Goal: Task Accomplishment & Management: Use online tool/utility

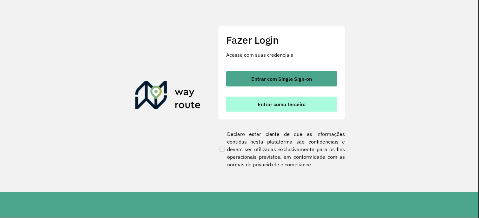
click at [242, 106] on button "Entrar como terceiro" at bounding box center [281, 104] width 111 height 15
click at [282, 110] on button "Entrar como terceiro" at bounding box center [281, 104] width 111 height 15
click at [282, 106] on span "Entrar como terceiro" at bounding box center [282, 104] width 48 height 5
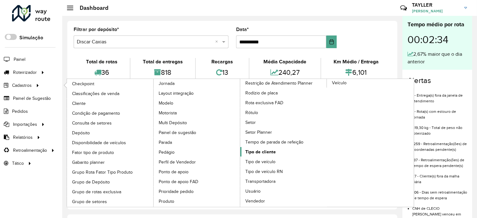
click at [264, 156] on span "Tipo de cliente" at bounding box center [260, 152] width 30 height 7
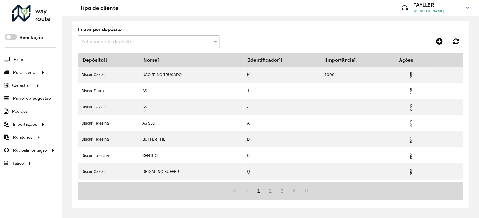
click at [128, 43] on input "text" at bounding box center [142, 42] width 123 height 8
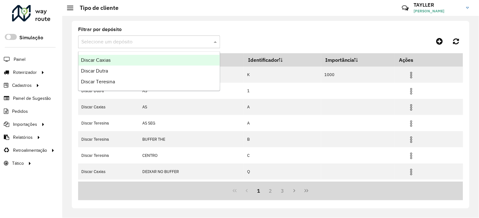
click at [125, 64] on div "Discar Caxias" at bounding box center [148, 60] width 141 height 11
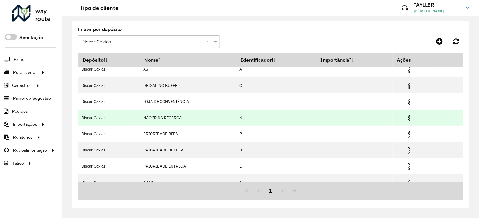
scroll to position [47, 0]
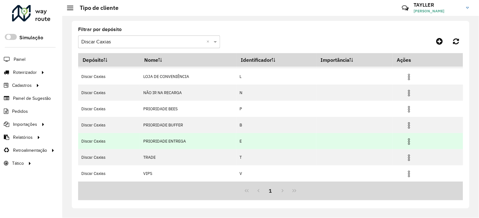
click at [407, 141] on img at bounding box center [409, 142] width 8 height 8
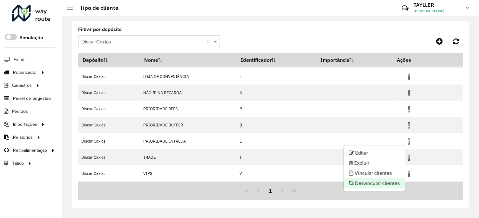
click at [378, 182] on li "Desvincular clientes" at bounding box center [374, 184] width 61 height 10
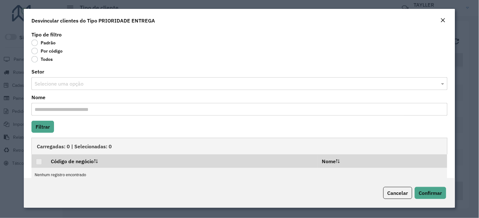
click at [49, 59] on label "Todos" at bounding box center [41, 59] width 21 height 6
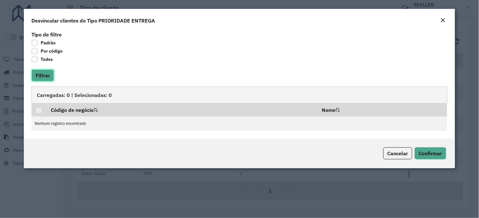
click at [45, 76] on button "Filtrar" at bounding box center [42, 76] width 23 height 12
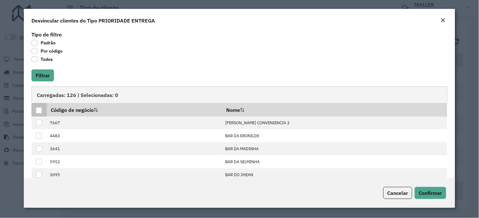
click at [39, 109] on div at bounding box center [39, 111] width 6 height 6
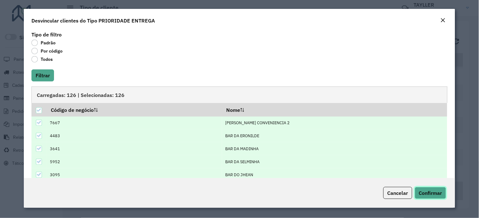
click at [433, 195] on span "Confirmar" at bounding box center [430, 193] width 23 height 6
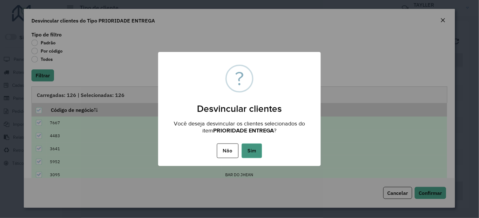
click at [256, 148] on button "Sim" at bounding box center [252, 151] width 20 height 15
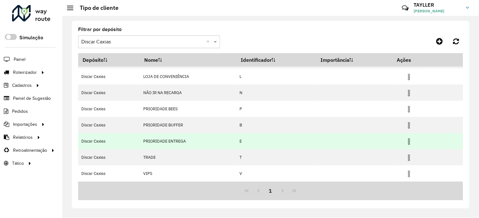
click at [410, 139] on img at bounding box center [409, 142] width 8 height 8
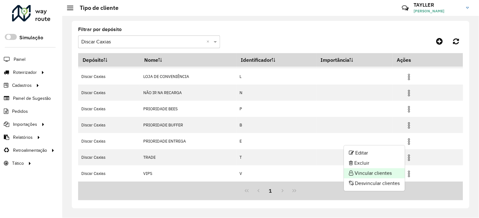
click at [388, 175] on li "Vincular clientes" at bounding box center [374, 174] width 61 height 10
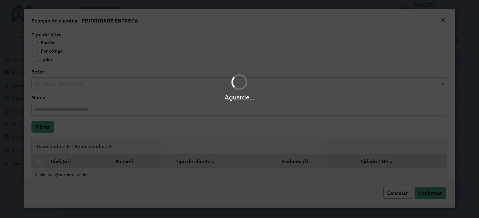
click at [51, 51] on body "Aguarde... Pop-up bloqueado! Seu navegador bloqueou automáticamente a abertura …" at bounding box center [239, 109] width 479 height 218
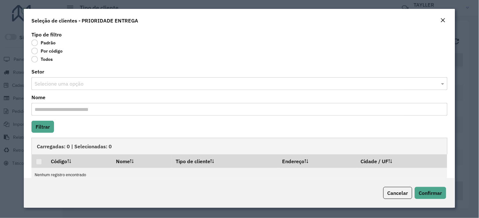
click at [51, 51] on label "Por código" at bounding box center [46, 51] width 31 height 6
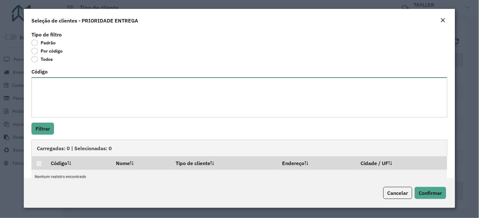
drag, startPoint x: 51, startPoint y: 51, endPoint x: 52, endPoint y: 83, distance: 32.1
click at [52, 81] on textarea "Código" at bounding box center [238, 97] width 415 height 40
paste textarea "*** *** *** *** *** **** **** **** **** **** **** **** **** **** **** **** ****…"
type textarea "*** *** *** *** *** **** **** **** **** **** **** **** **** **** **** **** ****…"
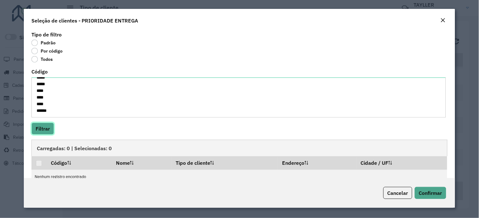
click at [48, 130] on button "Filtrar" at bounding box center [42, 129] width 23 height 12
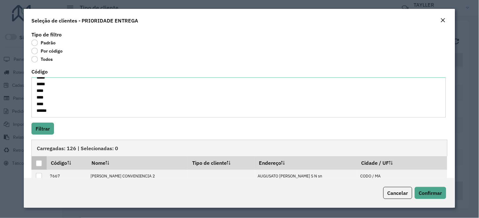
click at [37, 163] on div at bounding box center [39, 164] width 6 height 6
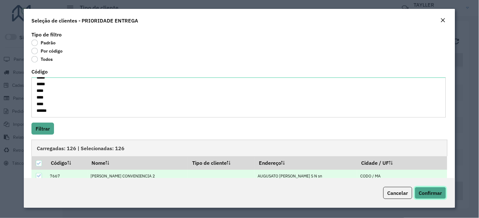
click at [423, 191] on span "Confirmar" at bounding box center [430, 193] width 23 height 6
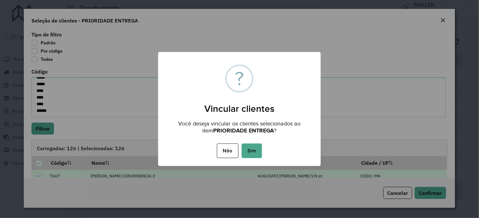
click at [258, 148] on button "Sim" at bounding box center [252, 151] width 20 height 15
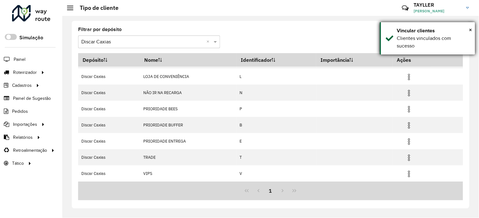
click at [392, 43] on div "× Vincular clientes Clientes vinculados com sucesso" at bounding box center [427, 38] width 95 height 32
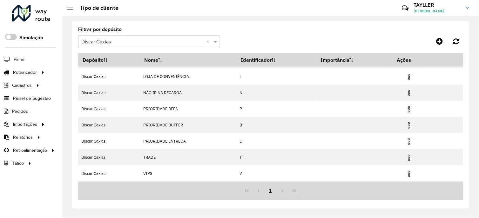
click at [391, 43] on div "× Vincular clientes Clientes vinculados com sucesso" at bounding box center [427, 38] width 95 height 32
click at [154, 39] on input "text" at bounding box center [142, 42] width 123 height 8
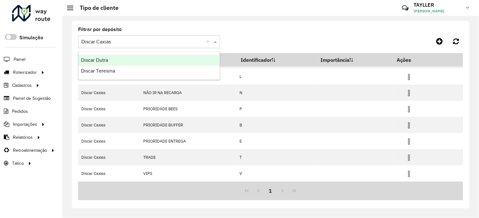
click at [118, 61] on div "Discar Dutra" at bounding box center [148, 60] width 141 height 11
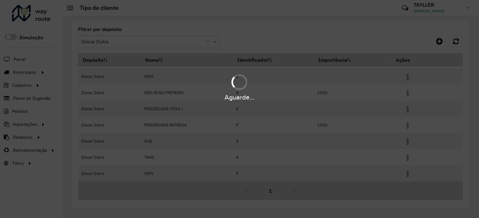
scroll to position [30, 0]
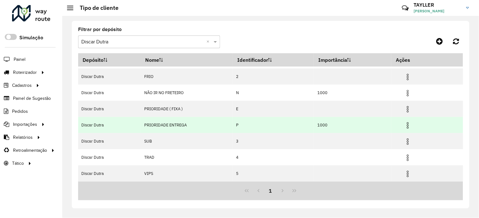
click at [405, 126] on img at bounding box center [408, 126] width 8 height 8
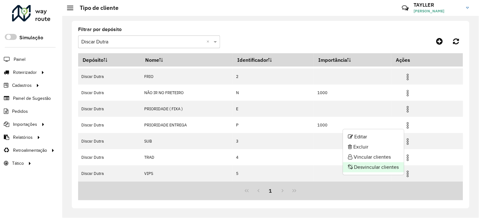
click at [372, 168] on li "Desvincular clientes" at bounding box center [373, 167] width 61 height 10
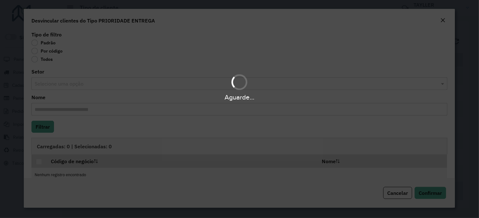
click at [46, 60] on div "Aguarde..." at bounding box center [239, 109] width 479 height 218
click at [45, 58] on label "Todos" at bounding box center [41, 59] width 21 height 6
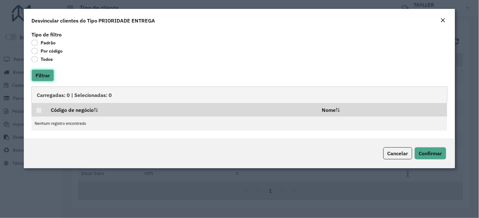
click at [45, 80] on button "Filtrar" at bounding box center [42, 76] width 23 height 12
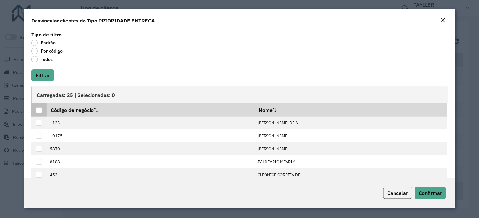
click at [38, 111] on div at bounding box center [39, 111] width 6 height 6
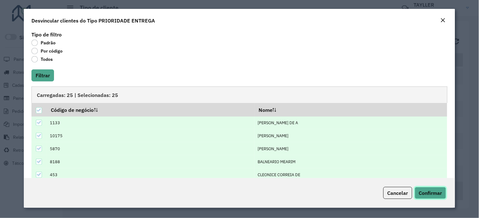
click at [429, 195] on span "Confirmar" at bounding box center [430, 193] width 23 height 6
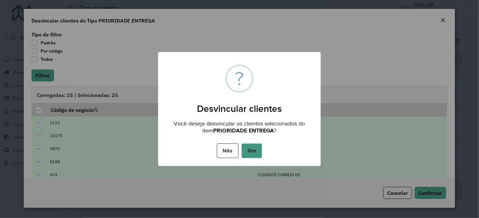
click at [252, 149] on button "Sim" at bounding box center [252, 151] width 20 height 15
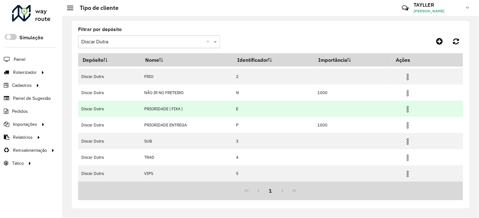
click at [407, 110] on img at bounding box center [408, 110] width 8 height 8
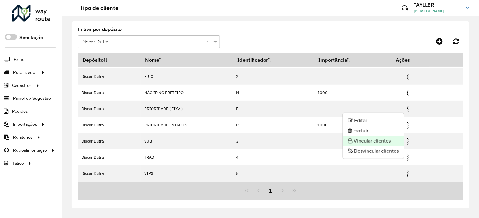
click at [387, 141] on li "Vincular clientes" at bounding box center [373, 141] width 61 height 10
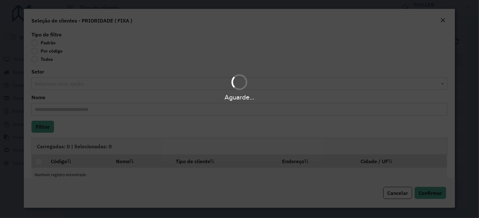
click at [48, 50] on div "Aguarde..." at bounding box center [239, 109] width 479 height 218
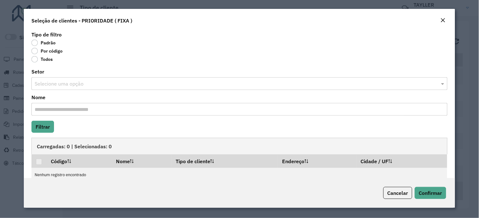
click at [46, 50] on label "Por código" at bounding box center [46, 51] width 31 height 6
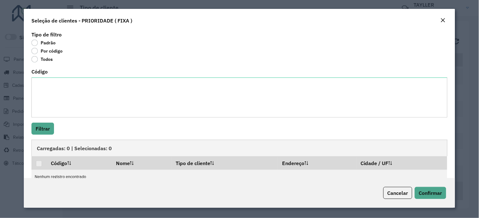
click at [45, 79] on div "Código" at bounding box center [238, 94] width 415 height 48
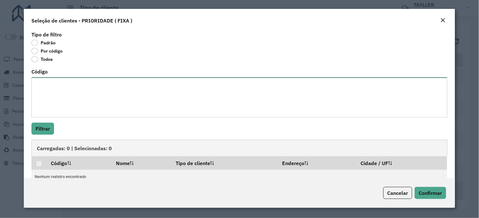
click at [43, 88] on textarea "Código" at bounding box center [238, 97] width 415 height 40
paste textarea "**** **** **** **** *** **** *** *** **** **** **** **** **** *** *** *** *** *…"
type textarea "**** **** **** **** *** **** *** *** **** **** **** **** **** *** *** *** *** *…"
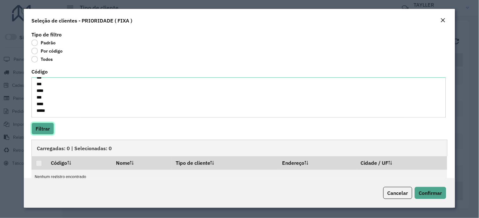
click at [43, 130] on button "Filtrar" at bounding box center [42, 129] width 23 height 12
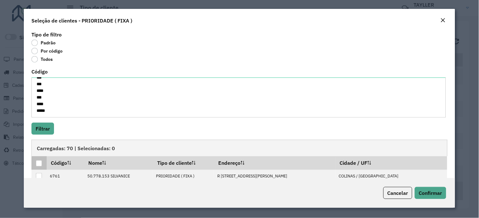
click at [39, 166] on div at bounding box center [39, 164] width 6 height 6
click at [39, 165] on div at bounding box center [39, 164] width 6 height 6
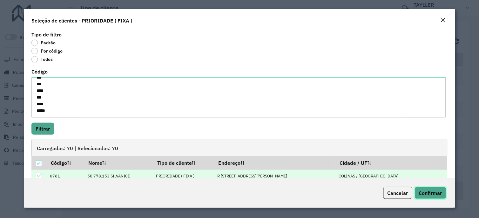
click at [436, 195] on span "Confirmar" at bounding box center [430, 193] width 23 height 6
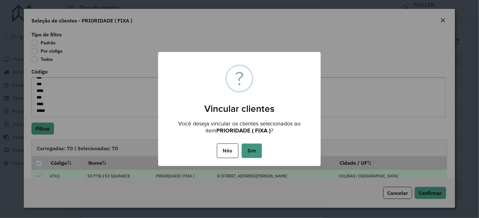
click at [257, 150] on button "Sim" at bounding box center [252, 151] width 20 height 15
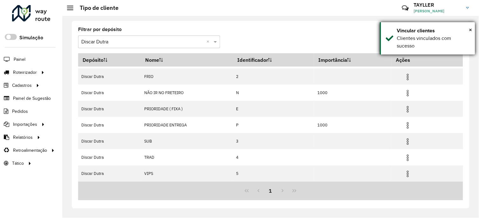
click at [412, 50] on div "Clientes vinculados com sucesso" at bounding box center [433, 42] width 73 height 15
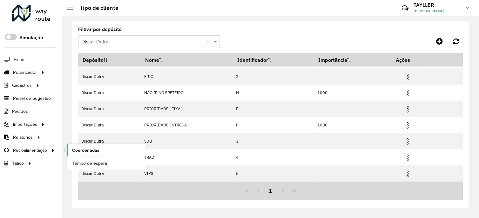
click at [75, 151] on span "Coordenadas" at bounding box center [85, 150] width 27 height 7
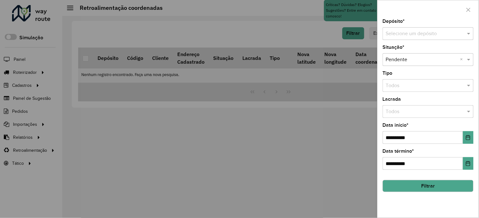
click at [422, 33] on input "text" at bounding box center [422, 34] width 72 height 8
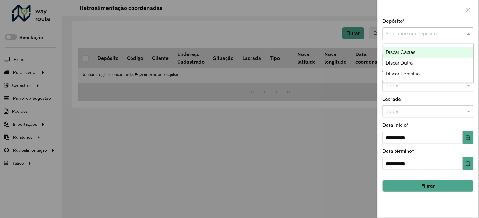
click at [414, 53] on span "Discar Caxias" at bounding box center [401, 52] width 30 height 5
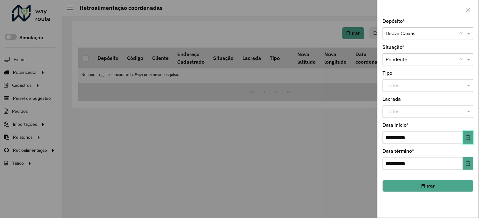
click at [469, 143] on button "Choose Date" at bounding box center [468, 137] width 10 height 13
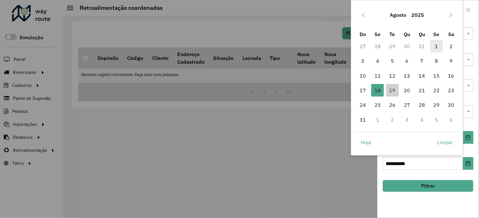
click at [434, 45] on span "1" at bounding box center [436, 46] width 13 height 13
type input "**********"
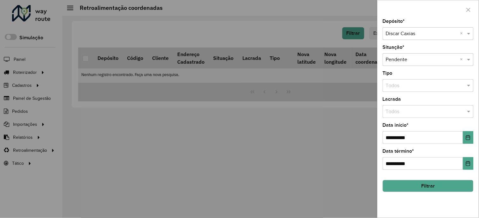
click at [418, 185] on button "Filtrar" at bounding box center [427, 186] width 91 height 12
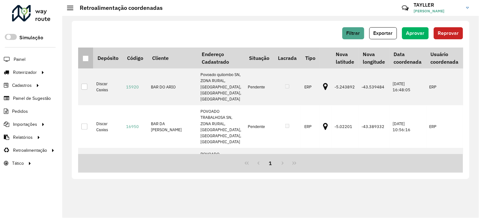
click at [84, 59] on div at bounding box center [86, 59] width 6 height 6
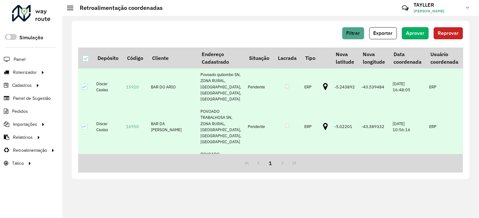
click at [411, 37] on button "Aprovar" at bounding box center [415, 33] width 27 height 12
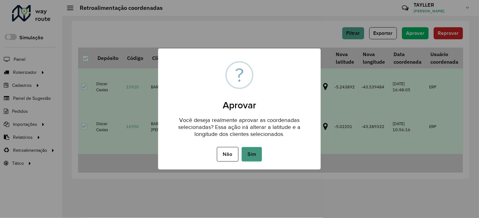
click at [259, 157] on button "Sim" at bounding box center [252, 154] width 20 height 15
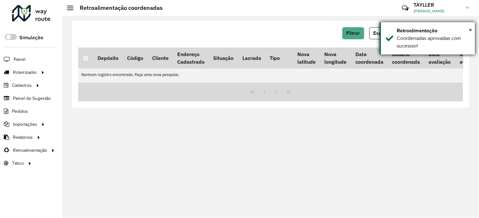
drag, startPoint x: 424, startPoint y: 49, endPoint x: 407, endPoint y: 49, distance: 17.5
click at [425, 49] on div "Coordenadas aprovadas com sucessso!" at bounding box center [433, 42] width 73 height 15
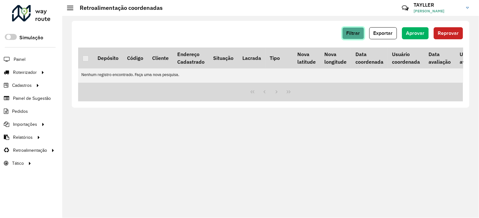
click at [353, 33] on span "Filtrar" at bounding box center [353, 32] width 14 height 5
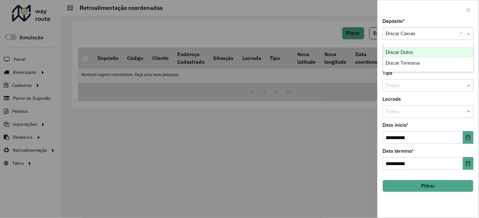
click at [407, 34] on input "text" at bounding box center [422, 34] width 72 height 8
click at [404, 53] on span "Discar Dutra" at bounding box center [399, 52] width 27 height 5
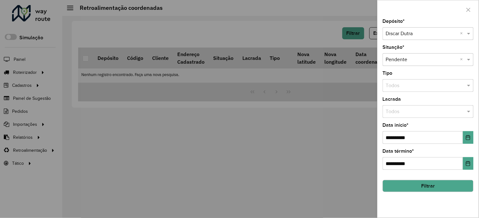
click at [402, 187] on button "Filtrar" at bounding box center [427, 186] width 91 height 12
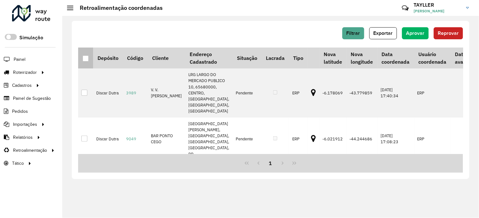
click at [84, 59] on div at bounding box center [86, 59] width 6 height 6
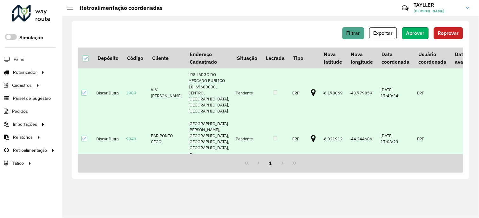
click at [414, 31] on span "Aprovar" at bounding box center [415, 32] width 18 height 5
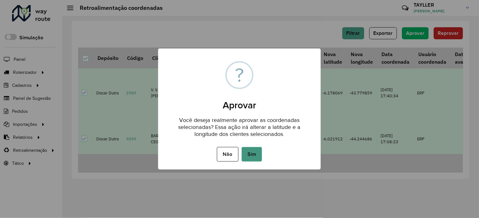
click at [249, 157] on button "Sim" at bounding box center [252, 154] width 20 height 15
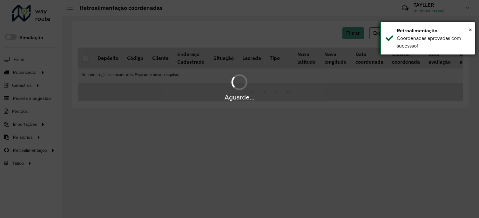
click at [410, 48] on div "Coordenadas aprovadas com sucessso!" at bounding box center [433, 42] width 73 height 15
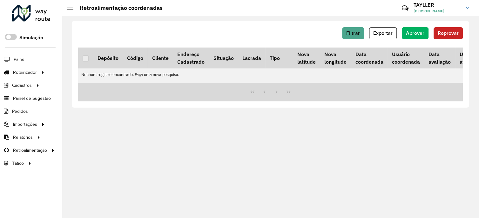
click at [46, 14] on div at bounding box center [31, 13] width 38 height 17
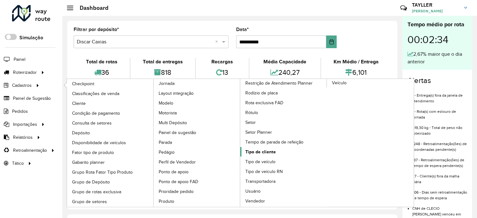
click at [266, 156] on span "Tipo de cliente" at bounding box center [260, 152] width 30 height 7
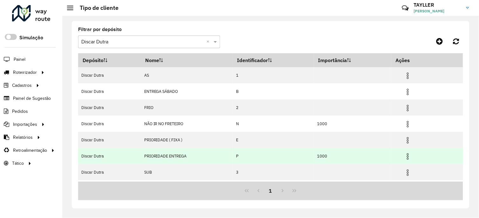
click at [408, 156] on img at bounding box center [408, 157] width 8 height 8
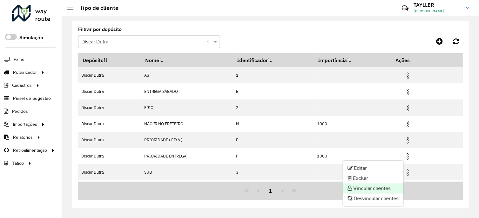
click at [382, 186] on li "Vincular clientes" at bounding box center [372, 189] width 61 height 10
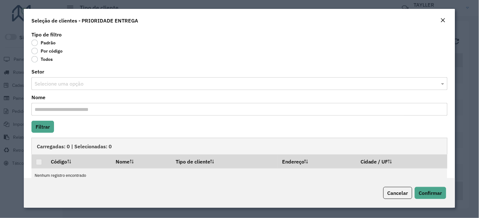
click at [48, 50] on label "Por código" at bounding box center [46, 51] width 31 height 6
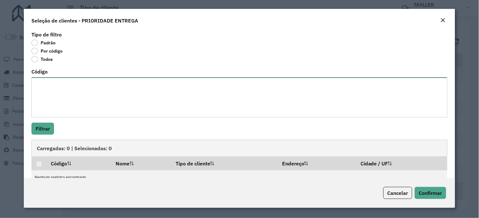
click at [59, 82] on textarea "Código" at bounding box center [238, 97] width 415 height 40
paste textarea "****"
paste textarea "* ***"
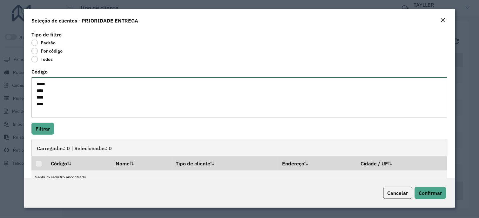
paste textarea "*****"
click at [45, 103] on textarea "***** **** **** ********" at bounding box center [238, 97] width 415 height 40
paste textarea "* ****"
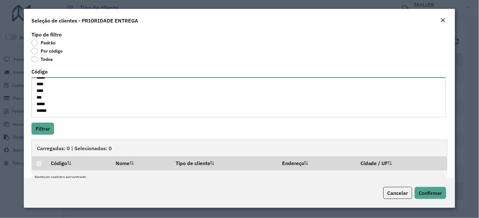
paste textarea "* ****"
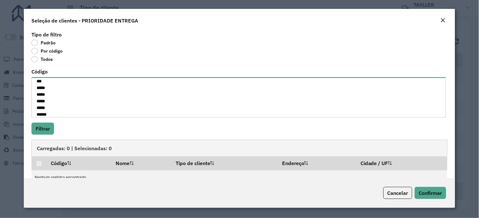
scroll to position [29, 0]
paste textarea "* ****"
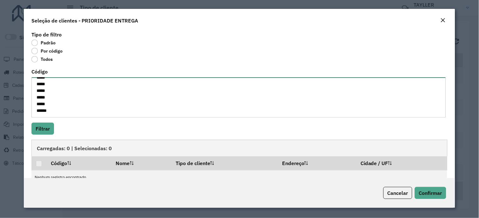
paste textarea "* **** **** **** **** **** **** ****"
paste textarea "**** ****"
paste textarea "****"
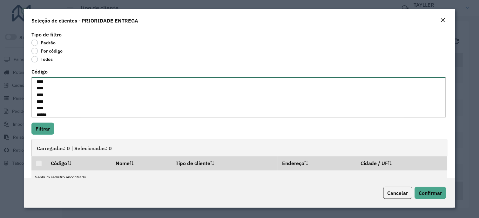
scroll to position [109, 0]
paste textarea "* ****"
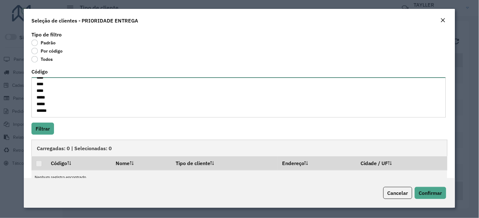
paste textarea "* ****"
paste textarea "* **"
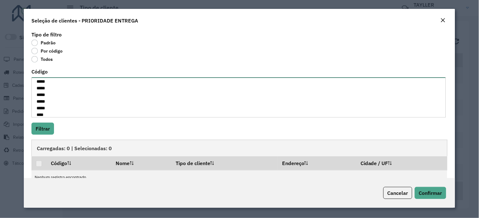
scroll to position [143, 0]
paste textarea "* **** ****"
paste textarea "****"
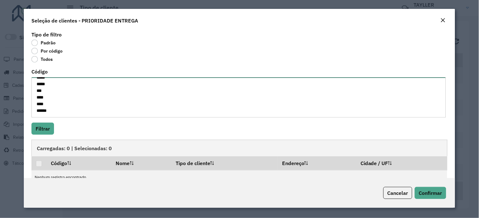
paste textarea "* ****"
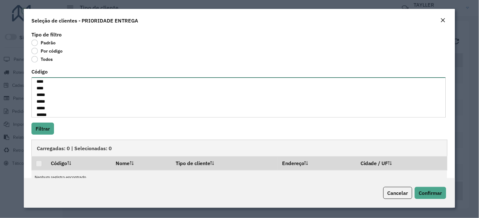
scroll to position [182, 0]
paste textarea "* ****"
paste textarea "**********"
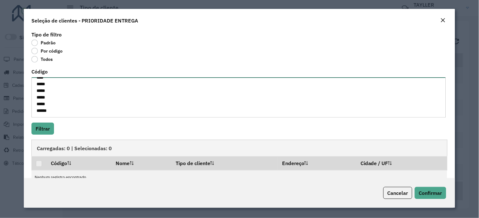
paste textarea "* ****"
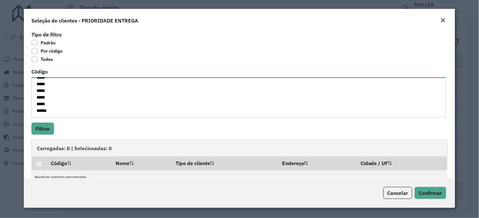
scroll to position [213, 0]
paste textarea "* **"
paste textarea "* ****"
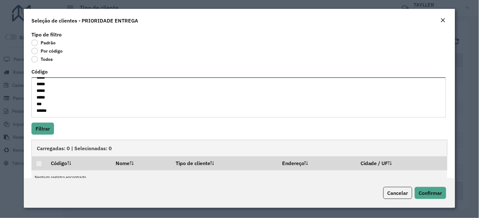
paste textarea "* ***"
paste textarea "* ****"
paste textarea "* ** *** **** **** **** **** **** **** **** **** **** **** **** **** ****"
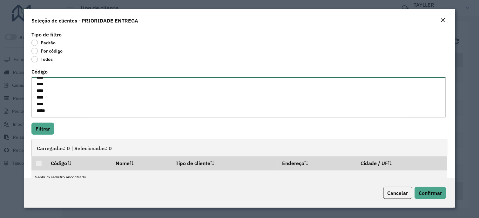
scroll to position [340, 0]
paste textarea "****"
paste textarea "* ****"
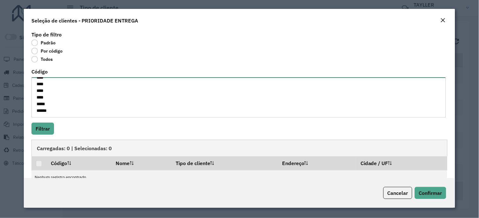
paste textarea "* ****"
paste textarea "****"
paste textarea "* ***"
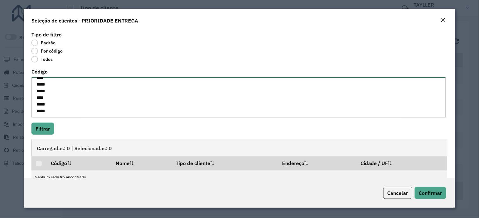
scroll to position [373, 0]
paste textarea "* ***"
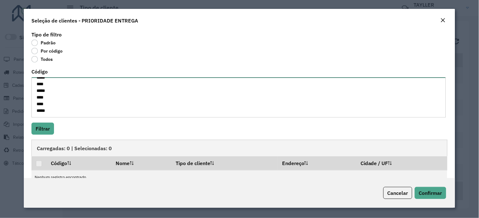
paste textarea "* ***"
paste textarea "* ****"
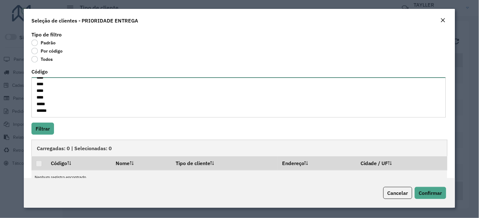
scroll to position [407, 0]
paste textarea "* ****"
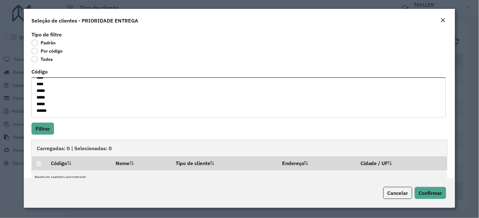
paste textarea "* ****"
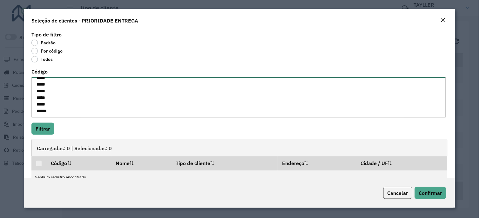
scroll to position [440, 0]
paste textarea "* ****"
paste textarea "****"
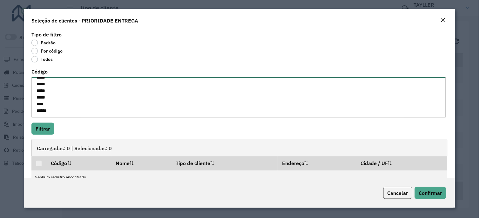
paste textarea "* ****"
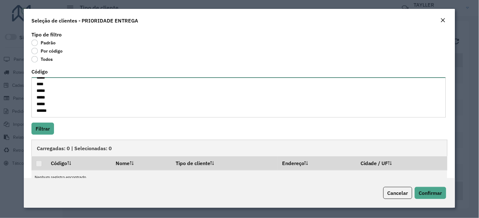
scroll to position [473, 0]
paste textarea "* **"
paste textarea "**** *** *** *** **** **** *** **** **** ****"
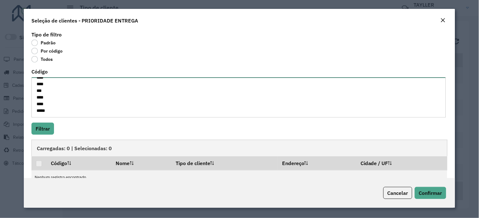
paste textarea "**** **** **** *** **** **** ****"
paste textarea "*** ****"
type textarea "***** **** **** *** ***** ***** ***** ***** ***** ***** ***** **** **** **** **…"
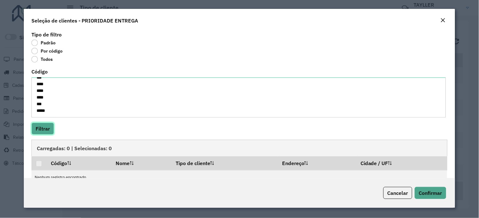
click at [48, 125] on button "Filtrar" at bounding box center [42, 129] width 23 height 12
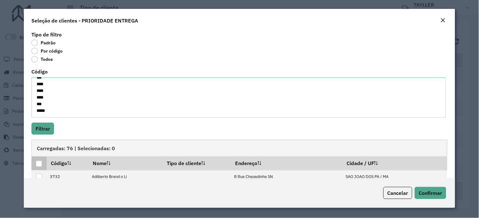
click at [38, 165] on div at bounding box center [39, 164] width 6 height 6
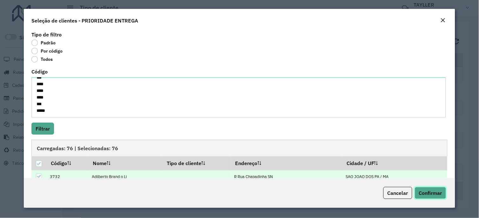
click at [432, 193] on span "Confirmar" at bounding box center [430, 193] width 23 height 6
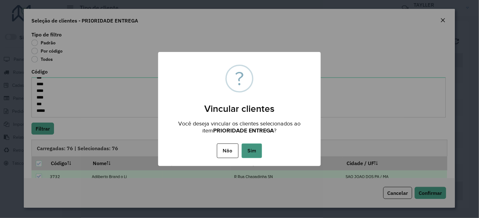
click at [242, 148] on button "Sim" at bounding box center [252, 151] width 20 height 15
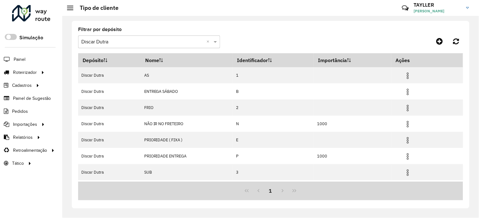
click at [33, 11] on div at bounding box center [31, 13] width 38 height 17
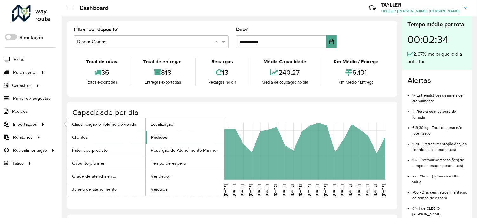
click at [164, 141] on span "Pedidos" at bounding box center [159, 137] width 17 height 7
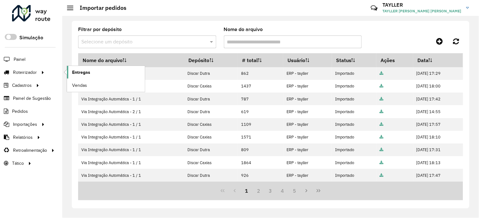
click at [86, 74] on span "Entregas" at bounding box center [81, 72] width 18 height 7
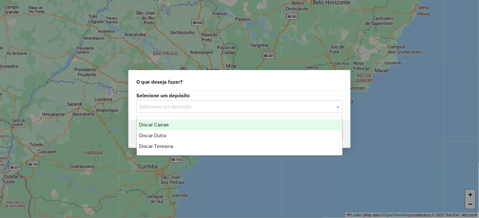
click at [164, 107] on input "text" at bounding box center [232, 107] width 187 height 8
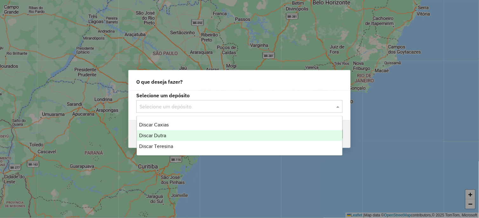
click at [170, 134] on div "Discar Dutra" at bounding box center [240, 135] width 206 height 11
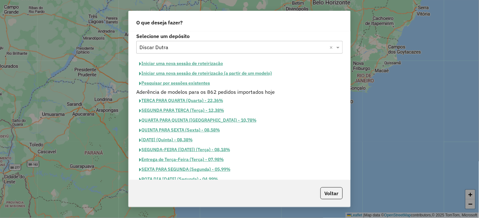
click at [205, 64] on button "Iniciar uma nova sessão de roteirização" at bounding box center [180, 64] width 89 height 10
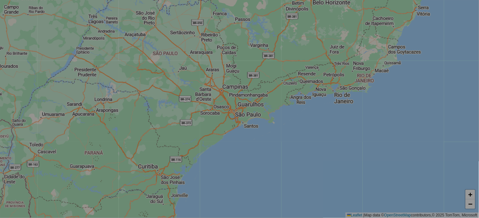
select select "*"
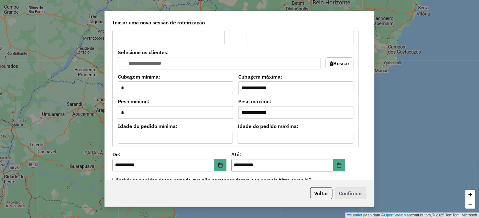
scroll to position [564, 0]
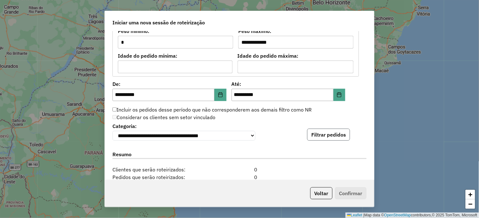
click at [315, 135] on button "Filtrar pedidos" at bounding box center [328, 135] width 43 height 12
click at [315, 135] on hb-app "**********" at bounding box center [239, 109] width 479 height 218
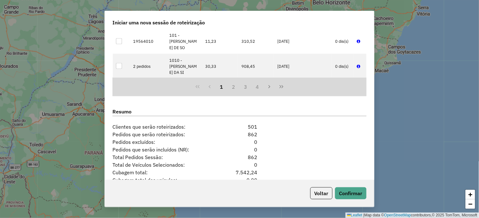
scroll to position [786, 0]
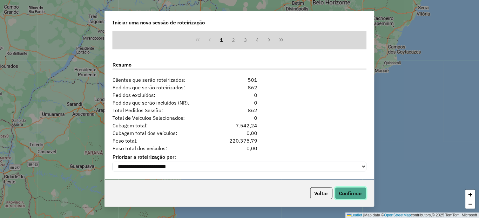
click at [346, 196] on button "Confirmar" at bounding box center [350, 194] width 31 height 12
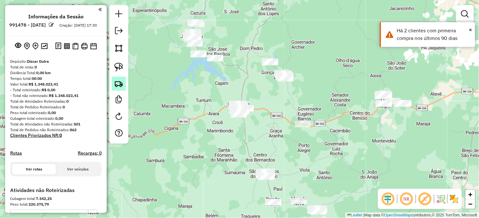
click at [119, 82] on img at bounding box center [118, 83] width 9 height 9
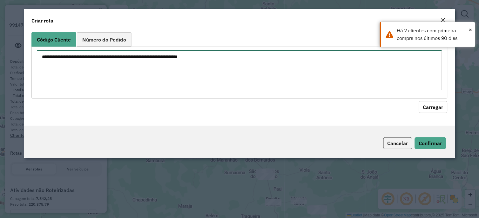
click at [112, 56] on textarea at bounding box center [239, 70] width 405 height 40
paste textarea "****"
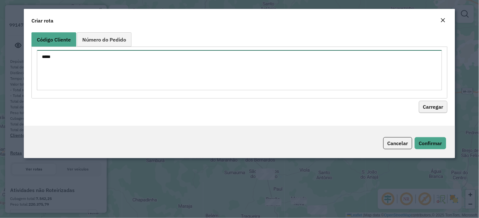
type textarea "****"
click at [422, 107] on button "Carregar" at bounding box center [433, 107] width 29 height 12
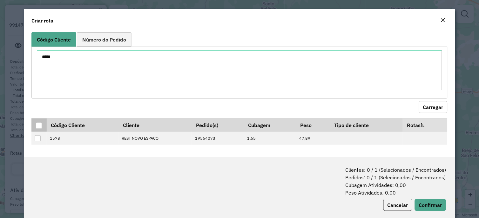
click at [39, 123] on div at bounding box center [39, 126] width 6 height 6
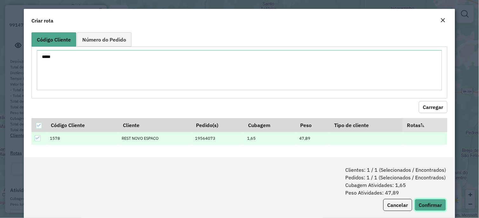
click at [420, 201] on button "Confirmar" at bounding box center [429, 205] width 31 height 12
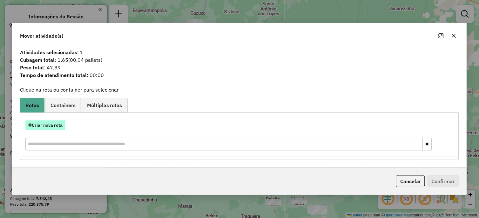
click at [58, 125] on button "Criar nova rota" at bounding box center [45, 126] width 40 height 10
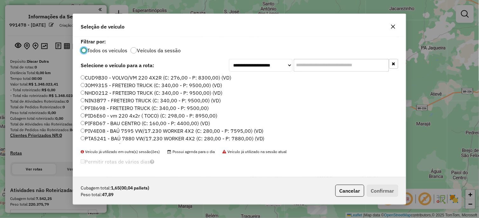
scroll to position [3, 2]
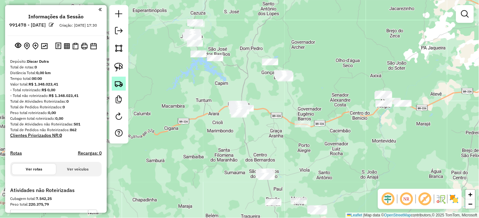
click at [119, 81] on img at bounding box center [118, 83] width 9 height 9
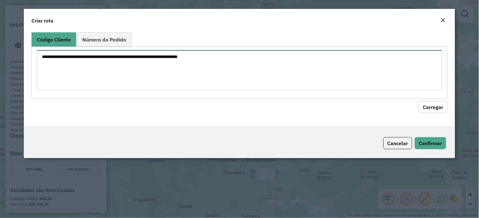
click at [115, 61] on textarea at bounding box center [239, 70] width 405 height 40
paste textarea "****"
type textarea "****"
click at [432, 109] on button "Carregar" at bounding box center [433, 107] width 29 height 12
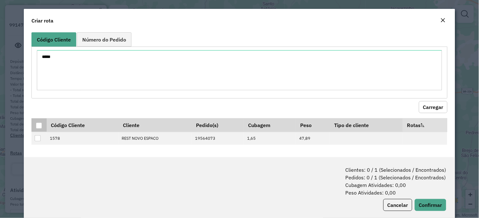
click at [38, 126] on div at bounding box center [39, 126] width 6 height 6
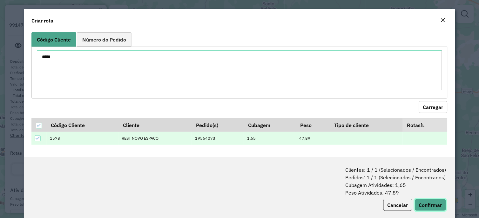
click at [426, 208] on button "Confirmar" at bounding box center [429, 205] width 31 height 12
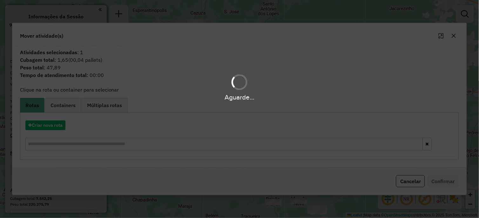
click at [413, 195] on div "Aguarde..." at bounding box center [239, 109] width 479 height 218
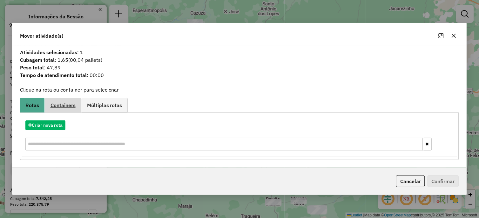
click at [65, 103] on span "Containers" at bounding box center [62, 105] width 25 height 5
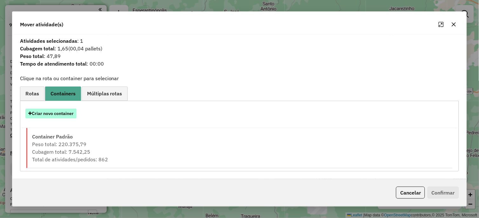
click at [63, 111] on button "Criar novo container" at bounding box center [50, 114] width 51 height 10
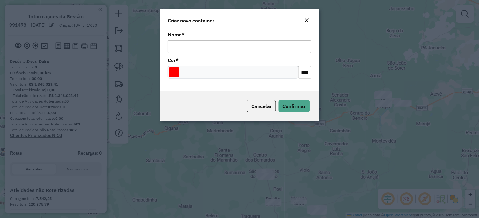
click at [204, 43] on input "Nome *" at bounding box center [239, 46] width 143 height 13
type input "******"
click at [179, 72] on input "Select a color" at bounding box center [174, 72] width 10 height 10
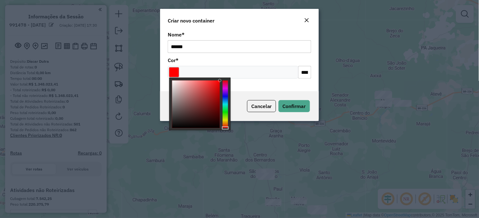
drag, startPoint x: 227, startPoint y: 109, endPoint x: 226, endPoint y: 99, distance: 10.2
click at [226, 109] on div at bounding box center [224, 105] width 5 height 48
type input "*******"
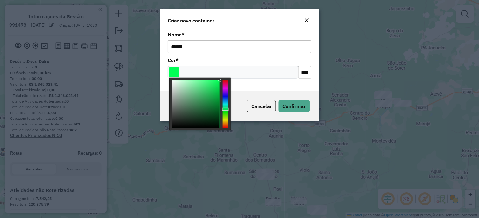
click at [220, 59] on div "Cor * *******" at bounding box center [239, 68] width 143 height 21
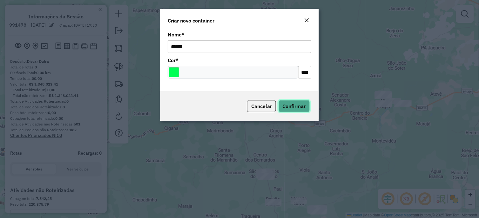
click at [302, 108] on span "Confirmar" at bounding box center [293, 106] width 23 height 6
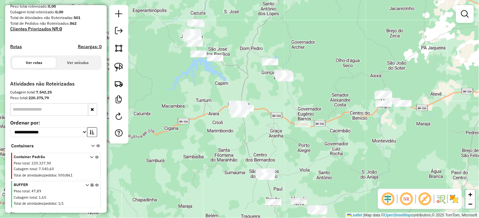
scroll to position [122, 0]
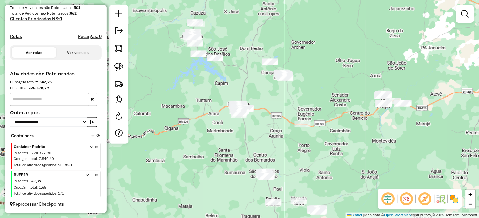
click at [95, 176] on icon at bounding box center [96, 186] width 3 height 24
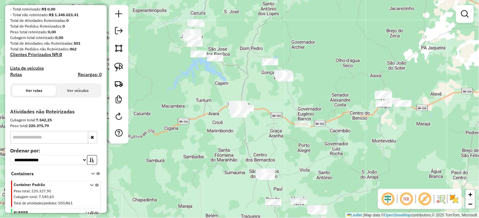
scroll to position [124, 0]
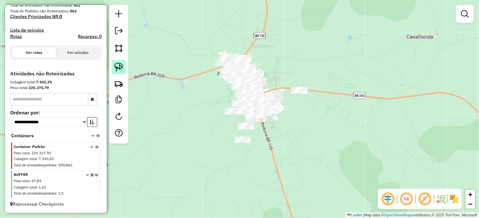
click at [120, 66] on img at bounding box center [118, 67] width 9 height 9
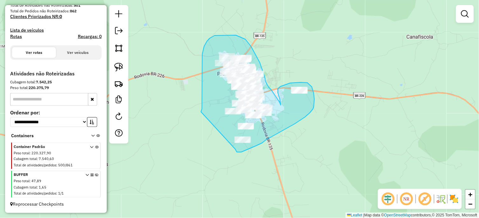
drag, startPoint x: 202, startPoint y: 84, endPoint x: 235, endPoint y: 149, distance: 73.7
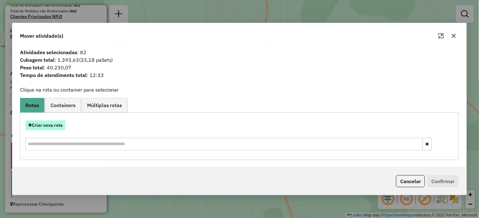
click at [56, 123] on button "Criar nova rota" at bounding box center [45, 126] width 40 height 10
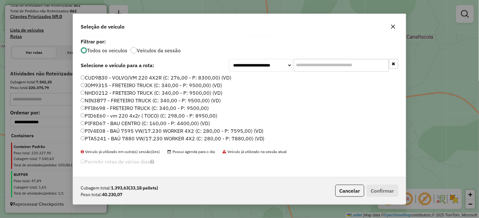
scroll to position [121, 0]
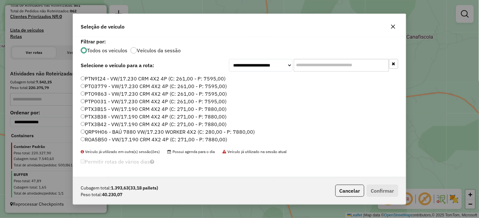
drag, startPoint x: 209, startPoint y: 107, endPoint x: 262, endPoint y: 124, distance: 54.9
click at [209, 107] on label "PTX3B15 - VW/17.190 CRM 4X2 4P (C: 271,00 - P: 7880,00)" at bounding box center [154, 109] width 146 height 8
click at [389, 192] on button "Confirmar" at bounding box center [382, 191] width 31 height 12
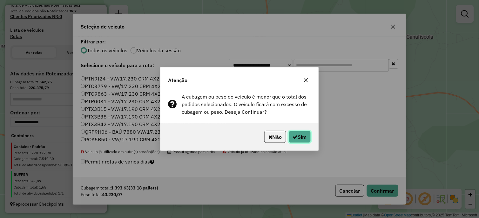
click at [293, 137] on icon "button" at bounding box center [295, 137] width 5 height 5
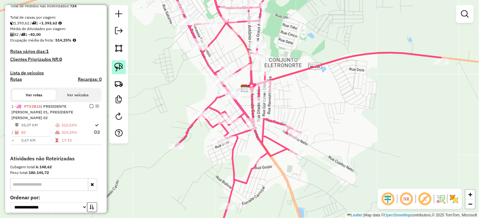
click at [117, 66] on img at bounding box center [118, 67] width 9 height 9
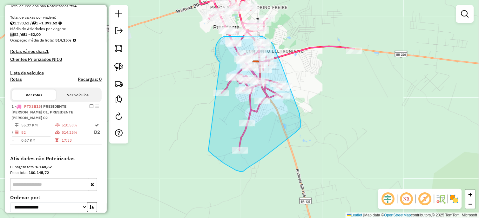
drag, startPoint x: 163, startPoint y: 69, endPoint x: 195, endPoint y: 91, distance: 38.9
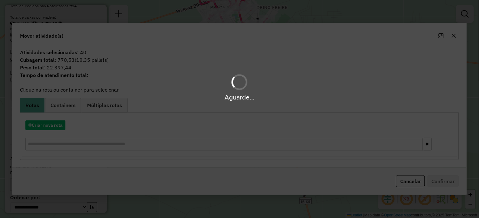
click at [39, 128] on div "Aguarde..." at bounding box center [239, 109] width 479 height 218
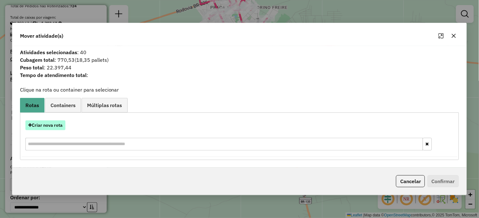
click at [50, 127] on button "Criar nova rota" at bounding box center [45, 126] width 40 height 10
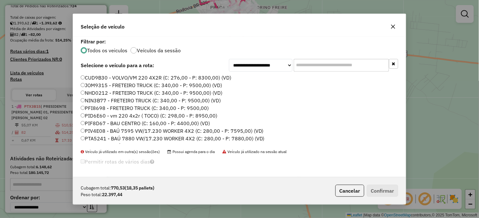
scroll to position [60, 0]
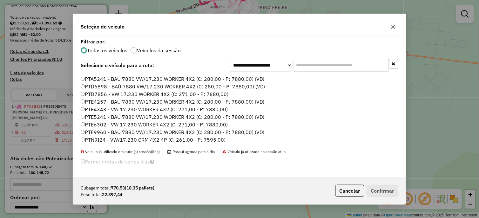
click at [220, 109] on label "PTE4343 - VW 17.230 WORKER 4X2 (C: 271,00 - P: 7880,00)" at bounding box center [154, 110] width 147 height 8
click at [383, 186] on button "Confirmar" at bounding box center [382, 191] width 31 height 12
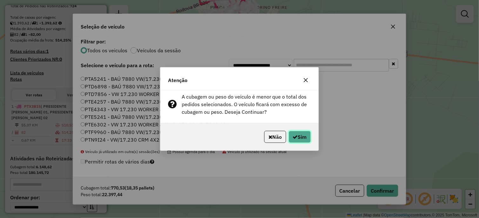
click at [304, 132] on button "Sim" at bounding box center [299, 137] width 22 height 12
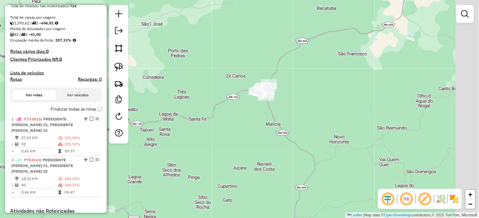
drag, startPoint x: 267, startPoint y: 132, endPoint x: 243, endPoint y: 106, distance: 34.8
click at [256, 119] on div "Janela de atendimento Grade de atendimento Capacidade Transportadoras Veículos …" at bounding box center [239, 109] width 479 height 218
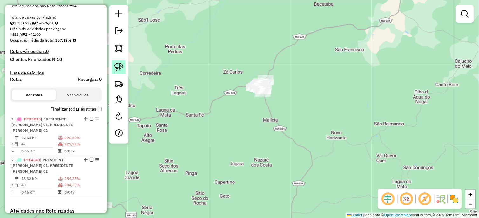
click at [119, 66] on img at bounding box center [118, 67] width 9 height 9
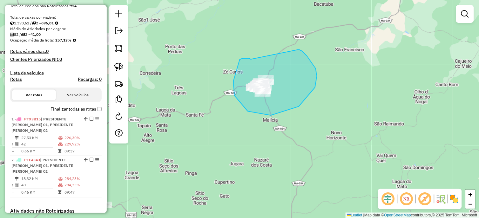
drag, startPoint x: 249, startPoint y: 58, endPoint x: 297, endPoint y: 50, distance: 49.0
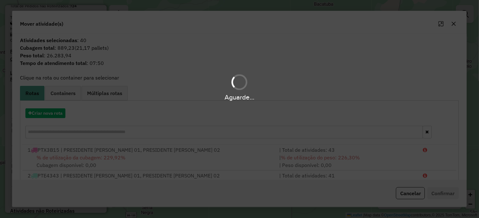
drag, startPoint x: 43, startPoint y: 113, endPoint x: 39, endPoint y: 112, distance: 3.9
click at [43, 113] on div "Aguarde..." at bounding box center [239, 109] width 479 height 218
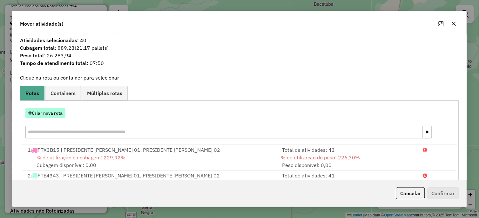
click at [39, 112] on button "Criar nova rota" at bounding box center [45, 114] width 40 height 10
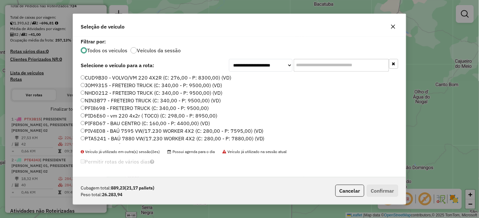
scroll to position [136, 0]
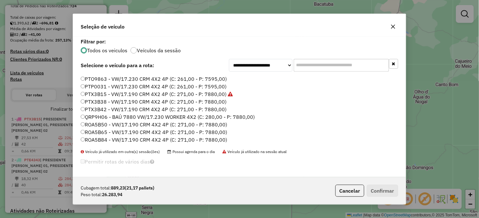
click at [204, 107] on label "PTX3B42 - VW/17.190 CRM 4X2 4P (C: 271,00 - P: 7880,00)" at bounding box center [154, 110] width 146 height 8
click at [383, 191] on button "Confirmar" at bounding box center [382, 191] width 31 height 12
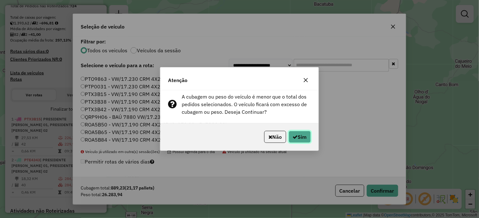
click at [296, 134] on button "Sim" at bounding box center [299, 137] width 22 height 12
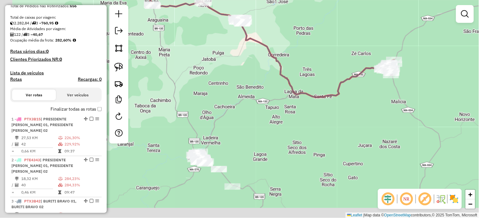
drag, startPoint x: 328, startPoint y: 109, endPoint x: 346, endPoint y: 109, distance: 17.8
click at [370, 109] on div "Janela de atendimento Grade de atendimento Capacidade Transportadoras Veículos …" at bounding box center [239, 109] width 479 height 218
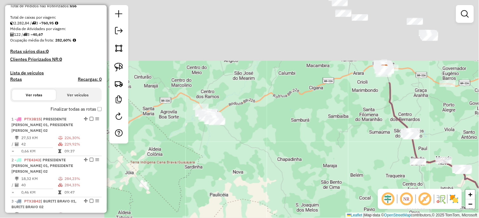
drag, startPoint x: 198, startPoint y: 66, endPoint x: 358, endPoint y: 158, distance: 184.4
click at [370, 163] on div "Janela de atendimento Grade de atendimento Capacidade Transportadoras Veículos …" at bounding box center [239, 109] width 479 height 218
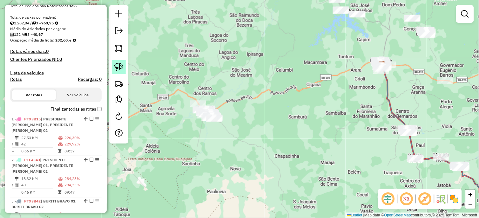
click at [121, 66] on img at bounding box center [118, 67] width 9 height 9
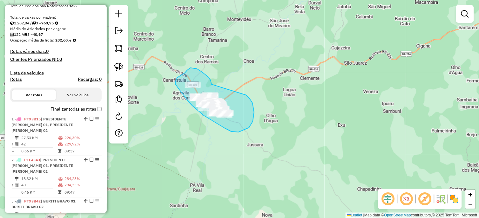
drag, startPoint x: 211, startPoint y: 83, endPoint x: 246, endPoint y: 95, distance: 37.1
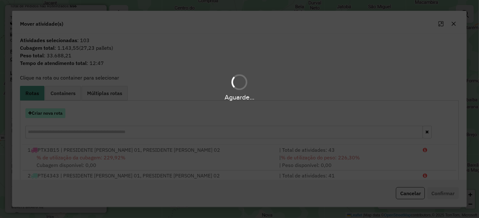
click at [49, 109] on div "Criar nova rota" at bounding box center [240, 124] width 436 height 41
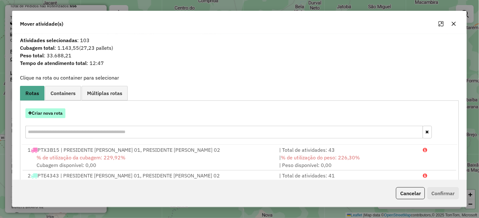
click at [46, 113] on button "Criar nova rota" at bounding box center [45, 114] width 40 height 10
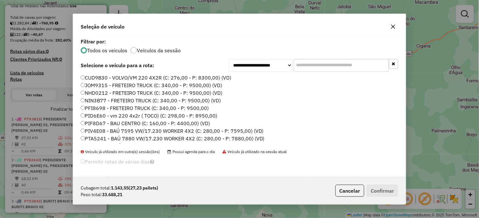
scroll to position [129, 0]
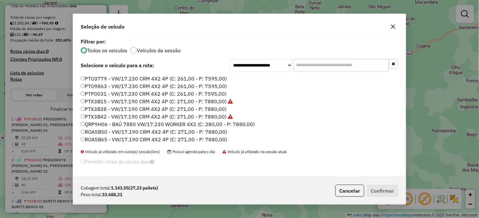
click at [207, 108] on label "PTX3B38 - VW/17.190 CRM 4X2 4P (C: 271,00 - P: 7880,00)" at bounding box center [154, 109] width 146 height 8
click at [379, 187] on button "Confirmar" at bounding box center [382, 191] width 31 height 12
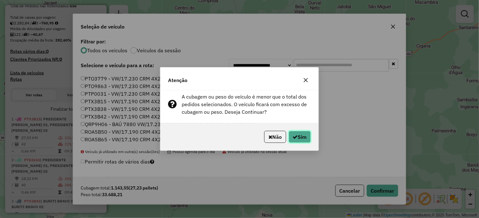
click at [288, 131] on button "Sim" at bounding box center [299, 137] width 22 height 12
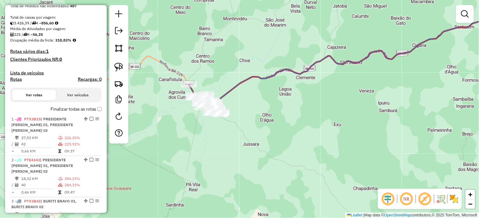
drag, startPoint x: 396, startPoint y: 136, endPoint x: 201, endPoint y: 107, distance: 197.6
click at [212, 110] on div "Janela de atendimento Grade de atendimento Capacidade Transportadoras Veículos …" at bounding box center [239, 109] width 479 height 218
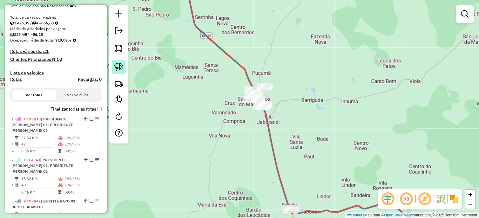
click at [113, 64] on link at bounding box center [119, 67] width 14 height 14
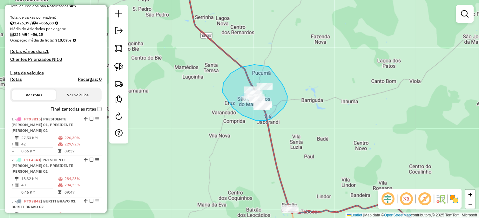
drag, startPoint x: 262, startPoint y: 66, endPoint x: 283, endPoint y: 85, distance: 28.1
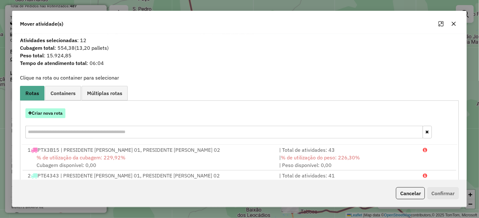
click at [58, 116] on button "Criar nova rota" at bounding box center [45, 114] width 40 height 10
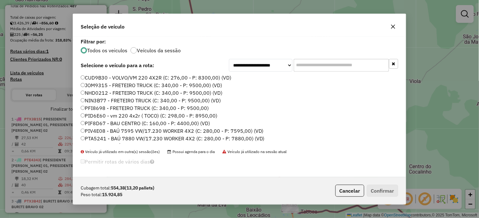
scroll to position [75, 0]
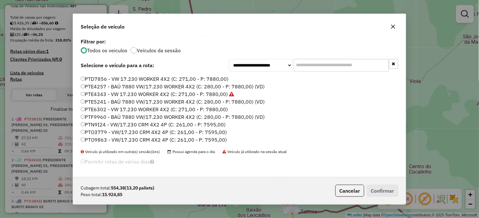
click at [213, 110] on label "PTE6302 - VW 17.230 WORKER 4X2 (C: 271,00 - P: 7880,00)" at bounding box center [154, 110] width 147 height 8
click at [389, 189] on button "Confirmar" at bounding box center [382, 191] width 31 height 12
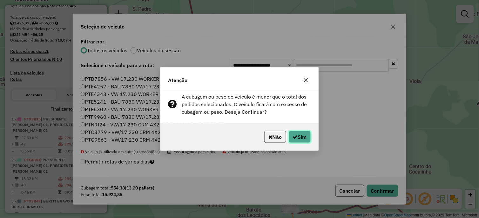
click at [303, 141] on button "Sim" at bounding box center [299, 137] width 22 height 12
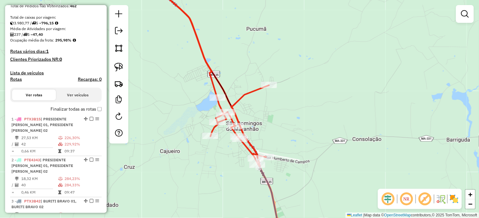
click at [254, 92] on icon at bounding box center [239, 125] width 58 height 81
select select "**********"
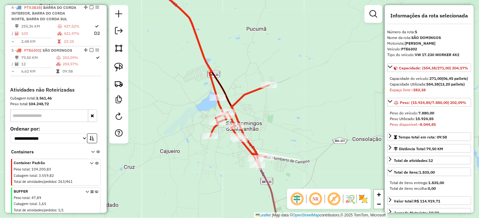
scroll to position [369, 0]
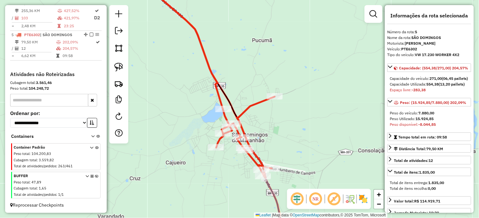
drag, startPoint x: 245, startPoint y: 56, endPoint x: 256, endPoint y: 163, distance: 107.8
click at [270, 148] on div "Rota 5 - Placa PTE6302 2751 - MINE BOX LIVIA Janela de atendimento Grade de ate…" at bounding box center [239, 109] width 479 height 218
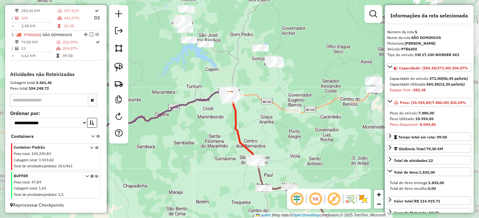
click at [242, 87] on div "Rota 1 - Placa PTX3B15 386 - LOURIVAL MORAIS DA S Janela de atendimento Grade d…" at bounding box center [239, 109] width 479 height 218
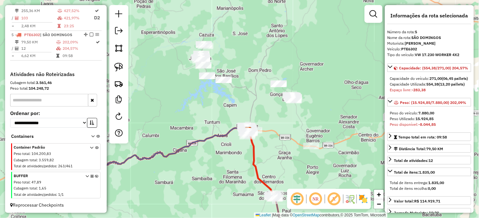
click at [241, 87] on div "Janela de atendimento Grade de atendimento Capacidade Transportadoras Veículos …" at bounding box center [239, 109] width 479 height 218
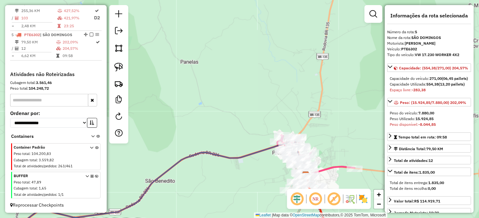
drag, startPoint x: 327, startPoint y: 133, endPoint x: 237, endPoint y: 67, distance: 111.5
click at [237, 67] on div "Rota 1 - Placa PTX3B15 618 - EDVAN DA SILVA CAMPO Rota 1 - Placa PTX3B15 5839 -…" at bounding box center [239, 109] width 479 height 218
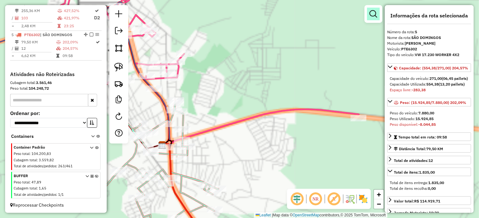
click at [369, 14] on em at bounding box center [373, 14] width 8 height 8
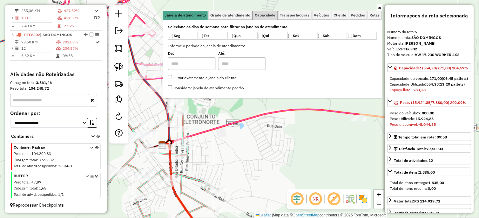
click at [262, 15] on span "Capacidade" at bounding box center [265, 15] width 21 height 4
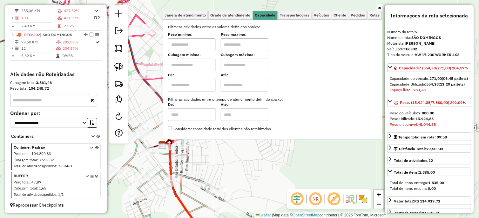
click at [193, 44] on input "text" at bounding box center [192, 44] width 48 height 13
type input "*******"
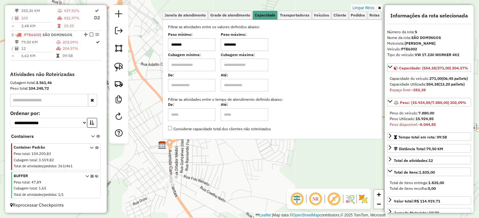
type input "********"
click at [211, 160] on div "Limpar filtros Janela de atendimento Grade de atendimento Capacidade Transporta…" at bounding box center [239, 109] width 479 height 218
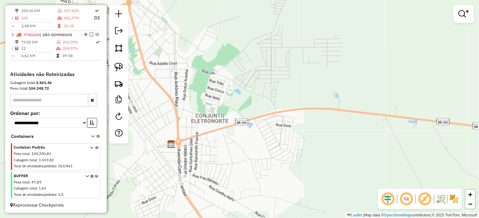
drag, startPoint x: 204, startPoint y: 160, endPoint x: 259, endPoint y: 146, distance: 56.4
click at [258, 146] on div "Limpar filtros Janela de atendimento Grade de atendimento Capacidade Transporta…" at bounding box center [239, 109] width 479 height 218
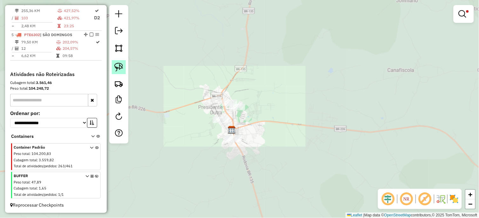
click at [119, 70] on img at bounding box center [118, 67] width 9 height 9
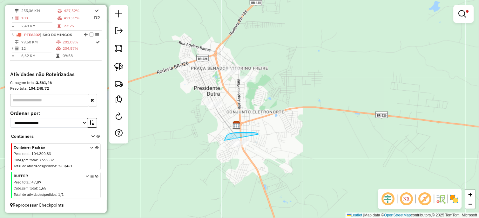
drag, startPoint x: 258, startPoint y: 135, endPoint x: 247, endPoint y: 151, distance: 20.2
click at [247, 151] on div "Limpar filtros Janela de atendimento Grade de atendimento Capacidade Transporta…" at bounding box center [239, 109] width 479 height 218
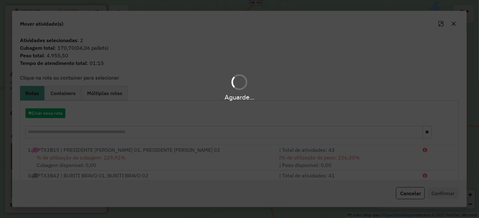
click at [255, 146] on hb-app "Aguarde... Pop-up bloqueado! Seu navegador bloqueou automáticamente a abertura …" at bounding box center [239, 109] width 479 height 218
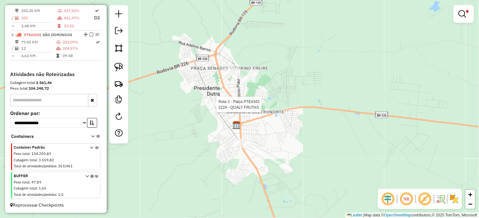
select select "**********"
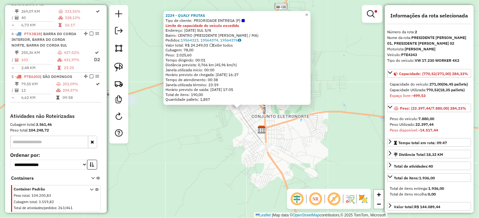
scroll to position [275, 0]
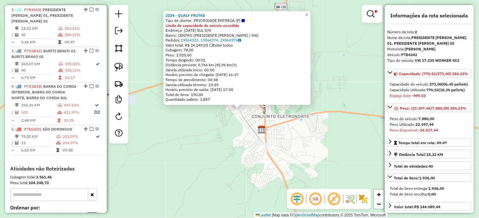
click at [224, 137] on div "2224 - QUALY FRUTAS Tipo de cliente: PRIORIDADE ENTREGA (P) Limite de capacidad…" at bounding box center [239, 109] width 479 height 218
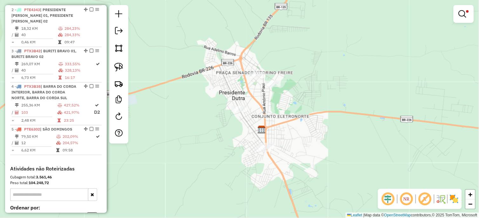
click at [126, 70] on div at bounding box center [118, 74] width 19 height 139
click at [117, 65] on img at bounding box center [118, 67] width 9 height 9
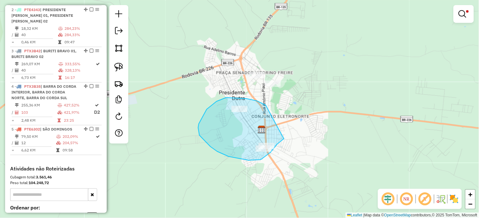
drag, startPoint x: 246, startPoint y: 99, endPoint x: 284, endPoint y: 139, distance: 55.2
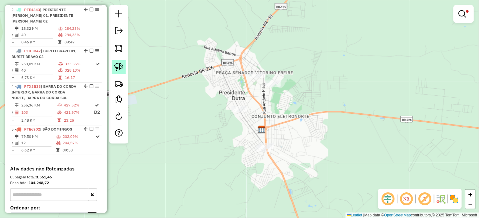
click at [119, 61] on link at bounding box center [119, 67] width 14 height 14
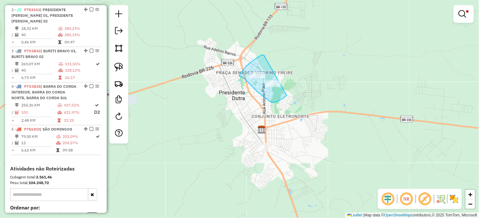
drag, startPoint x: 264, startPoint y: 55, endPoint x: 294, endPoint y: 90, distance: 45.7
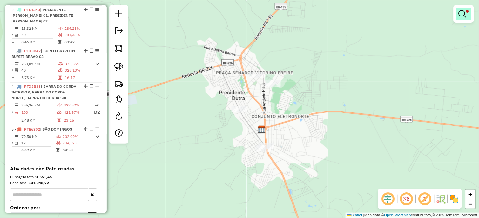
click at [461, 12] on em at bounding box center [462, 14] width 8 height 8
click at [0, 0] on link "Rotas" at bounding box center [0, 0] width 0 height 0
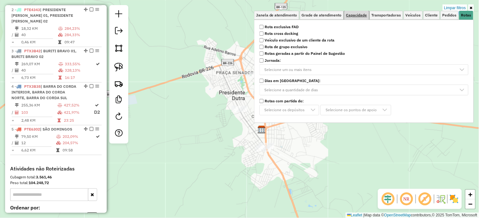
click at [356, 17] on span "Capacidade" at bounding box center [356, 15] width 21 height 4
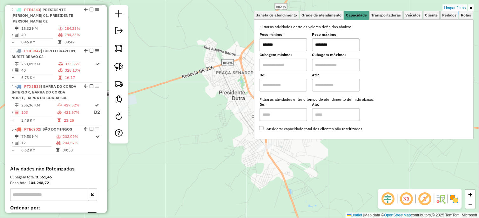
click at [285, 42] on input "*******" at bounding box center [283, 44] width 48 height 13
type input "*******"
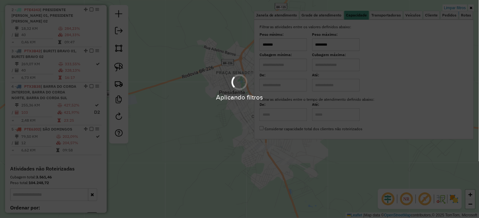
click at [227, 125] on div "Limpar filtros Janela de atendimento Grade de atendimento Capacidade Transporta…" at bounding box center [239, 109] width 479 height 218
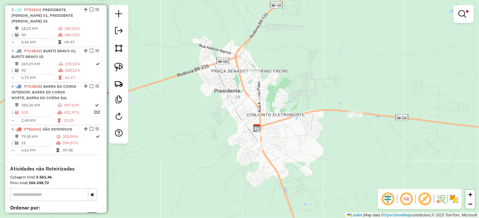
drag, startPoint x: 218, startPoint y: 136, endPoint x: 198, endPoint y: 115, distance: 29.0
click at [189, 119] on div "Limpar filtros Janela de atendimento Grade de atendimento Capacidade Transporta…" at bounding box center [239, 109] width 479 height 218
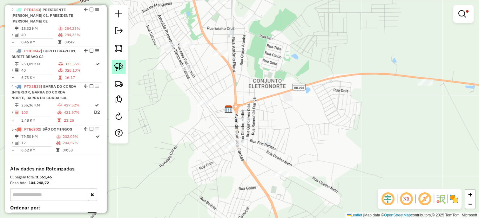
click at [114, 69] on img at bounding box center [118, 67] width 9 height 9
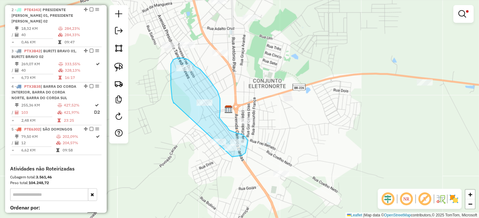
drag, startPoint x: 171, startPoint y: 83, endPoint x: 199, endPoint y: 147, distance: 69.9
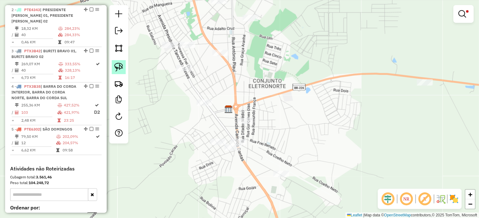
click at [121, 67] on img at bounding box center [118, 67] width 9 height 9
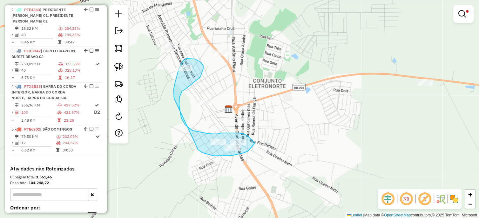
drag, startPoint x: 176, startPoint y: 79, endPoint x: 196, endPoint y: 147, distance: 70.2
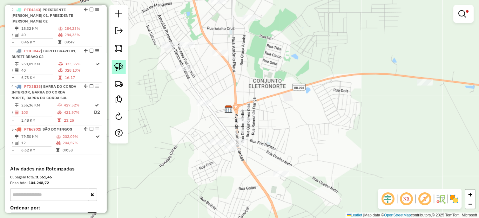
click at [118, 68] on img at bounding box center [118, 67] width 9 height 9
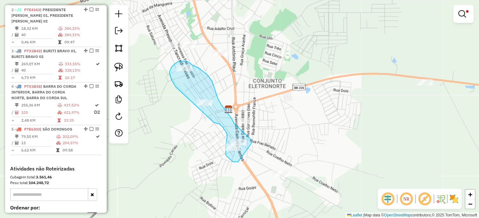
drag, startPoint x: 226, startPoint y: 132, endPoint x: 176, endPoint y: 89, distance: 64.8
click at [178, 91] on hb-app "Aguarde... Pop-up bloqueado! Seu navegador bloqueou automáticamente a abertura …" at bounding box center [239, 109] width 479 height 218
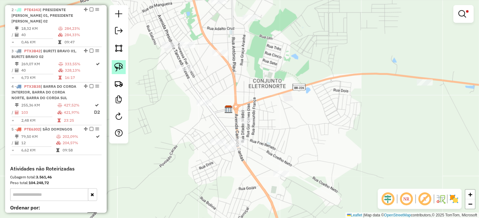
click at [121, 68] on img at bounding box center [118, 67] width 9 height 9
select select "**********"
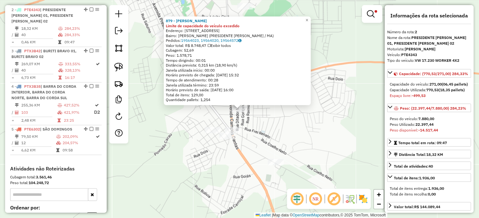
click at [251, 134] on div "879 - JOSE DAMACIO PEREIRA Limite de capacidade do veículo excedido Endereço: R…" at bounding box center [239, 109] width 479 height 218
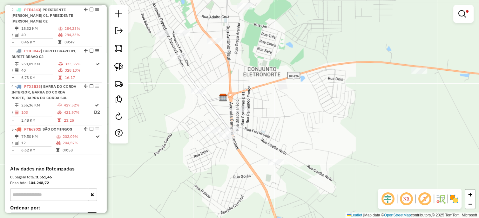
click at [236, 134] on div at bounding box center [233, 131] width 16 height 6
select select "**********"
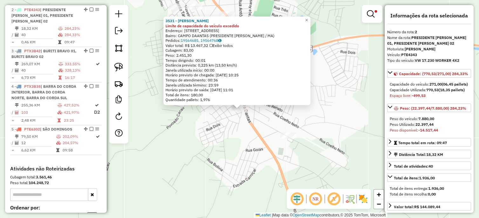
click at [230, 125] on div "3531 - Eraldo Almeida moura Limite de capacidade do veículo excedido Endereço: …" at bounding box center [239, 109] width 479 height 218
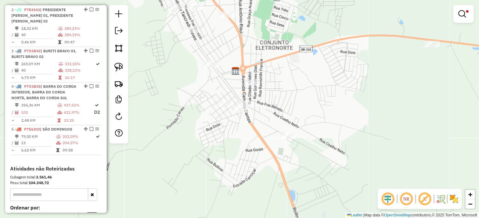
select select "**********"
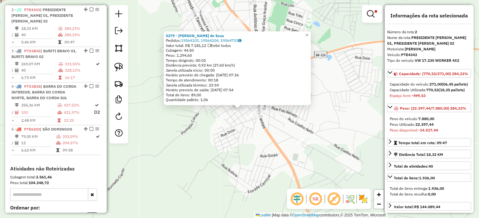
click at [235, 136] on div "5379 - Tiago Leitao de Sous Pedidos: 19564103, 19564104, 19564732 Valor total: …" at bounding box center [239, 109] width 479 height 218
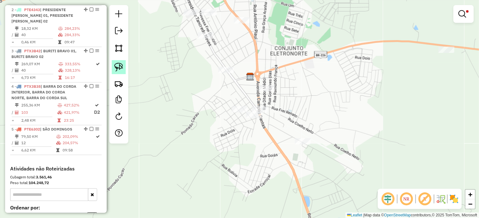
click at [120, 64] on img at bounding box center [118, 67] width 9 height 9
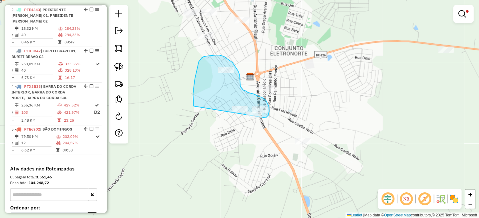
drag, startPoint x: 194, startPoint y: 86, endPoint x: 243, endPoint y: 122, distance: 60.8
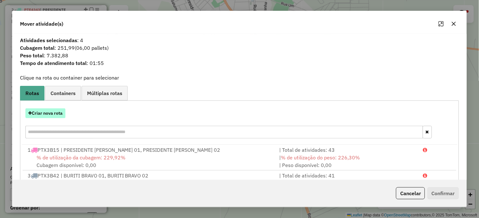
click at [46, 116] on button "Criar nova rota" at bounding box center [45, 114] width 40 height 10
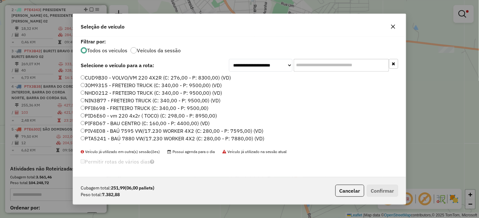
scroll to position [45, 0]
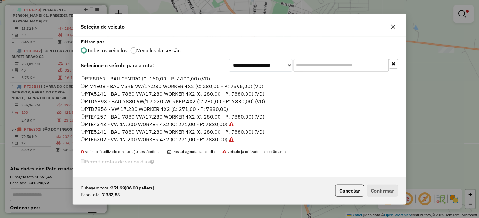
click at [195, 107] on label "PTD7856 - VW 17.230 WORKER 4X2 (C: 271,00 - P: 7880,00)" at bounding box center [155, 109] width 148 height 8
click at [380, 187] on button "Confirmar" at bounding box center [382, 191] width 31 height 12
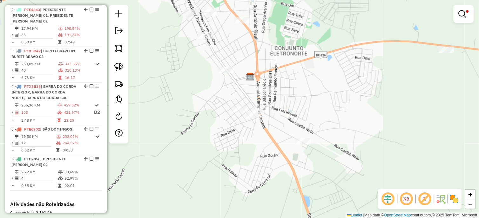
select select "**********"
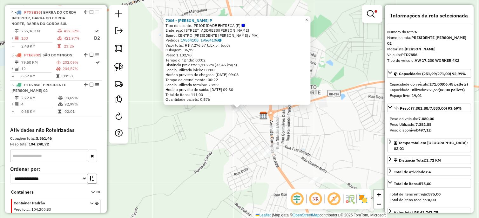
scroll to position [405, 0]
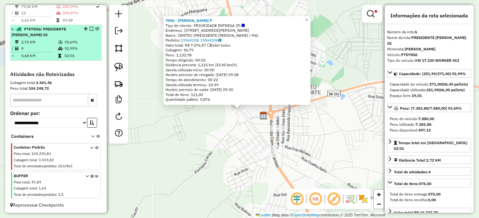
drag, startPoint x: 90, startPoint y: 29, endPoint x: 99, endPoint y: 40, distance: 14.0
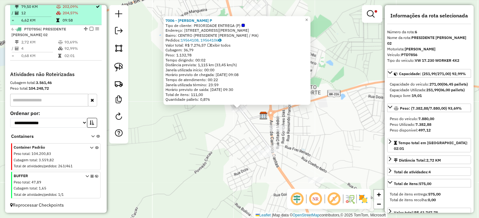
click at [90, 29] on em at bounding box center [91, 29] width 4 height 4
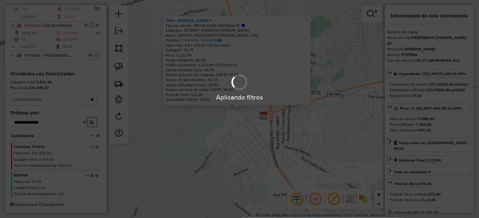
scroll to position [378, 0]
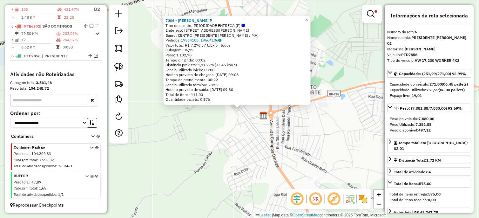
click at [229, 138] on div "7006 - NATALIA CAVALCANTE P Tipo de cliente: PRIORIDADE ENTREGA (P) Endereço: R…" at bounding box center [239, 109] width 479 height 218
click at [333, 42] on div "7006 - NATALIA CAVALCANTE P Tipo de cliente: PRIORIDADE ENTREGA (P) Endereço: R…" at bounding box center [239, 109] width 479 height 218
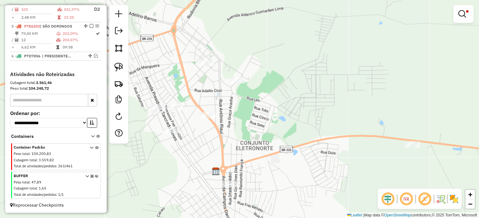
drag, startPoint x: 321, startPoint y: 30, endPoint x: 275, endPoint y: 81, distance: 68.3
click at [275, 81] on div "Limpar filtros Janela de atendimento Grade de atendimento Capacidade Transporta…" at bounding box center [239, 109] width 479 height 218
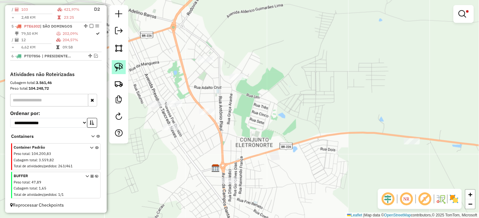
click at [122, 65] on img at bounding box center [118, 67] width 9 height 9
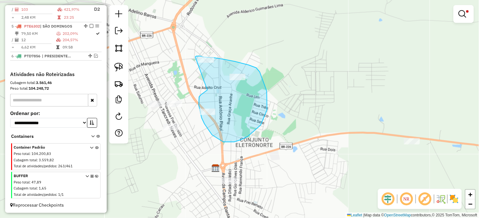
drag, startPoint x: 199, startPoint y: 97, endPoint x: 195, endPoint y: 64, distance: 33.5
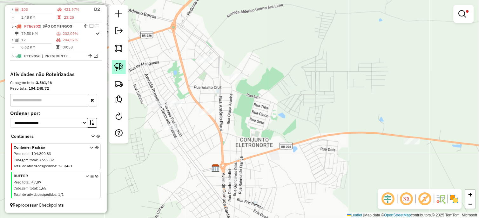
click at [121, 65] on img at bounding box center [118, 67] width 9 height 9
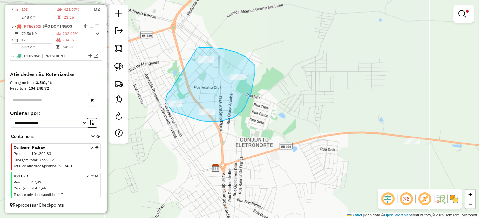
drag, startPoint x: 167, startPoint y: 94, endPoint x: 197, endPoint y: 48, distance: 54.8
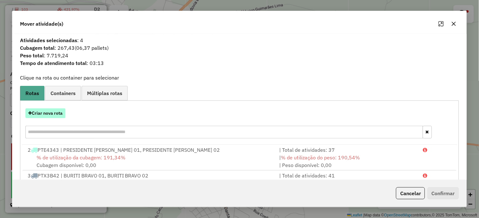
click at [56, 115] on button "Criar nova rota" at bounding box center [45, 114] width 40 height 10
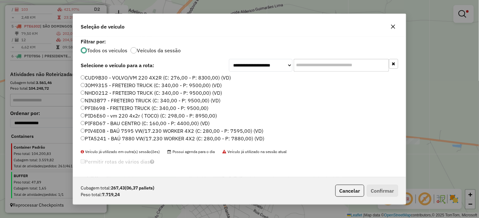
scroll to position [45, 0]
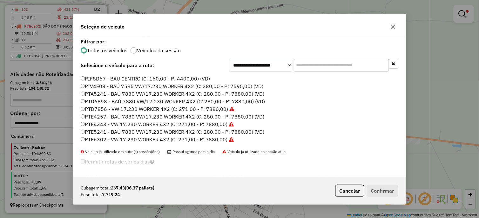
click at [216, 109] on label "PTD7856 - VW 17.230 WORKER 4X2 (C: 271,00 - P: 7880,00)" at bounding box center [158, 109] width 154 height 8
click at [381, 188] on button "Confirmar" at bounding box center [382, 191] width 31 height 12
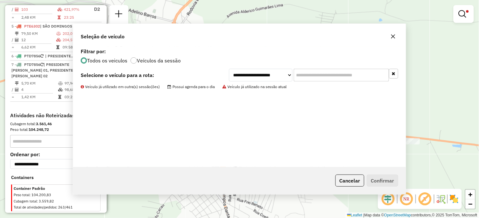
scroll to position [405, 0]
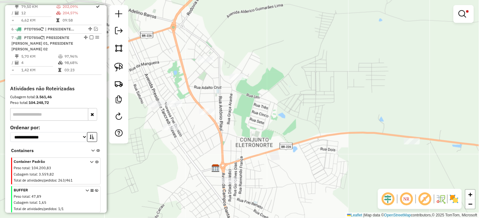
click at [200, 118] on div "Limpar filtros Janela de atendimento Grade de atendimento Capacidade Transporta…" at bounding box center [239, 109] width 479 height 218
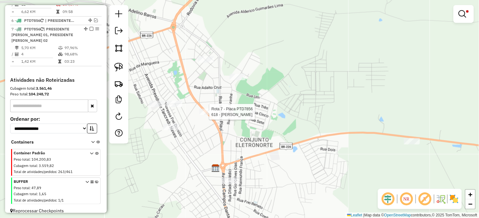
select select "**********"
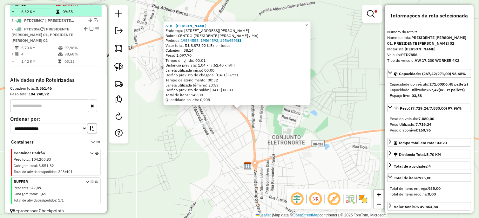
click at [89, 29] on em at bounding box center [91, 29] width 4 height 4
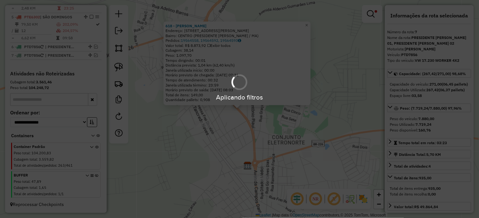
scroll to position [387, 0]
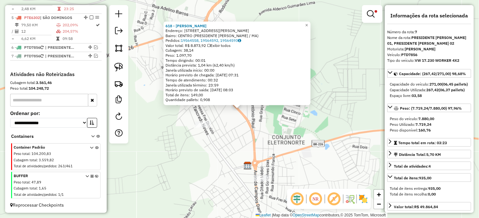
click at [225, 147] on div "618 - EDVAN DA SILVA CAMPO Endereço: R JOSE OLAVO SAMPAIO SN 50 50 Bairro: CENT…" at bounding box center [239, 109] width 479 height 218
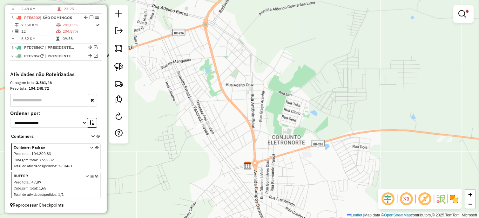
drag, startPoint x: 195, startPoint y: 159, endPoint x: 298, endPoint y: 80, distance: 130.3
click at [286, 93] on div "618 - EDVAN DA SILVA CAMPO Endereço: R JOSE OLAVO SAMPAIO SN 50 50 Bairro: CENT…" at bounding box center [239, 109] width 479 height 218
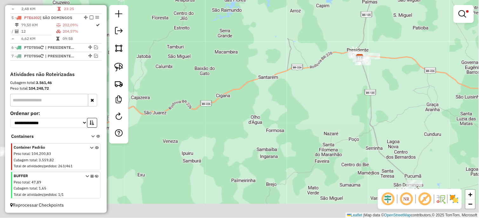
drag, startPoint x: 297, startPoint y: 85, endPoint x: 325, endPoint y: 75, distance: 29.9
click at [325, 75] on div "Limpar filtros Janela de atendimento Grade de atendimento Capacidade Transporta…" at bounding box center [239, 109] width 479 height 218
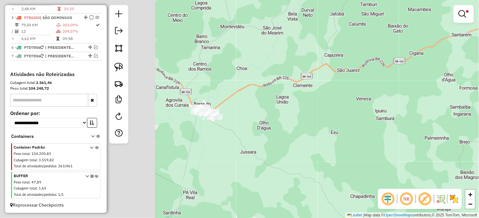
drag, startPoint x: 311, startPoint y: 97, endPoint x: 316, endPoint y: 96, distance: 4.7
click at [316, 96] on div "Limpar filtros Janela de atendimento Grade de atendimento Capacidade Transporta…" at bounding box center [239, 109] width 479 height 218
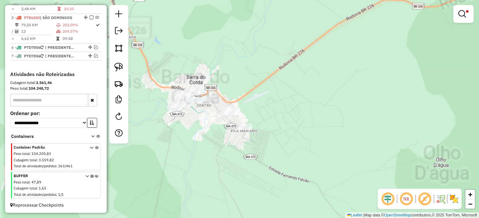
click at [472, 9] on div at bounding box center [463, 14] width 20 height 18
click at [464, 10] on em at bounding box center [462, 14] width 8 height 8
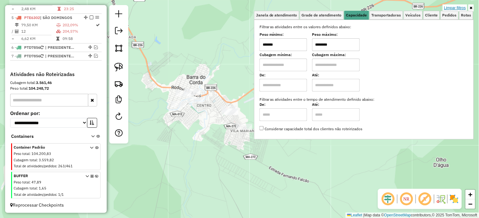
click at [456, 7] on link "Limpar filtros" at bounding box center [454, 7] width 24 height 7
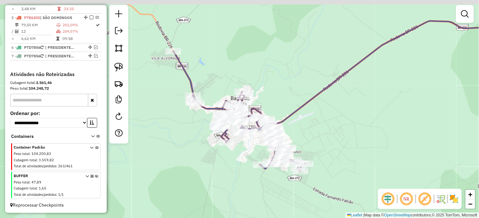
drag, startPoint x: 277, startPoint y: 76, endPoint x: 292, endPoint y: 88, distance: 19.9
click at [292, 88] on div "Janela de atendimento Grade de atendimento Capacidade Transportadoras Veículos …" at bounding box center [239, 109] width 479 height 218
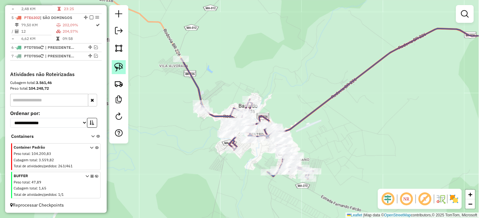
click at [119, 70] on img at bounding box center [118, 67] width 9 height 9
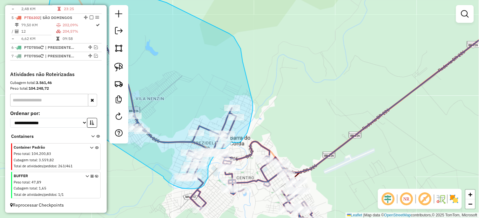
drag, startPoint x: 156, startPoint y: 58, endPoint x: 163, endPoint y: 176, distance: 118.3
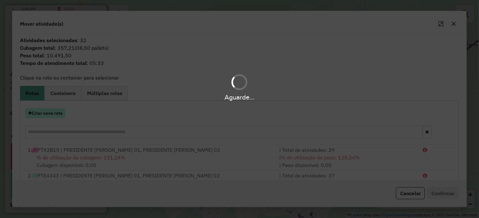
click at [43, 116] on div "Aguarde..." at bounding box center [239, 109] width 479 height 218
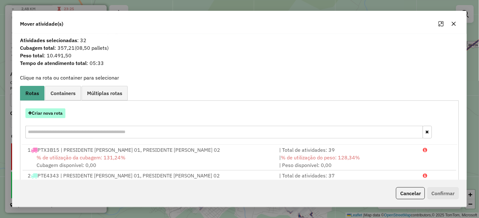
click at [42, 113] on button "Criar nova rota" at bounding box center [45, 114] width 40 height 10
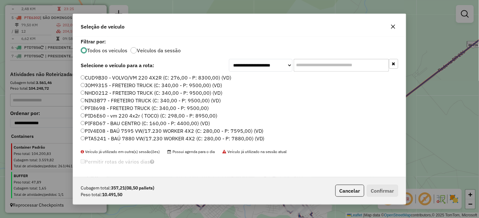
scroll to position [90, 0]
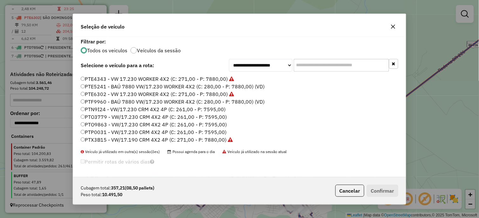
click at [207, 107] on label "PTN9I24 - VW/17.230 CRM 4X2 4P (C: 261,00 - P: 7595,00)" at bounding box center [153, 110] width 145 height 8
click at [382, 194] on button "Confirmar" at bounding box center [382, 191] width 31 height 12
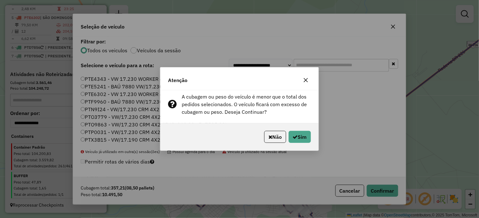
click at [299, 130] on div "Não Sim" at bounding box center [239, 136] width 158 height 27
click at [300, 140] on button "Sim" at bounding box center [299, 137] width 22 height 12
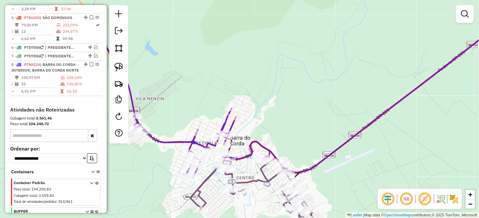
scroll to position [414, 0]
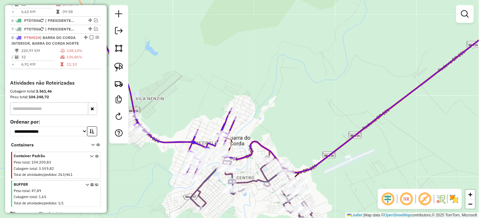
click at [229, 126] on icon at bounding box center [165, 103] width 142 height 152
select select "**********"
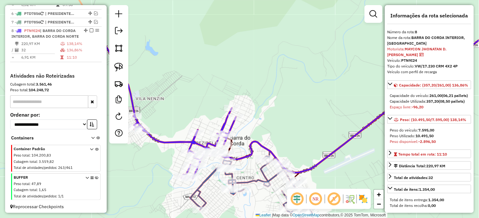
drag, startPoint x: 305, startPoint y: 127, endPoint x: 146, endPoint y: 87, distance: 163.7
click at [147, 88] on div "Janela de atendimento Grade de atendimento Capacidade Transportadoras Veículos …" at bounding box center [239, 109] width 479 height 218
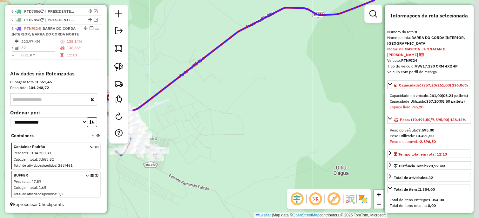
drag, startPoint x: 334, startPoint y: 60, endPoint x: 207, endPoint y: 89, distance: 131.0
click at [211, 86] on div "Janela de atendimento Grade de atendimento Capacidade Transportadoras Veículos …" at bounding box center [239, 109] width 479 height 218
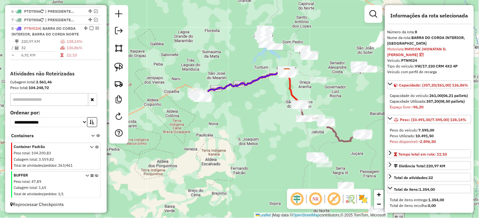
drag, startPoint x: 319, startPoint y: 99, endPoint x: 246, endPoint y: 85, distance: 75.0
click at [246, 85] on div "Janela de atendimento Grade de atendimento Capacidade Transportadoras Veículos …" at bounding box center [239, 109] width 479 height 218
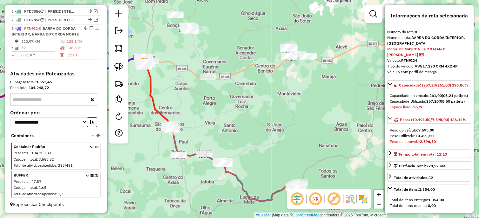
drag, startPoint x: 237, startPoint y: 62, endPoint x: 275, endPoint y: 108, distance: 60.2
click at [275, 108] on div "Janela de atendimento Grade de atendimento Capacidade Transportadoras Veículos …" at bounding box center [239, 109] width 479 height 218
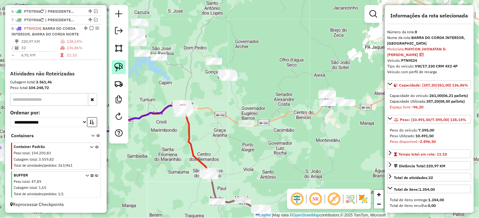
click at [112, 70] on link at bounding box center [119, 67] width 14 height 14
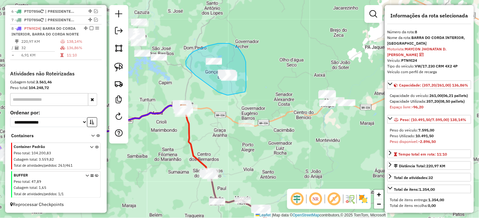
drag, startPoint x: 218, startPoint y: 92, endPoint x: 241, endPoint y: 93, distance: 22.9
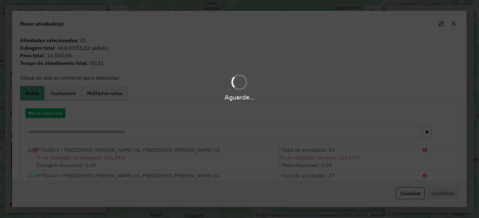
click at [56, 116] on div "Aguarde..." at bounding box center [239, 109] width 479 height 218
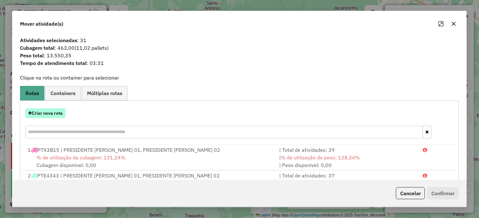
click at [49, 115] on button "Criar nova rota" at bounding box center [45, 114] width 40 height 10
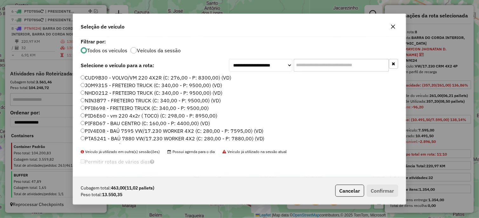
scroll to position [106, 0]
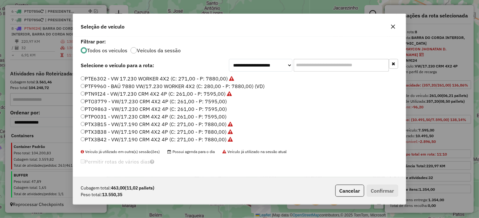
click at [211, 110] on label "PTO9863 - VW/17.230 CRM 4X2 4P (C: 261,00 - P: 7595,00)" at bounding box center [154, 109] width 146 height 8
click at [374, 188] on button "Confirmar" at bounding box center [382, 191] width 31 height 12
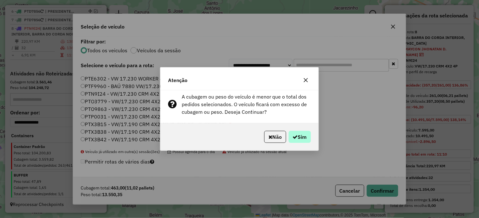
click at [295, 130] on div "Não Sim" at bounding box center [239, 136] width 158 height 27
click at [296, 136] on button "Sim" at bounding box center [299, 137] width 22 height 12
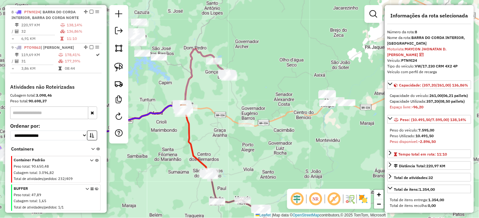
scroll to position [442, 0]
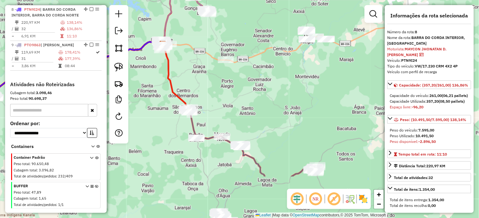
drag, startPoint x: 294, startPoint y: 128, endPoint x: 260, endPoint y: 50, distance: 84.9
click at [267, 45] on div "Janela de atendimento Grade de atendimento Capacidade Transportadoras Veículos …" at bounding box center [239, 109] width 479 height 218
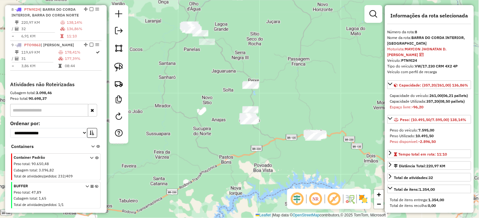
drag, startPoint x: 120, startPoint y: 68, endPoint x: 265, endPoint y: 72, distance: 144.8
click at [121, 69] on img at bounding box center [118, 67] width 9 height 9
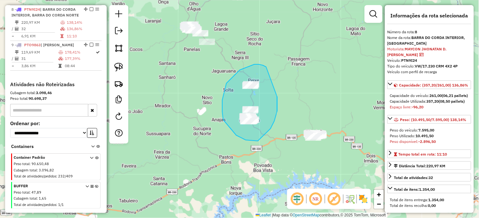
drag, startPoint x: 259, startPoint y: 64, endPoint x: 276, endPoint y: 96, distance: 36.4
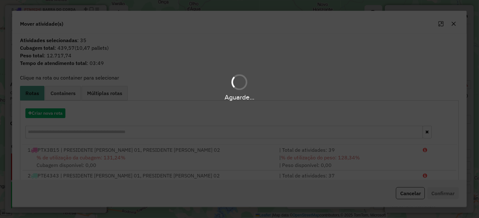
click at [55, 111] on div "Aguarde..." at bounding box center [239, 109] width 479 height 218
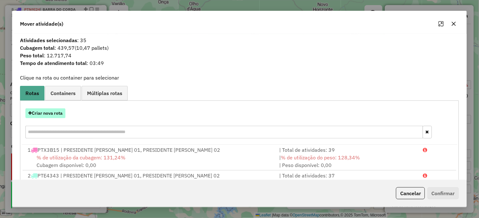
click at [45, 115] on button "Criar nova rota" at bounding box center [45, 114] width 40 height 10
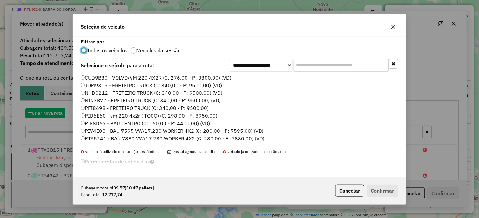
drag, startPoint x: 45, startPoint y: 115, endPoint x: 236, endPoint y: 113, distance: 190.4
click at [40, 116] on div "**********" at bounding box center [239, 109] width 479 height 218
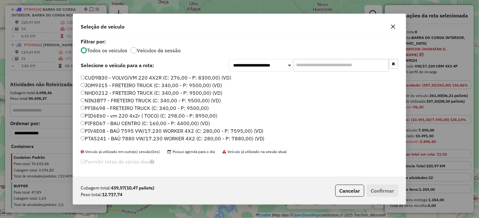
scroll to position [113, 0]
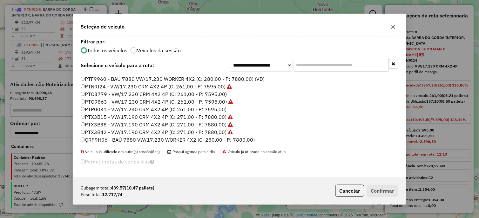
drag, startPoint x: 215, startPoint y: 108, endPoint x: 329, endPoint y: 153, distance: 123.0
click at [215, 108] on label "PTP0031 - VW/17.230 CRM 4X2 4P (C: 261,00 - P: 7595,00)" at bounding box center [154, 110] width 146 height 8
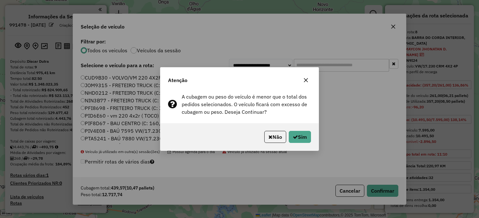
select select "**********"
click at [307, 134] on button "Sim" at bounding box center [299, 137] width 22 height 12
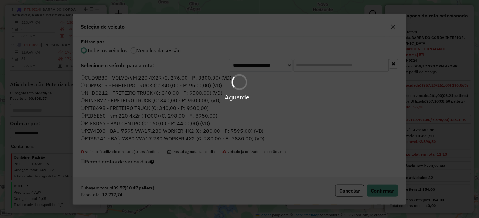
scroll to position [113, 0]
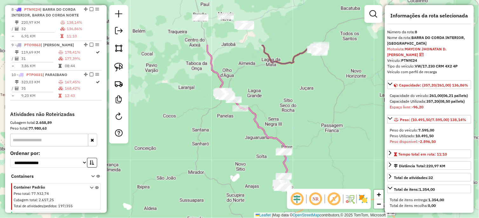
drag, startPoint x: 285, startPoint y: 109, endPoint x: 300, endPoint y: 154, distance: 47.2
click at [306, 160] on div "Janela de atendimento Grade de atendimento Capacidade Transportadoras Veículos …" at bounding box center [239, 109] width 479 height 218
click at [303, 156] on div "Janela de atendimento Grade de atendimento Capacidade Transportadoras Veículos …" at bounding box center [239, 109] width 479 height 218
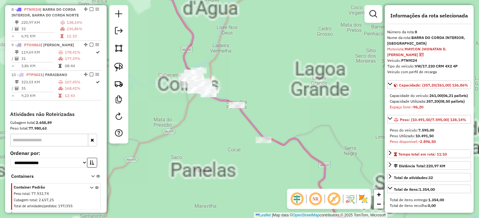
click at [284, 140] on icon at bounding box center [255, 109] width 213 height 262
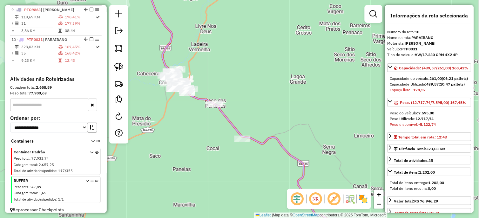
scroll to position [487, 0]
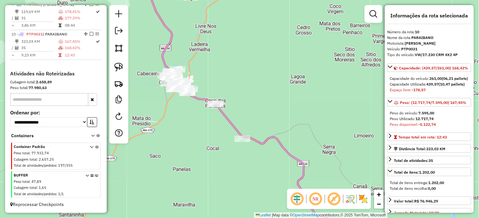
drag, startPoint x: 284, startPoint y: 157, endPoint x: 258, endPoint y: 153, distance: 26.3
click at [259, 154] on div "Janela de atendimento Grade de atendimento Capacidade Transportadoras Veículos …" at bounding box center [239, 109] width 479 height 218
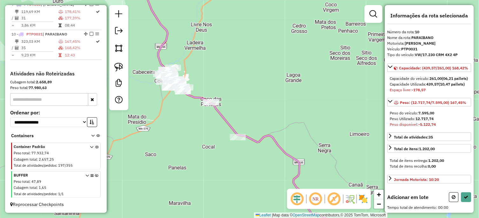
drag, startPoint x: 120, startPoint y: 62, endPoint x: 136, endPoint y: 70, distance: 18.3
click at [120, 62] on link at bounding box center [119, 67] width 14 height 14
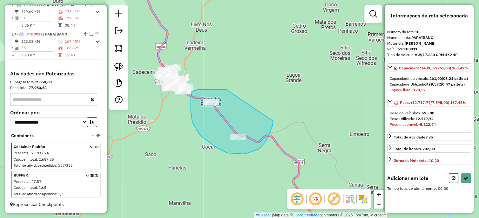
drag, startPoint x: 225, startPoint y: 90, endPoint x: 270, endPoint y: 115, distance: 51.8
click at [271, 115] on div "Janela de atendimento Grade de atendimento Capacidade Transportadoras Veículos …" at bounding box center [239, 109] width 479 height 218
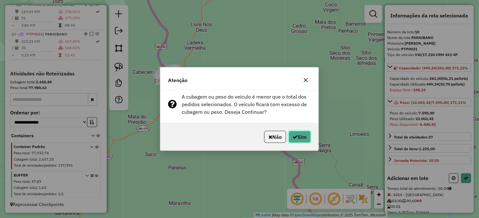
click at [299, 136] on button "Sim" at bounding box center [299, 137] width 22 height 12
select select "**********"
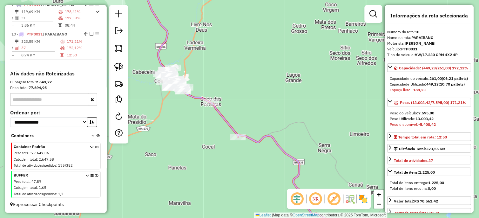
click at [109, 64] on div at bounding box center [118, 74] width 19 height 139
click at [122, 64] on img at bounding box center [118, 67] width 9 height 9
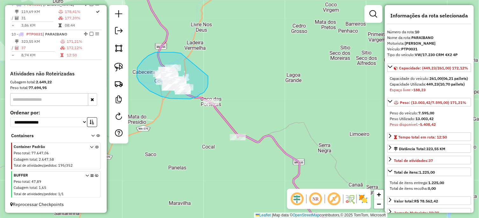
drag, startPoint x: 143, startPoint y: 60, endPoint x: 207, endPoint y: 71, distance: 64.8
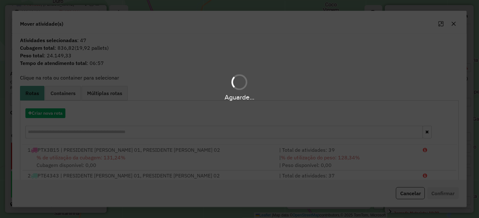
click at [52, 114] on div "Aguarde..." at bounding box center [239, 109] width 479 height 218
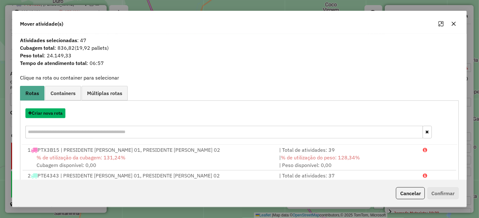
click at [52, 114] on button "Criar nova rota" at bounding box center [45, 114] width 40 height 10
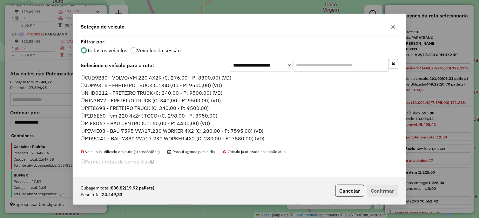
scroll to position [182, 0]
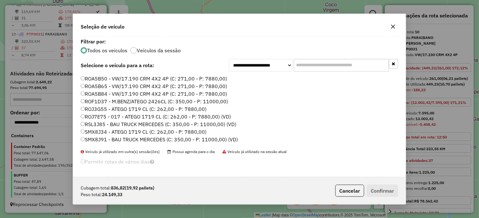
drag, startPoint x: 196, startPoint y: 112, endPoint x: 210, endPoint y: 113, distance: 13.7
click at [196, 112] on label "ROJ3G55 - ATEGO 1719 CL (C: 262,00 - P: 7880,00)" at bounding box center [144, 109] width 126 height 8
click at [393, 195] on button "Confirmar" at bounding box center [382, 191] width 31 height 12
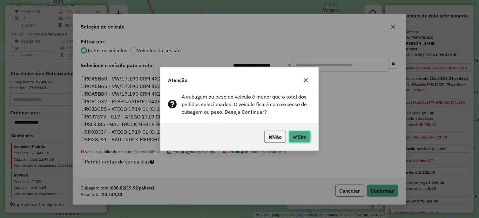
click at [300, 140] on button "Sim" at bounding box center [299, 137] width 22 height 12
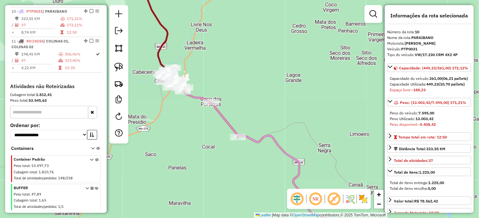
scroll to position [513, 0]
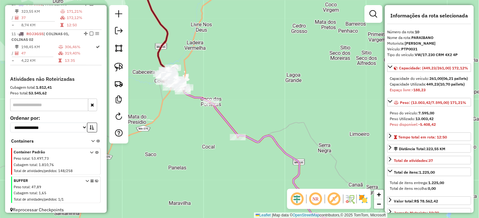
drag, startPoint x: 284, startPoint y: 136, endPoint x: 297, endPoint y: 183, distance: 48.0
click at [301, 178] on div "Janela de atendimento Grade de atendimento Capacidade Transportadoras Veículos …" at bounding box center [239, 109] width 479 height 218
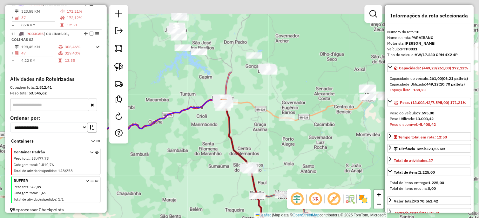
click at [259, 156] on div "Janela de atendimento Grade de atendimento Capacidade Transportadoras Veículos …" at bounding box center [239, 109] width 479 height 218
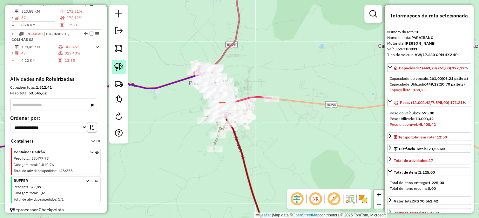
click at [122, 64] on img at bounding box center [118, 67] width 9 height 9
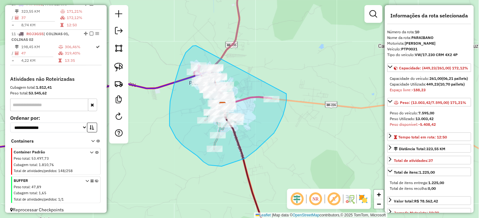
drag, startPoint x: 186, startPoint y: 53, endPoint x: 270, endPoint y: 65, distance: 85.4
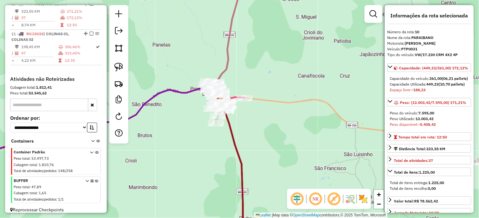
drag, startPoint x: 246, startPoint y: 135, endPoint x: 210, endPoint y: 60, distance: 83.9
click at [211, 58] on div "Rota 2 - Placa PTE4343 879 - JOSE DAMACIO PEREIRA Rota 2 - Placa PTE4343 1010 -…" at bounding box center [239, 109] width 479 height 218
click at [209, 53] on div "Rota 2 - Placa PTE4343 879 - JOSE DAMACIO PEREIRA Rota 2 - Placa PTE4343 1010 -…" at bounding box center [239, 109] width 479 height 218
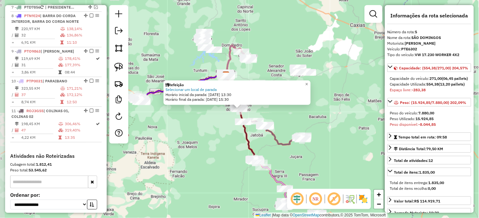
scroll to position [395, 0]
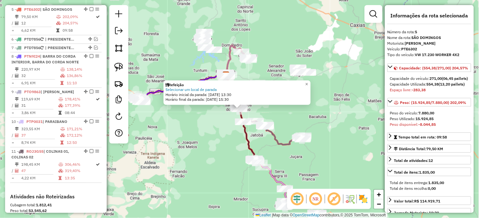
click at [222, 118] on div "Refeição Selecionar um local de parada Horário inicial da parada: 20/08/2025 13…" at bounding box center [239, 109] width 479 height 218
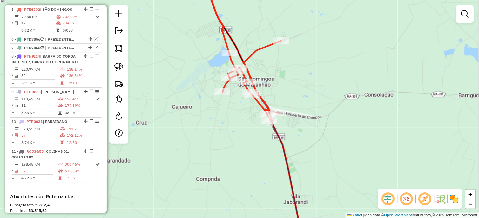
click at [255, 49] on icon at bounding box center [251, 81] width 58 height 81
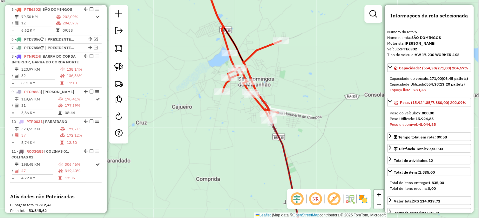
scroll to position [211, 0]
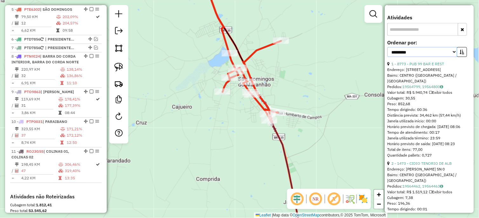
click at [418, 57] on select "**********" at bounding box center [422, 52] width 70 height 10
select select "*********"
click at [387, 57] on select "**********" at bounding box center [422, 52] width 70 height 10
click at [460, 54] on icon "button" at bounding box center [462, 52] width 4 height 4
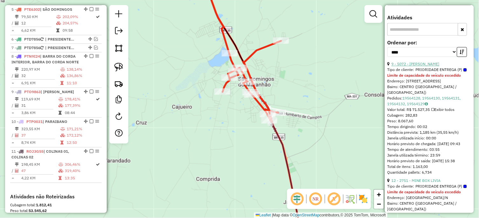
click at [428, 67] on link "9 - 5072 - TIAGO AMORIM BRAGA" at bounding box center [415, 64] width 48 height 5
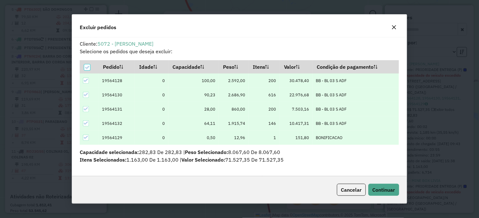
scroll to position [0, 0]
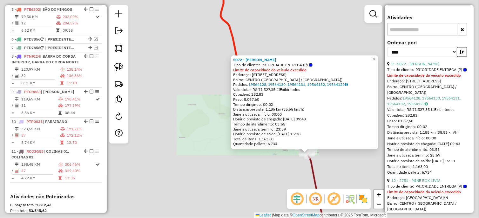
click at [325, 166] on div "5072 - TIAGO AMORIM BRAGA Tipo de cliente: PRIORIDADE ENTREGA (P) Limite de cap…" at bounding box center [239, 109] width 479 height 218
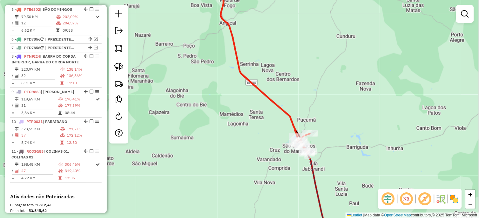
click at [276, 200] on div "Janela de atendimento Grade de atendimento Capacidade Transportadoras Veículos …" at bounding box center [239, 109] width 479 height 218
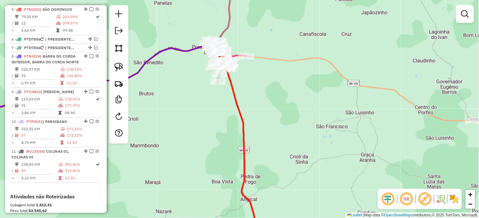
drag, startPoint x: 259, startPoint y: 96, endPoint x: 264, endPoint y: 121, distance: 25.5
click at [277, 145] on div "Janela de atendimento Grade de atendimento Capacidade Transportadoras Veículos …" at bounding box center [239, 109] width 479 height 218
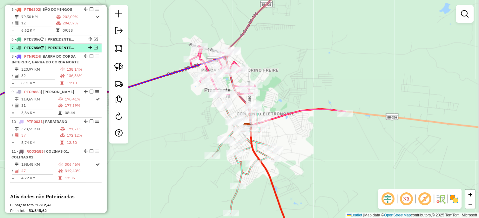
click at [94, 47] on em at bounding box center [96, 48] width 4 height 4
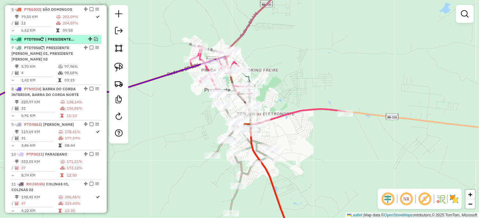
click at [95, 37] on em at bounding box center [96, 39] width 4 height 4
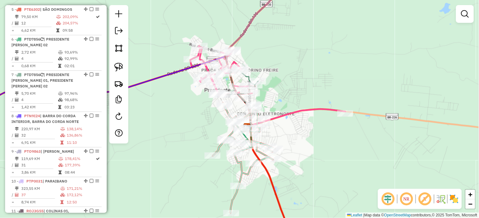
click at [457, 18] on div at bounding box center [465, 14] width 18 height 18
click at [470, 15] on link at bounding box center [464, 14] width 13 height 13
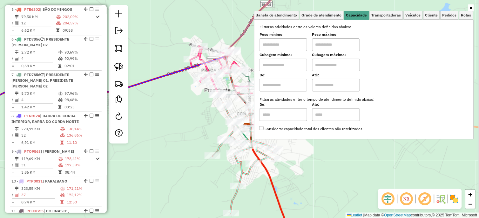
click at [294, 40] on input "text" at bounding box center [283, 44] width 48 height 13
type input "*******"
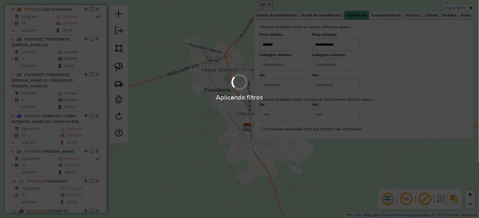
type input "**********"
click at [210, 117] on div "**********" at bounding box center [239, 109] width 479 height 218
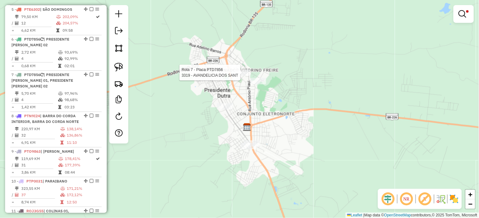
select select "*********"
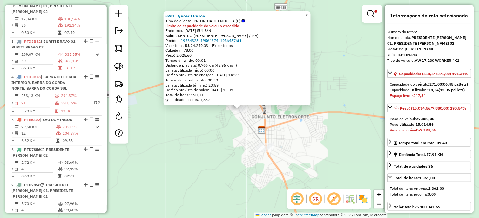
scroll to position [275, 0]
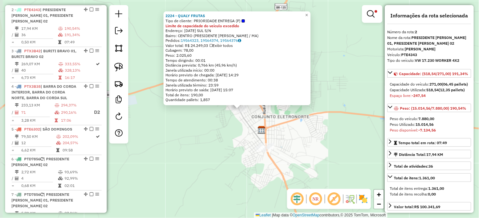
click at [209, 138] on div "Rota 2 - Placa PTE4343 2224 - QUALY FRUTAS 2224 - QUALY FRUTAS Tipo de cliente:…" at bounding box center [239, 109] width 479 height 218
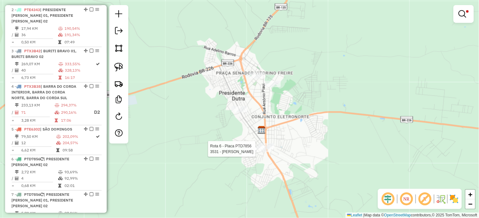
drag, startPoint x: 261, startPoint y: 143, endPoint x: 269, endPoint y: 146, distance: 8.5
click at [269, 146] on div "**********" at bounding box center [239, 109] width 479 height 218
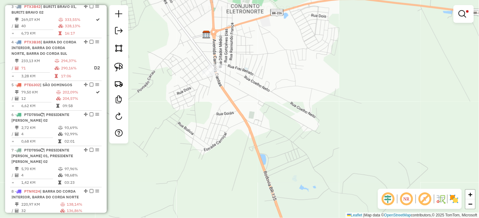
scroll to position [424, 0]
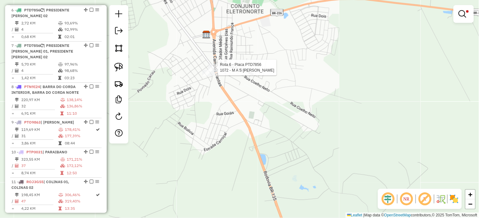
select select "*********"
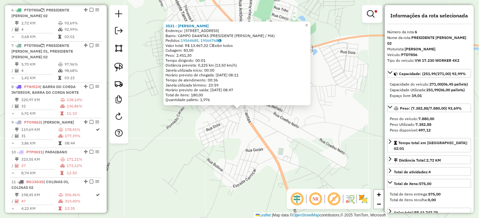
click at [226, 128] on div "3531 - Eraldo Almeida moura Endereço: AV Av Campo Dantas 1 Bairro: CAMPO DAANTA…" at bounding box center [239, 109] width 479 height 218
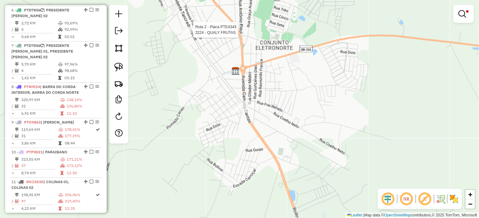
select select "*********"
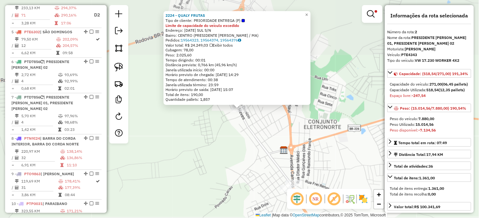
scroll to position [275, 0]
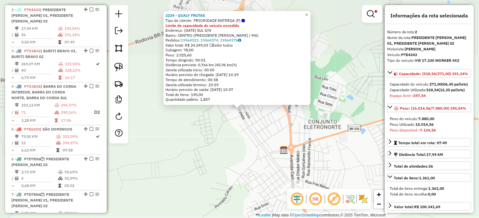
click at [229, 131] on div "2224 - QUALY FRUTAS Tipo de cliente: PRIORIDADE ENTREGA (P) Limite de capacidad…" at bounding box center [239, 109] width 479 height 218
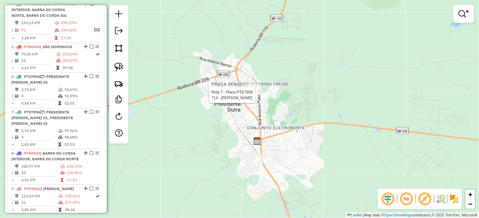
select select "*********"
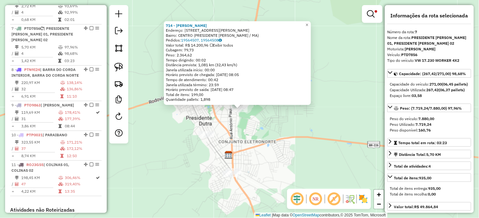
scroll to position [460, 0]
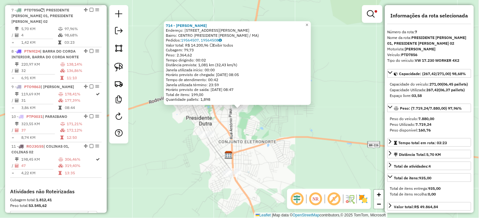
click at [249, 124] on div "714 - VALNICE DA SILVA ROQ Endereço: R CEL JOAO ROLINS 184 184 184 Bairro: CENT…" at bounding box center [239, 109] width 479 height 218
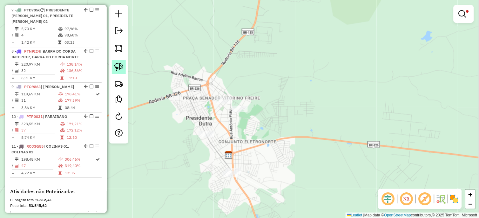
click at [120, 68] on img at bounding box center [118, 67] width 9 height 9
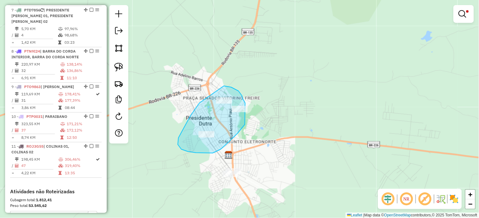
drag, startPoint x: 187, startPoint y: 123, endPoint x: 223, endPoint y: 86, distance: 51.6
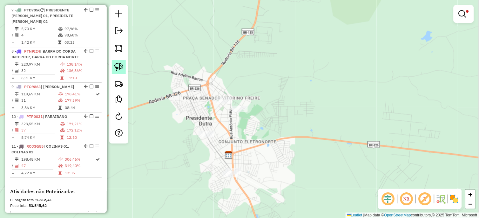
click at [122, 69] on img at bounding box center [118, 67] width 9 height 9
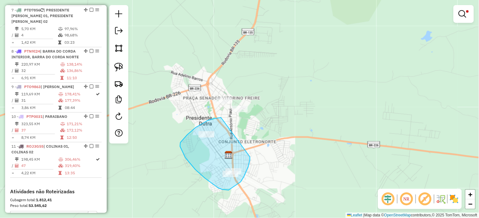
drag, startPoint x: 221, startPoint y: 118, endPoint x: 250, endPoint y: 156, distance: 48.0
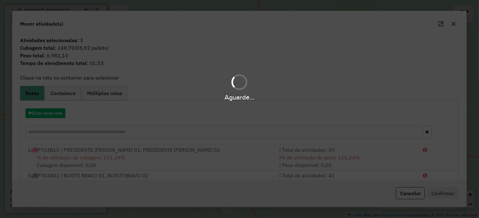
click at [250, 156] on hb-app "Aguarde... Pop-up bloqueado! Seu navegador bloqueou automáticamente a abertura …" at bounding box center [239, 109] width 479 height 218
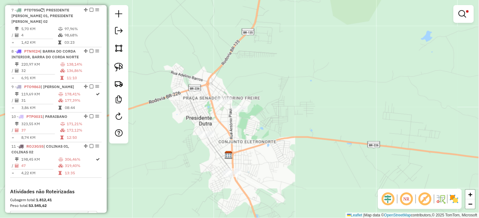
drag, startPoint x: 265, startPoint y: 149, endPoint x: 212, endPoint y: 51, distance: 111.1
click at [216, 60] on div "**********" at bounding box center [239, 109] width 479 height 218
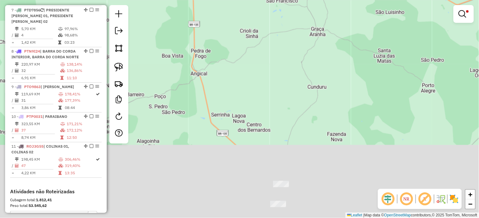
drag, startPoint x: 246, startPoint y: 115, endPoint x: 217, endPoint y: -33, distance: 150.4
click at [217, 0] on html "Aguarde... Pop-up bloqueado! Seu navegador bloqueou automáticamente a abertura …" at bounding box center [239, 109] width 479 height 218
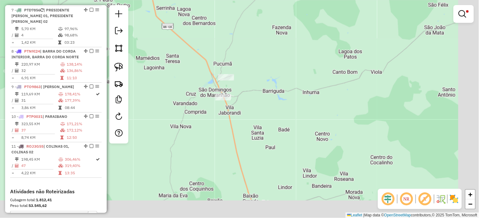
drag, startPoint x: 225, startPoint y: 86, endPoint x: 207, endPoint y: 51, distance: 38.6
click at [207, 51] on div "**********" at bounding box center [239, 109] width 479 height 218
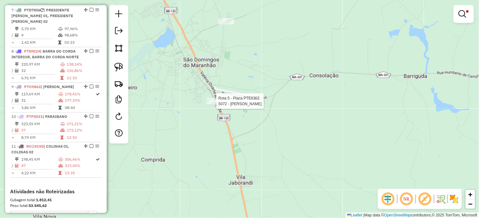
select select "*********"
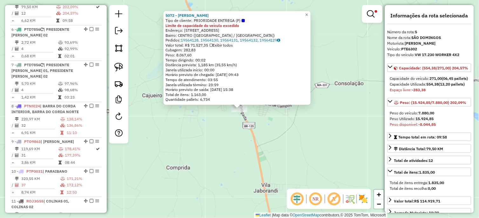
scroll to position [395, 0]
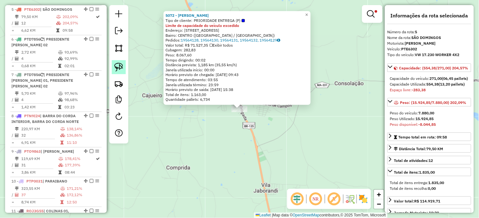
click at [114, 63] on img at bounding box center [118, 67] width 9 height 9
drag, startPoint x: 232, startPoint y: 131, endPoint x: 254, endPoint y: 117, distance: 26.3
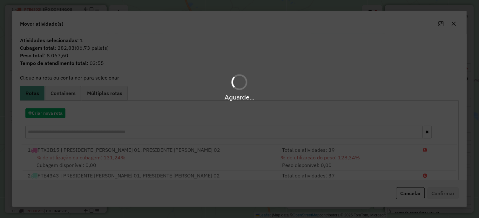
drag, startPoint x: 45, startPoint y: 110, endPoint x: 40, endPoint y: 112, distance: 5.4
click at [44, 110] on div "Aguarde..." at bounding box center [239, 109] width 479 height 218
click at [38, 112] on button "Criar nova rota" at bounding box center [45, 114] width 40 height 10
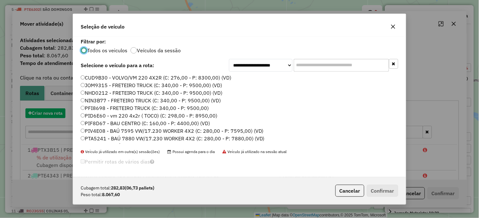
scroll to position [3, 2]
click at [40, 114] on div "**********" at bounding box center [239, 109] width 479 height 218
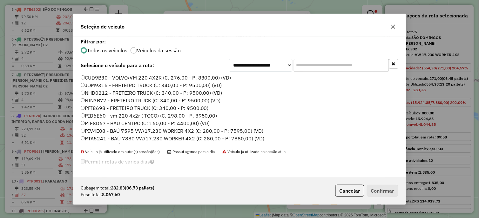
scroll to position [189, 0]
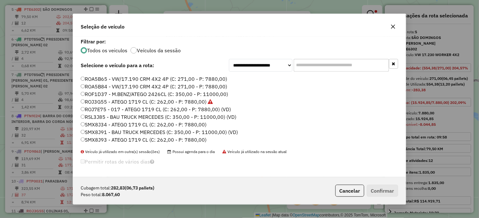
click at [209, 107] on label "ROJ7E75 - 017 - ATEGO 1719 CL (C: 262,00 - P: 7880,00) (VD)" at bounding box center [156, 110] width 150 height 8
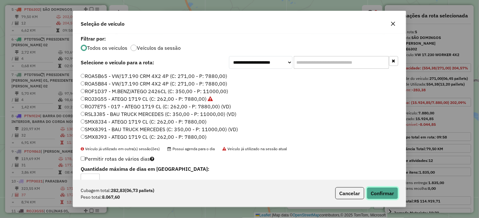
click at [380, 189] on button "Confirmar" at bounding box center [382, 194] width 31 height 12
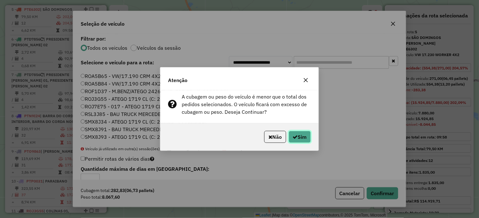
click at [302, 137] on button "Sim" at bounding box center [299, 137] width 22 height 12
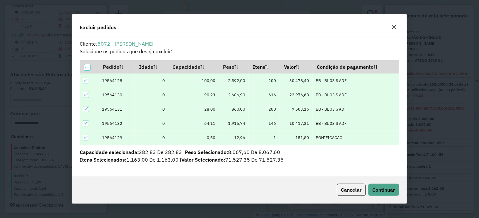
scroll to position [0, 0]
click at [87, 67] on icon at bounding box center [87, 67] width 4 height 4
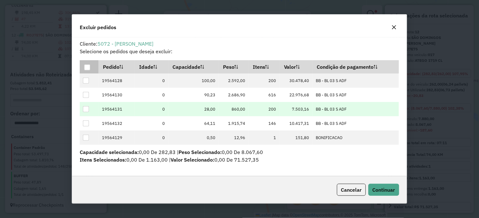
click at [86, 108] on div at bounding box center [86, 109] width 6 height 6
click at [397, 185] on button "Continuar" at bounding box center [383, 190] width 31 height 12
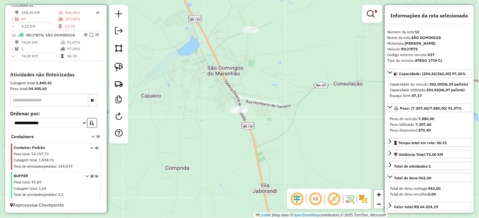
click at [409, 49] on strong "ROJ7E75" at bounding box center [409, 49] width 17 height 5
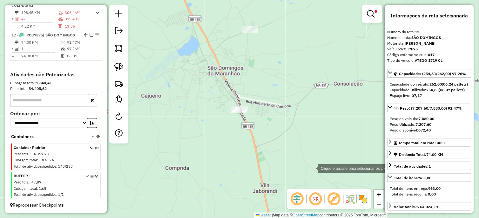
click at [409, 49] on strong "ROJ7E75" at bounding box center [409, 49] width 17 height 5
copy strong "ROJ7E75"
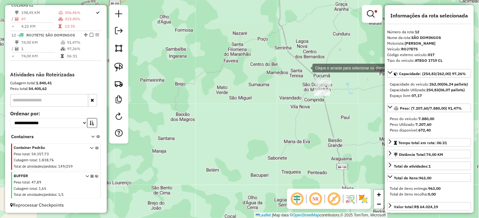
click at [306, 68] on div "**********" at bounding box center [239, 109] width 479 height 218
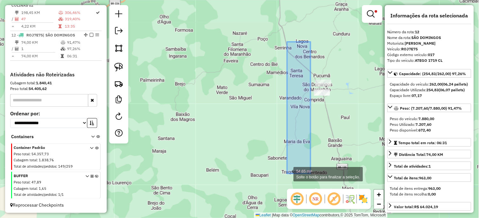
drag, startPoint x: 308, startPoint y: 50, endPoint x: 288, endPoint y: 148, distance: 99.6
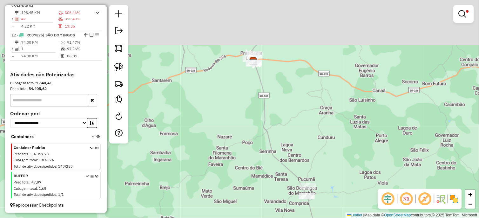
drag, startPoint x: 261, startPoint y: 159, endPoint x: 257, endPoint y: 178, distance: 19.1
click at [256, 183] on div "**********" at bounding box center [239, 109] width 479 height 218
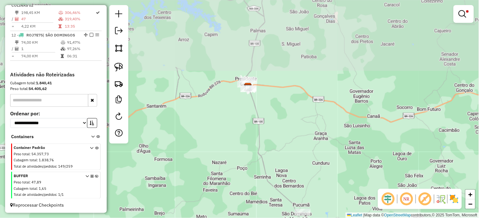
click at [271, 99] on div "**********" at bounding box center [239, 109] width 479 height 218
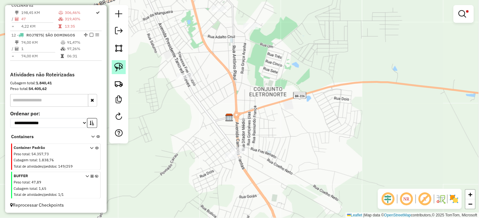
click at [118, 74] on link at bounding box center [119, 67] width 14 height 14
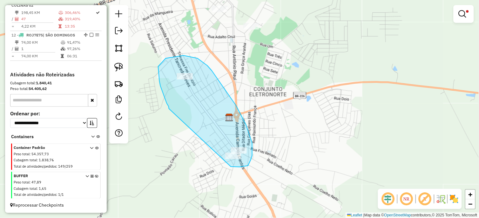
drag, startPoint x: 169, startPoint y: 109, endPoint x: 227, endPoint y: 163, distance: 79.3
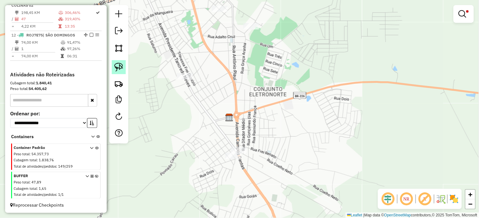
click at [116, 67] on img at bounding box center [118, 67] width 9 height 9
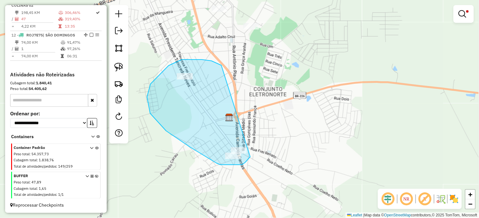
drag, startPoint x: 219, startPoint y: 64, endPoint x: 255, endPoint y: 142, distance: 85.8
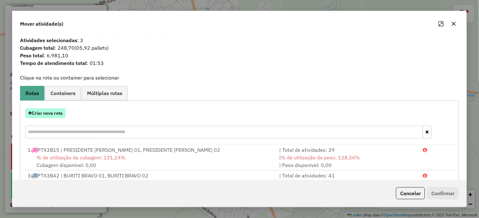
click at [49, 115] on button "Criar nova rota" at bounding box center [45, 114] width 40 height 10
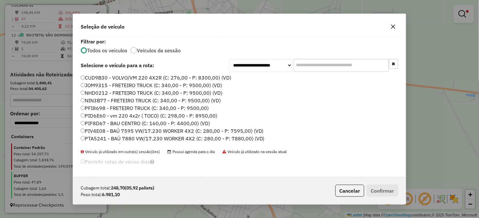
scroll to position [189, 0]
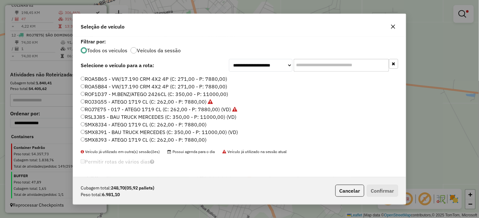
click at [220, 110] on label "ROJ7E75 - 017 - ATEGO 1719 CL (C: 262,00 - P: 7880,00) (VD)" at bounding box center [159, 110] width 156 height 8
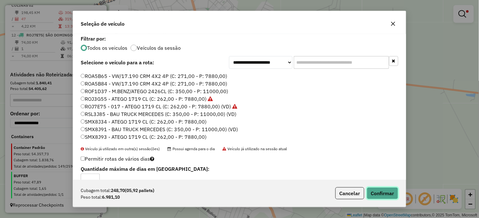
click at [383, 193] on button "Confirmar" at bounding box center [382, 194] width 31 height 12
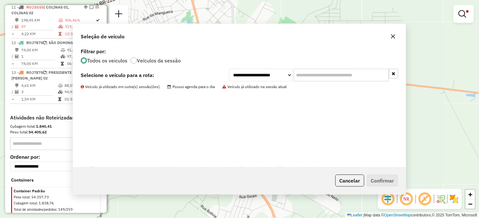
scroll to position [622, 0]
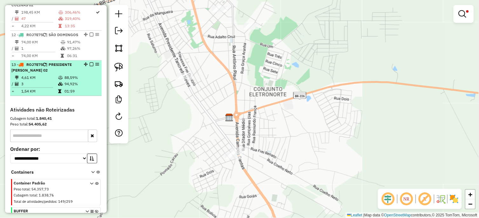
click at [89, 66] on em at bounding box center [91, 65] width 4 height 4
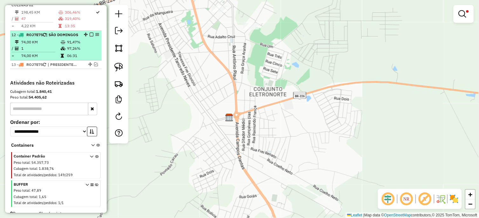
click at [90, 33] on em at bounding box center [91, 35] width 4 height 4
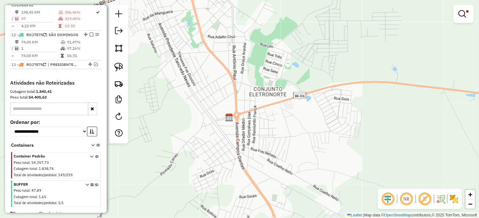
scroll to position [610, 0]
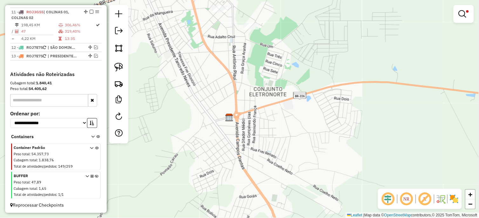
click at [209, 115] on div "**********" at bounding box center [239, 109] width 479 height 218
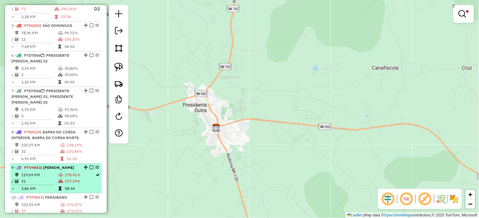
scroll to position [363, 0]
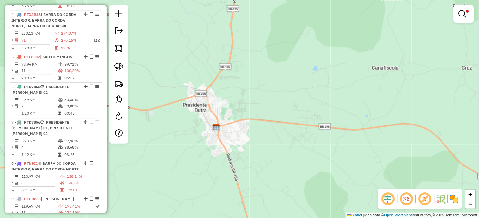
select select "*********"
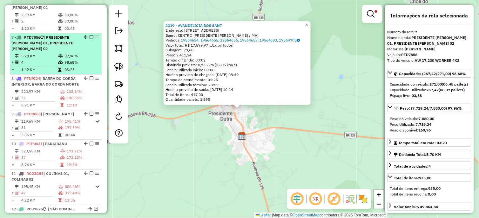
scroll to position [440, 0]
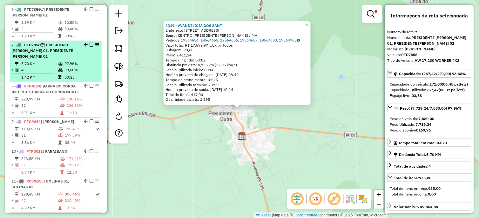
click at [67, 61] on td "97,96%" at bounding box center [81, 64] width 35 height 6
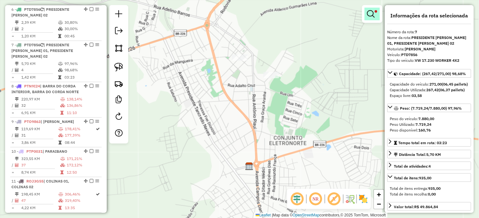
click at [372, 13] on em at bounding box center [371, 14] width 8 height 8
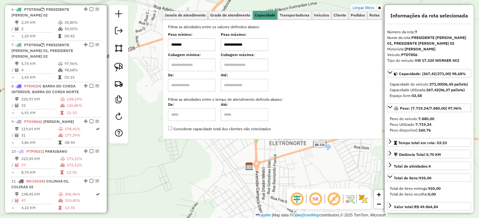
click at [211, 44] on input "*******" at bounding box center [192, 44] width 48 height 13
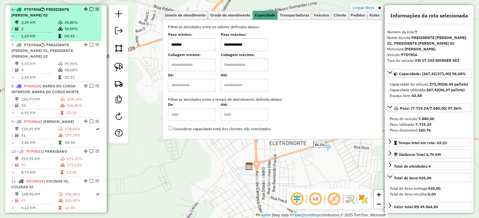
type input "*******"
click at [84, 32] on table "2,39 KM 30,80% / 2 30,00% = 1,20 KM 00:45" at bounding box center [55, 29] width 89 height 20
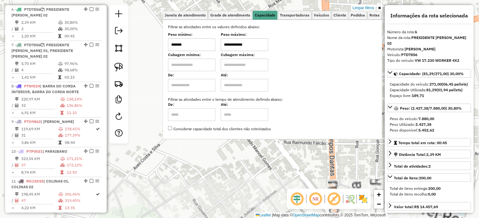
click at [148, 91] on div "**********" at bounding box center [239, 109] width 479 height 218
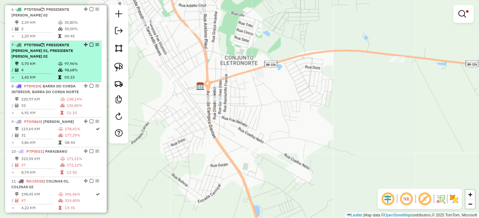
click at [88, 74] on td "03:23" at bounding box center [81, 77] width 35 height 6
select select "*********"
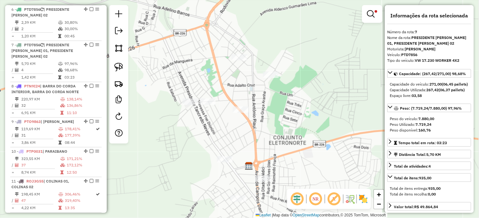
drag, startPoint x: 227, startPoint y: 106, endPoint x: 217, endPoint y: 81, distance: 26.8
click at [217, 81] on div "**********" at bounding box center [239, 109] width 479 height 218
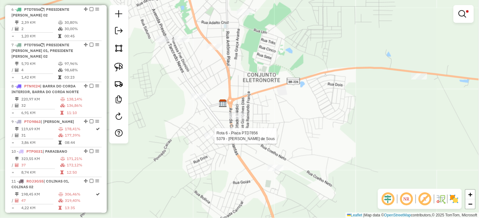
click at [216, 136] on div "**********" at bounding box center [239, 109] width 479 height 218
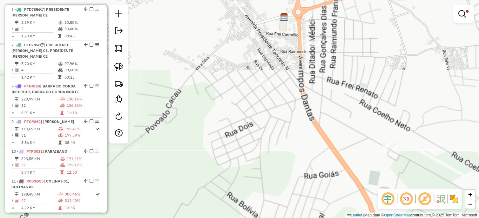
scroll to position [440, 0]
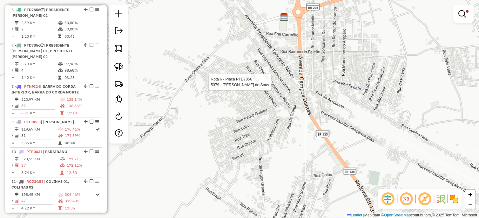
select select "*********"
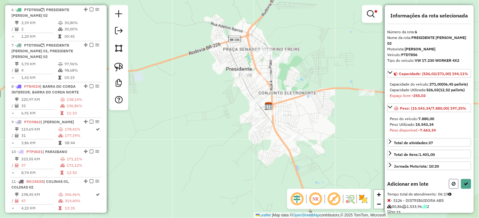
click at [452, 186] on icon at bounding box center [454, 184] width 4 height 4
select select "*********"
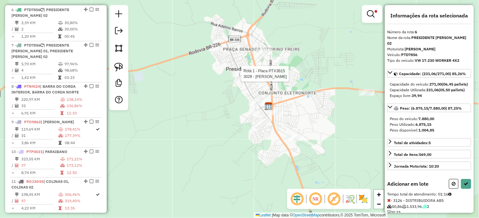
select select "*********"
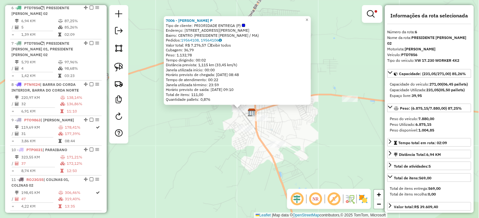
scroll to position [432, 0]
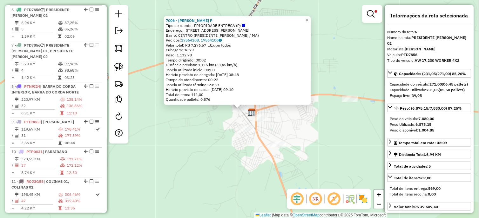
click at [230, 121] on div "Rota 6 - Placa PTD7856 7006 - NATALIA CAVALCANTE P 7006 - NATALIA CAVALCANTE P …" at bounding box center [239, 109] width 479 height 218
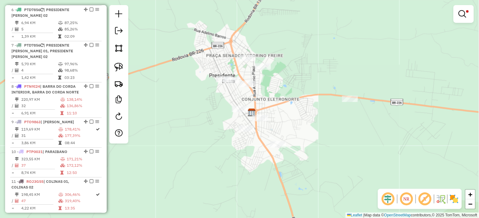
select select "*********"
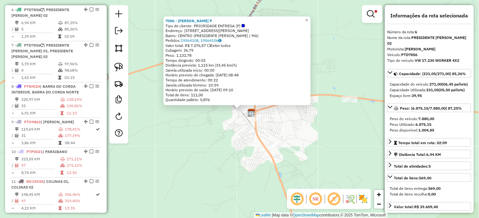
click at [200, 116] on div "7006 - NATALIA CAVALCANTE P Tipo de cliente: PRIORIDADE ENTREGA (P) Endereço: R…" at bounding box center [239, 109] width 479 height 218
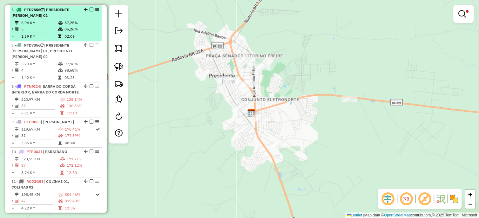
click at [89, 9] on em at bounding box center [91, 10] width 4 height 4
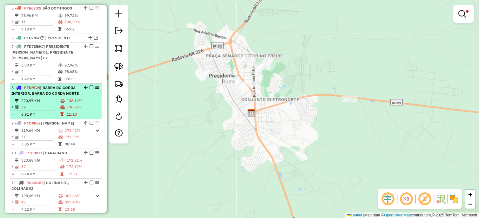
scroll to position [397, 0]
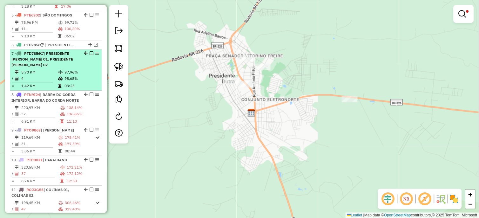
click at [90, 53] on em at bounding box center [91, 53] width 4 height 4
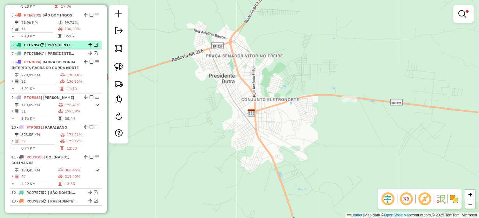
click at [74, 45] on span "| PRESIDENTE [PERSON_NAME] 02" at bounding box center [59, 45] width 29 height 6
select select "*********"
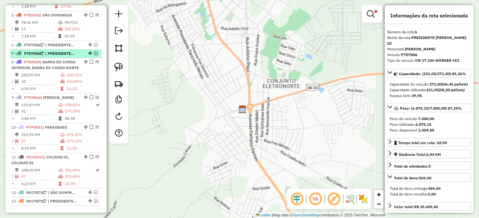
click at [74, 52] on span "| PRESIDENTE [PERSON_NAME] 01, PRESIDENTE [PERSON_NAME] 02" at bounding box center [59, 54] width 29 height 6
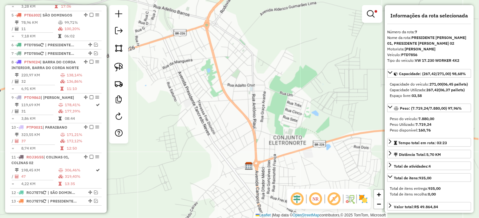
click at [199, 111] on div "**********" at bounding box center [239, 109] width 479 height 218
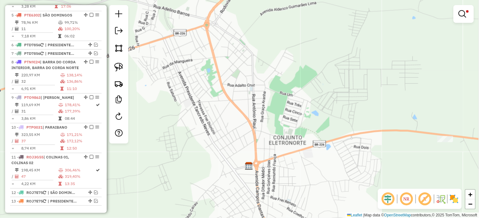
click at [224, 89] on div "**********" at bounding box center [239, 109] width 479 height 218
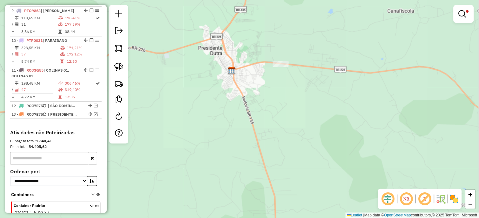
scroll to position [548, 0]
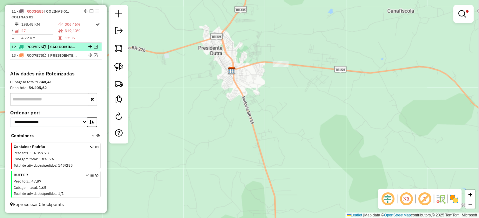
click at [72, 46] on span "| SÃO DOMINGOS" at bounding box center [62, 47] width 29 height 6
select select "*********"
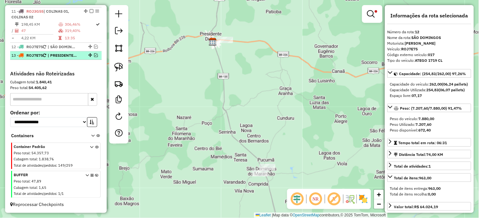
click at [75, 56] on span "| PRESIDENTE [PERSON_NAME] 02" at bounding box center [62, 56] width 29 height 6
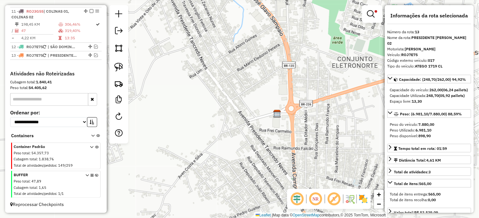
click at [195, 72] on div "**********" at bounding box center [239, 109] width 479 height 218
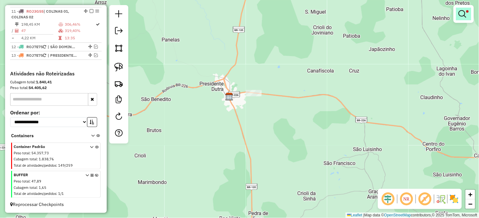
click at [464, 10] on em at bounding box center [462, 14] width 8 height 8
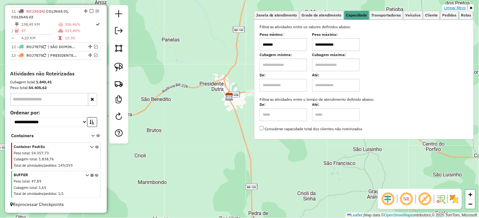
click at [448, 9] on link "Limpar filtros" at bounding box center [454, 7] width 24 height 7
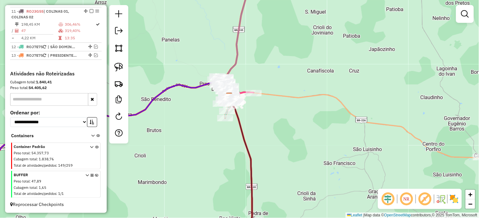
click at [271, 124] on div "Janela de atendimento Grade de atendimento Capacidade Transportadoras Veículos …" at bounding box center [239, 109] width 479 height 218
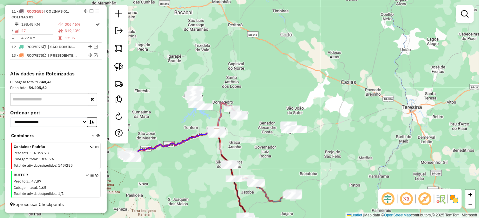
drag, startPoint x: 292, startPoint y: 151, endPoint x: 228, endPoint y: 39, distance: 129.5
click at [226, 37] on div "Janela de atendimento Grade de atendimento Capacidade Transportadoras Veículos …" at bounding box center [239, 109] width 479 height 218
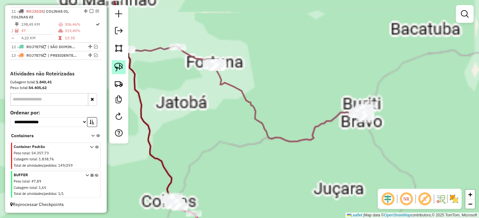
click at [119, 68] on img at bounding box center [118, 67] width 9 height 9
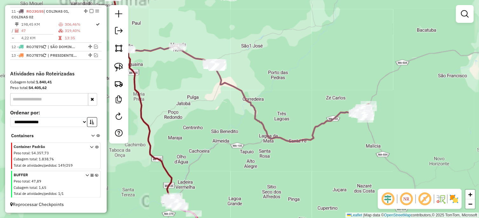
click at [151, 69] on div "Janela de atendimento Grade de atendimento Capacidade Transportadoras Veículos …" at bounding box center [239, 109] width 479 height 218
drag, startPoint x: 146, startPoint y: 68, endPoint x: 174, endPoint y: 85, distance: 32.3
click at [187, 88] on div "Janela de atendimento Grade de atendimento Capacidade Transportadoras Veículos …" at bounding box center [239, 109] width 479 height 218
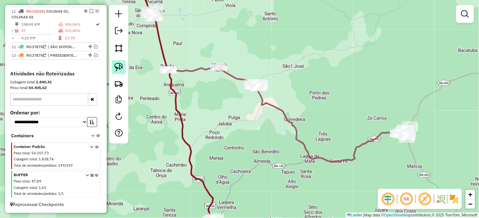
click at [119, 65] on img at bounding box center [118, 67] width 9 height 9
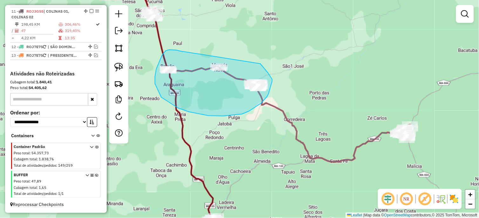
drag, startPoint x: 162, startPoint y: 55, endPoint x: 259, endPoint y: 61, distance: 97.0
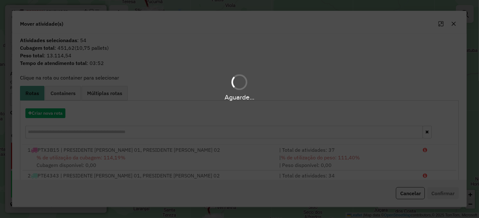
click at [43, 117] on div "Aguarde..." at bounding box center [239, 109] width 479 height 218
click at [43, 113] on button "Criar nova rota" at bounding box center [45, 114] width 40 height 10
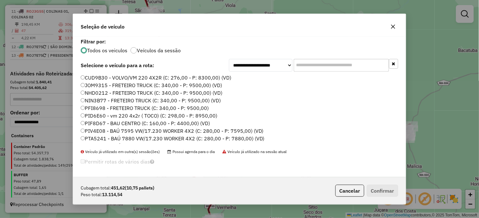
scroll to position [68, 0]
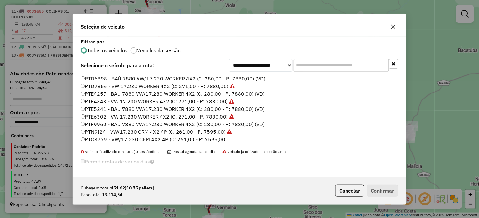
click at [208, 109] on label "PTE5241 - BAÚ 7880 VW/17.230 WORKER 4X2 (C: 280,00 - P: 7880,00) (VD)" at bounding box center [173, 109] width 184 height 8
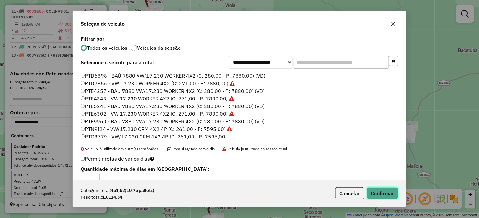
click at [381, 197] on button "Confirmar" at bounding box center [382, 194] width 31 height 12
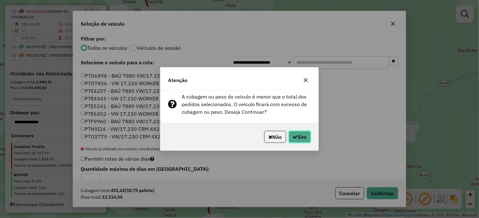
click at [292, 140] on button "Sim" at bounding box center [299, 137] width 22 height 12
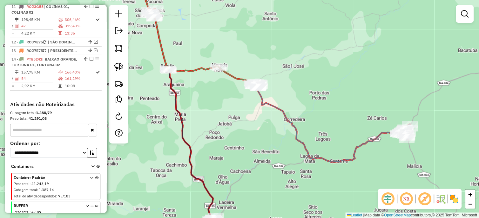
click at [356, 147] on icon at bounding box center [260, 70] width 279 height 184
select select "*********"
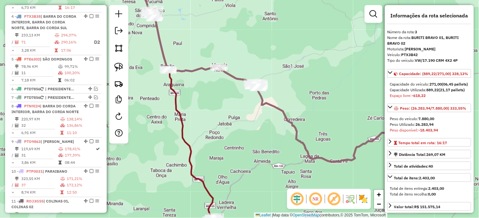
scroll to position [319, 0]
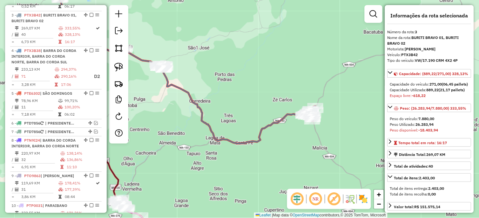
click at [275, 109] on div "Janela de atendimento Grade de atendimento Capacidade Transportadoras Veículos …" at bounding box center [239, 109] width 479 height 218
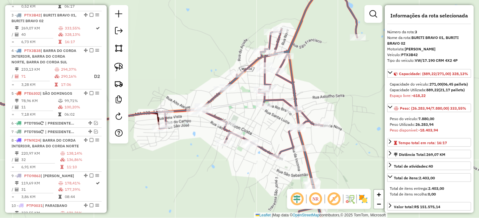
click at [281, 100] on icon at bounding box center [258, 100] width 197 height 244
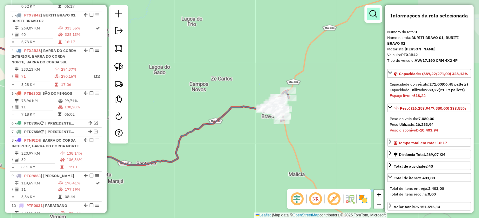
click at [372, 14] on em at bounding box center [373, 14] width 8 height 8
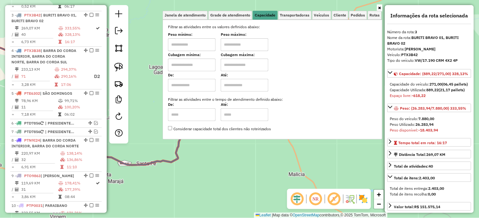
click at [210, 43] on input "text" at bounding box center [192, 44] width 48 height 13
type input "*******"
type input "**********"
click at [249, 151] on div "**********" at bounding box center [239, 109] width 479 height 218
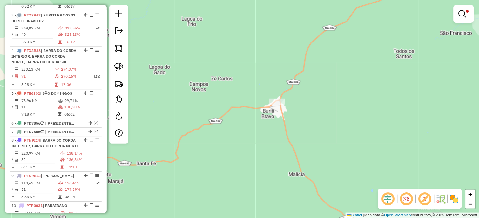
select select "*********"
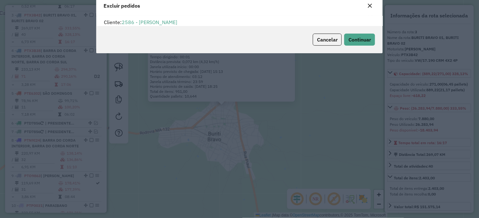
scroll to position [7, 0]
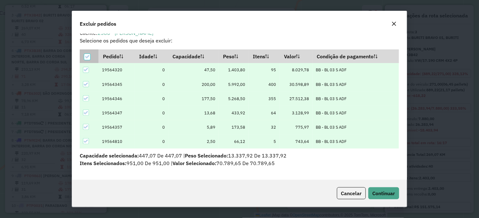
click at [87, 56] on icon at bounding box center [87, 57] width 4 height 4
click at [87, 56] on div at bounding box center [87, 57] width 6 height 6
click at [87, 56] on icon at bounding box center [87, 57] width 4 height 4
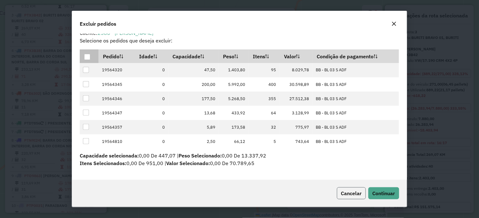
click at [350, 191] on span "Cancelar" at bounding box center [351, 193] width 21 height 6
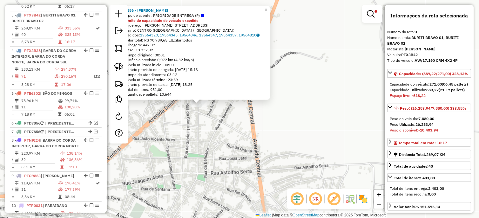
click at [230, 129] on div "2586 - CELIA DA SILVA SANTO Tipo de cliente: PRIORIDADE ENTREGA (P) Limite de c…" at bounding box center [239, 109] width 479 height 218
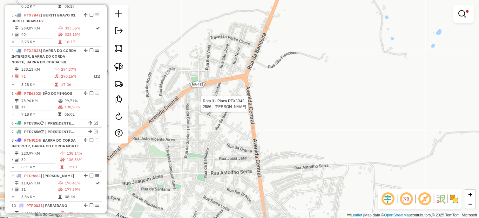
select select "*********"
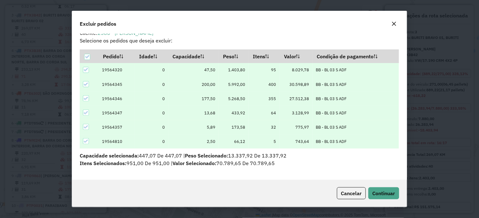
click at [87, 84] on icon at bounding box center [86, 84] width 4 height 4
drag, startPoint x: 386, startPoint y: 195, endPoint x: 381, endPoint y: 189, distance: 7.7
click at [386, 195] on span "Continuar" at bounding box center [383, 193] width 23 height 6
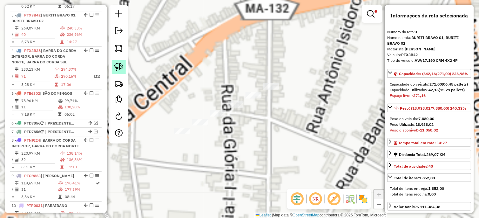
click at [121, 66] on img at bounding box center [118, 67] width 9 height 9
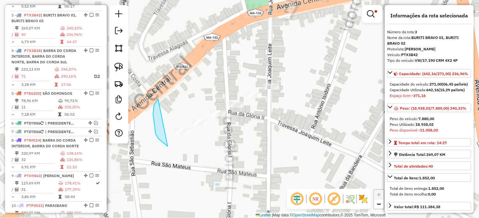
drag, startPoint x: 153, startPoint y: 114, endPoint x: 264, endPoint y: 127, distance: 111.8
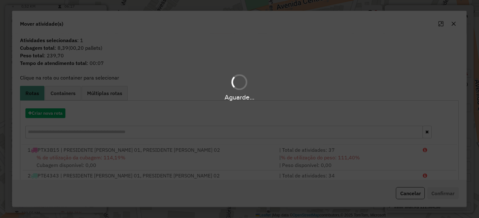
click at [253, 86] on hb-app "Aguarde... Pop-up bloqueado! Seu navegador bloqueou automáticamente a abertura …" at bounding box center [239, 109] width 479 height 218
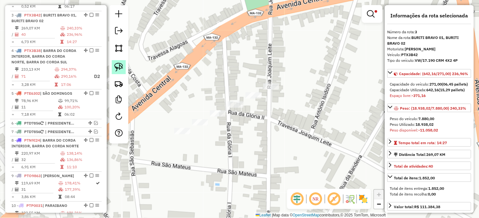
click at [118, 67] on img at bounding box center [118, 67] width 9 height 9
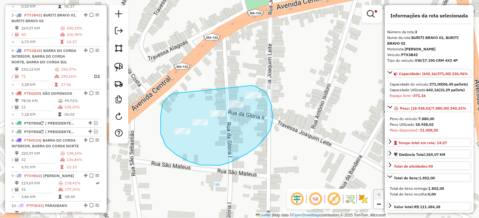
drag, startPoint x: 161, startPoint y: 116, endPoint x: 252, endPoint y: 86, distance: 96.0
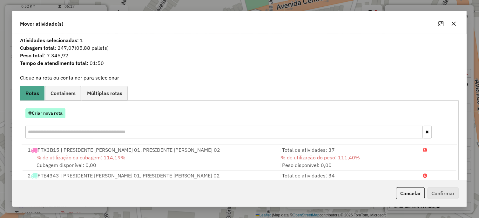
click at [54, 111] on button "Criar nova rota" at bounding box center [45, 114] width 40 height 10
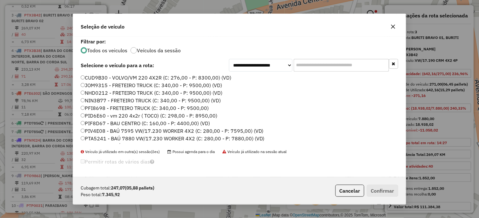
scroll to position [197, 0]
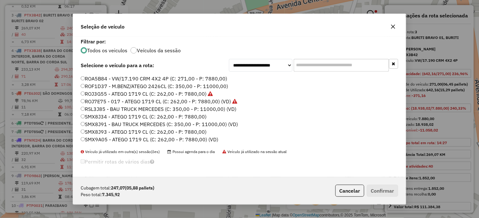
drag, startPoint x: 216, startPoint y: 108, endPoint x: 291, endPoint y: 133, distance: 78.9
click at [216, 108] on label "RSL3J85 - BAU TRUCK MERCEDES (C: 350,00 - P: 11000,00) (VD)" at bounding box center [159, 109] width 156 height 8
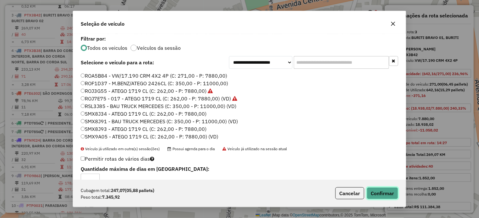
click at [381, 193] on button "Confirmar" at bounding box center [382, 194] width 31 height 12
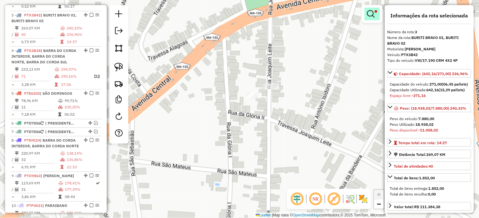
click at [369, 17] on em at bounding box center [371, 14] width 8 height 8
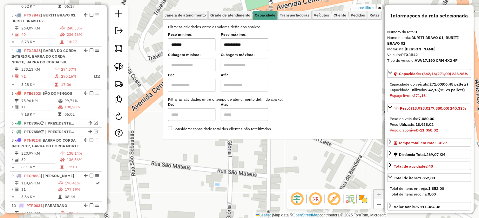
click at [213, 45] on input "*******" at bounding box center [192, 44] width 48 height 13
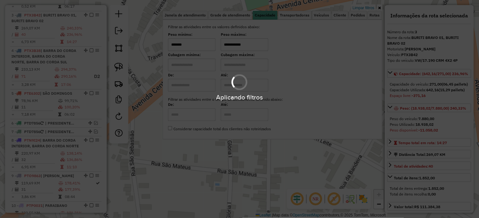
type input "*******"
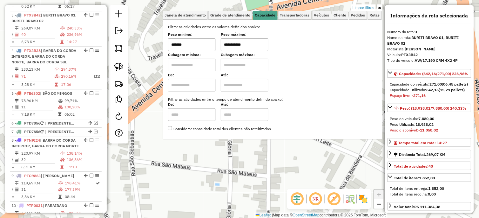
click at [251, 169] on div "**********" at bounding box center [239, 109] width 479 height 218
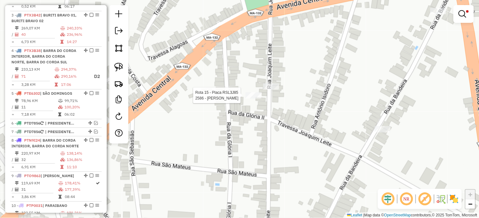
select select "*********"
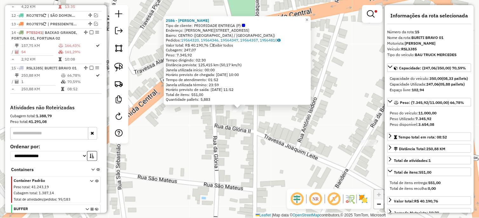
scroll to position [619, 0]
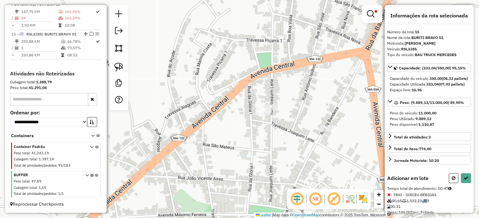
drag, startPoint x: 335, startPoint y: 107, endPoint x: 317, endPoint y: 70, distance: 40.7
click at [319, 73] on div "**********" at bounding box center [239, 109] width 479 height 218
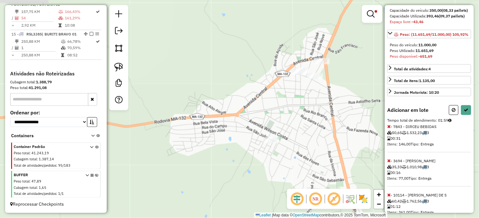
scroll to position [106, 0]
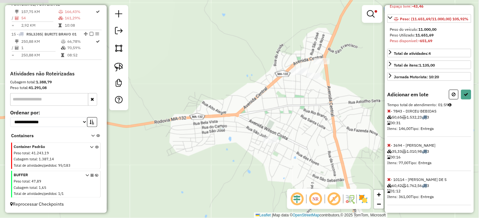
click at [390, 146] on icon at bounding box center [388, 145] width 3 height 4
click at [390, 113] on icon at bounding box center [388, 111] width 3 height 4
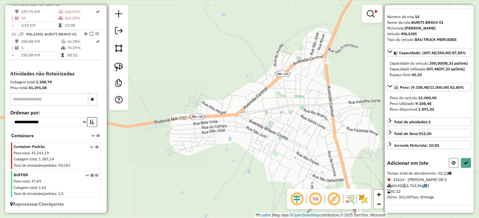
click at [450, 160] on button at bounding box center [454, 163] width 10 height 10
select select "*********"
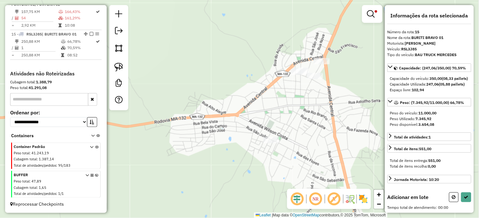
scroll to position [0, 0]
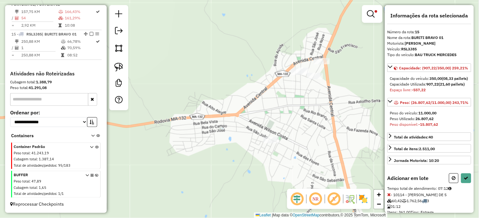
click at [452, 181] on icon at bounding box center [454, 178] width 4 height 4
select select "*********"
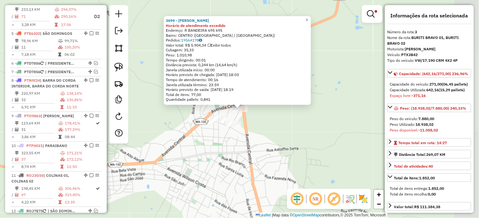
scroll to position [319, 0]
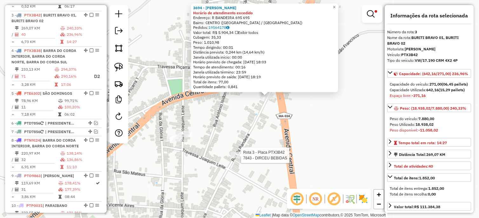
click at [236, 159] on div at bounding box center [239, 155] width 16 height 6
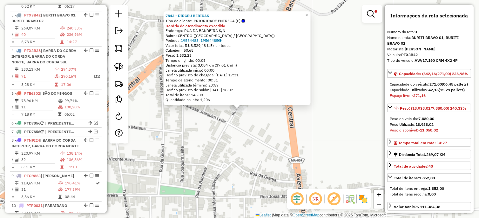
drag, startPoint x: 227, startPoint y: 153, endPoint x: 271, endPoint y: 125, distance: 52.2
click at [271, 125] on div "7843 - DIRCEU BEBIDAS Tipo de cliente: PRIORIDADE ENTREGA (P) Horário de atendi…" at bounding box center [239, 109] width 479 height 218
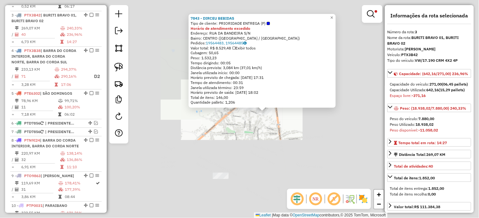
click at [256, 130] on div "7843 - DIRCEU BEBIDAS Tipo de cliente: PRIORIDADE ENTREGA (P) Horário de atendi…" at bounding box center [239, 109] width 479 height 218
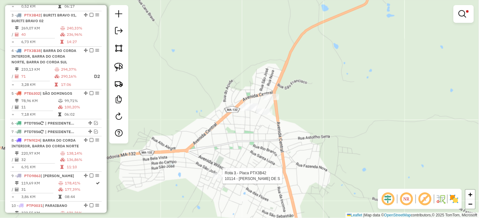
select select "*********"
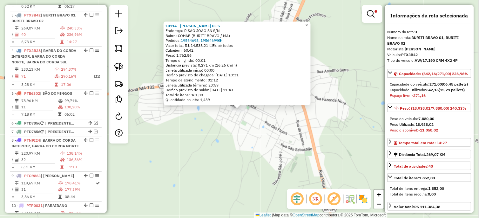
click at [270, 128] on div "10114 - LORENA BASTIANI DE S Endereço: R SAO JOAO SN S/N Bairro: COHAB (BURITI …" at bounding box center [239, 109] width 479 height 218
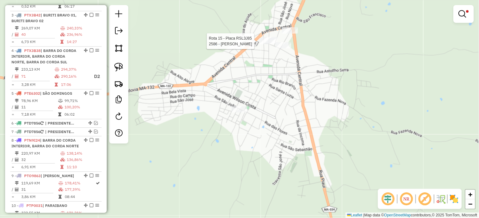
select select "*********"
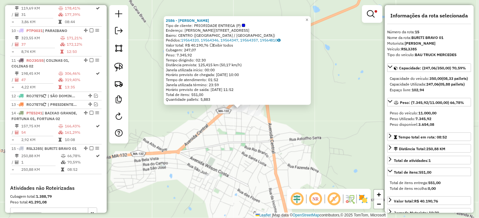
scroll to position [619, 0]
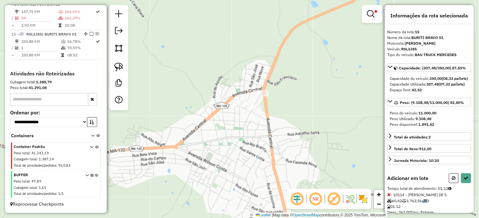
drag, startPoint x: 239, startPoint y: 151, endPoint x: 229, endPoint y: 137, distance: 17.7
click at [229, 137] on div "**********" at bounding box center [239, 109] width 479 height 218
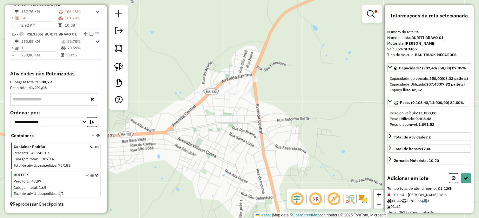
select select "*********"
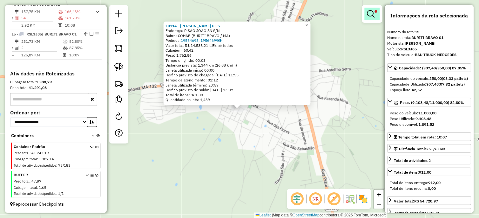
click at [370, 14] on em at bounding box center [371, 14] width 8 height 8
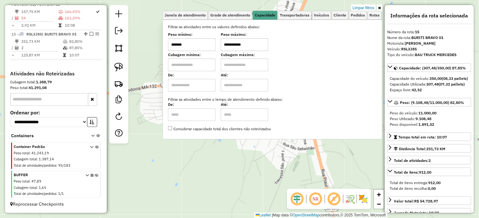
click at [198, 46] on input "*******" at bounding box center [192, 44] width 48 height 13
type input "******"
click at [266, 151] on div "10114 - LORENA BASTIANI DE S Endereço: R SAO JOAO SN S/N Bairro: COHAB (BURITI …" at bounding box center [239, 109] width 479 height 218
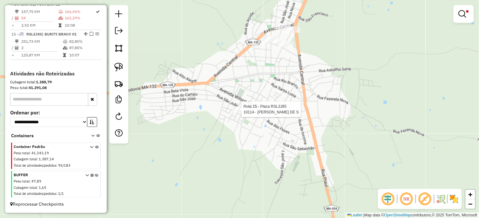
select select "*********"
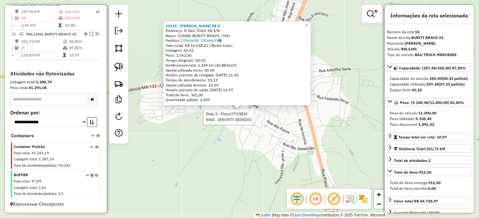
click at [256, 119] on div "Rota 3 - Placa PTX3B42 8404 - @BURITI BEBIDAS 10114 - LORENA BASTIANI DE S Ende…" at bounding box center [239, 109] width 479 height 218
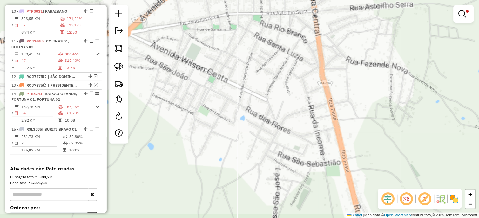
scroll to position [319, 0]
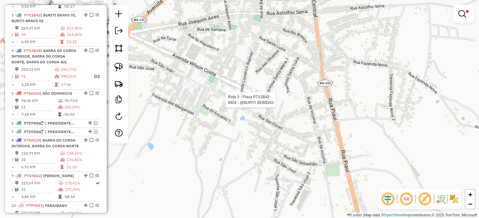
select select "*********"
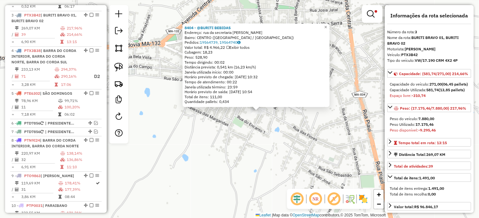
click at [236, 122] on div "8404 - @BURITI BEBIDAS Endereço: rua da secretaria SN Bairro: CENTRO (BURITI BR…" at bounding box center [239, 109] width 479 height 218
click at [236, 123] on div "8404 - @BURITI BEBIDAS Endereço: rua da secretaria SN Bairro: CENTRO (BURITI BR…" at bounding box center [239, 109] width 479 height 218
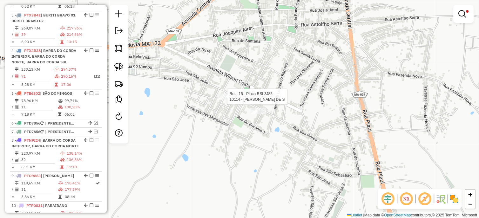
select select "*********"
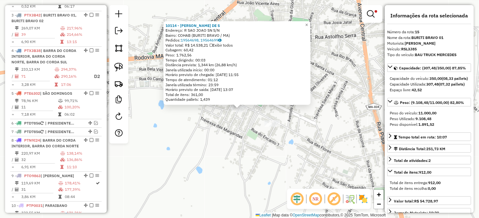
scroll to position [619, 0]
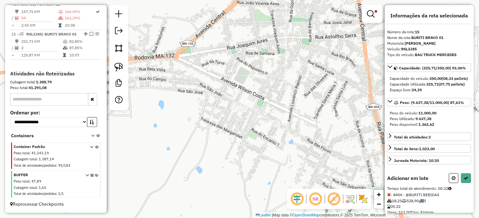
drag, startPoint x: 286, startPoint y: 113, endPoint x: 286, endPoint y: 123, distance: 9.5
click at [286, 122] on div "**********" at bounding box center [239, 109] width 479 height 218
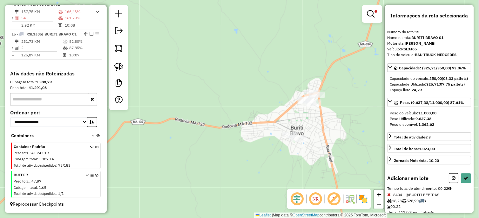
click at [449, 183] on button at bounding box center [454, 179] width 10 height 10
select select "*********"
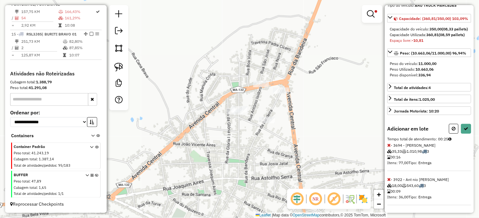
click at [389, 182] on icon at bounding box center [388, 179] width 3 height 4
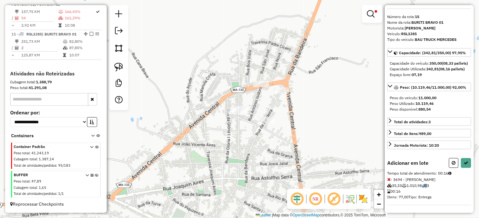
select select "*********"
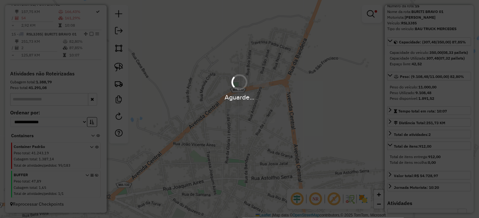
scroll to position [66, 0]
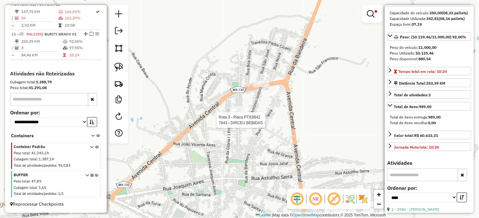
click at [256, 122] on div "**********" at bounding box center [239, 109] width 479 height 218
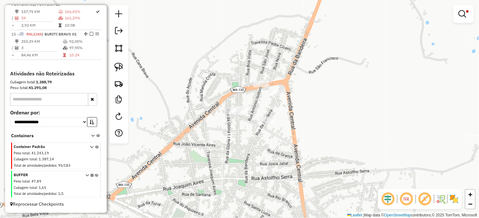
select select "*********"
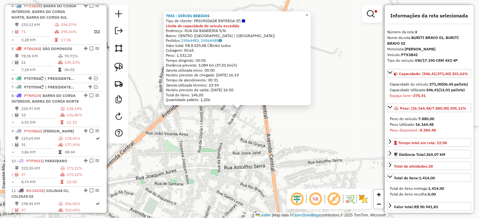
scroll to position [319, 0]
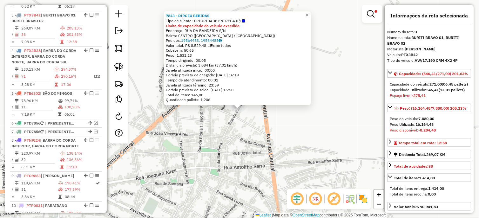
click at [309, 122] on div "7843 - DIRCEU BEBIDAS Tipo de cliente: PRIORIDADE ENTREGA (P) Limite de capacid…" at bounding box center [239, 109] width 479 height 218
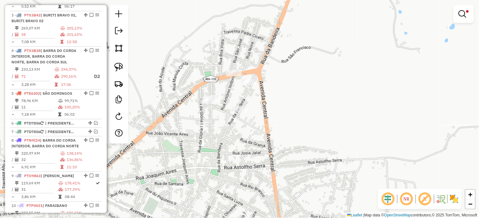
click at [458, 14] on link at bounding box center [463, 14] width 15 height 13
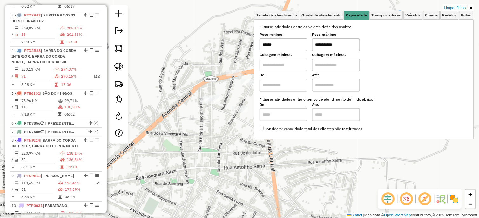
click at [446, 5] on link "Limpar filtros" at bounding box center [454, 7] width 24 height 7
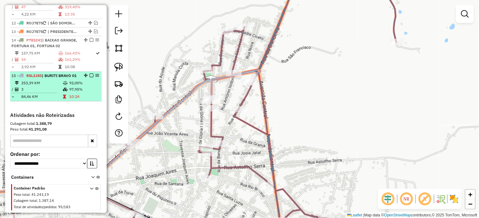
scroll to position [601, 0]
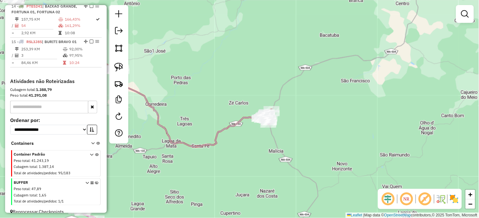
drag, startPoint x: 202, startPoint y: 116, endPoint x: 356, endPoint y: 155, distance: 159.1
click at [356, 155] on div "Janela de atendimento Grade de atendimento Capacidade Transportadoras Veículos …" at bounding box center [239, 109] width 479 height 218
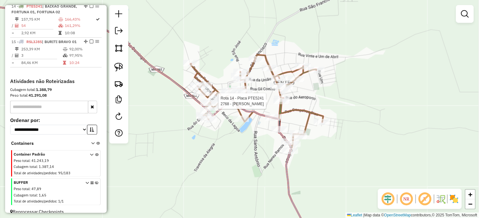
click at [283, 104] on div at bounding box center [281, 101] width 16 height 6
select select "*********"
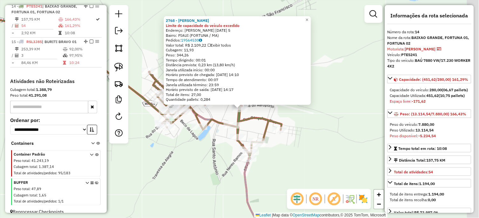
scroll to position [603, 0]
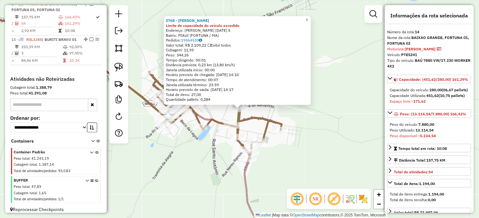
click at [294, 118] on div "2768 - JOSÉ ANCELMO FERREI Limite de capacidade do veículo excedido Endereço: R…" at bounding box center [239, 109] width 479 height 218
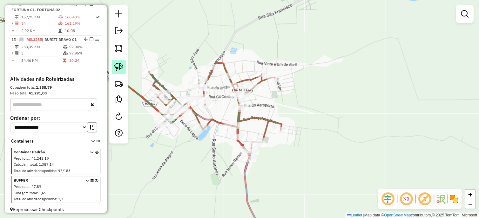
click at [122, 70] on img at bounding box center [118, 67] width 9 height 9
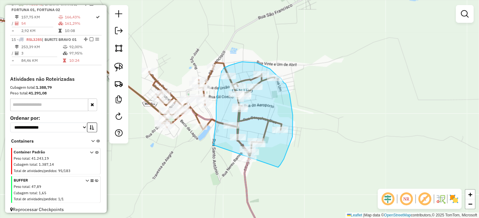
drag, startPoint x: 214, startPoint y: 141, endPoint x: 272, endPoint y: 174, distance: 66.7
click at [272, 174] on div "Janela de atendimento Grade de atendimento Capacidade Transportadoras Veículos …" at bounding box center [239, 109] width 479 height 218
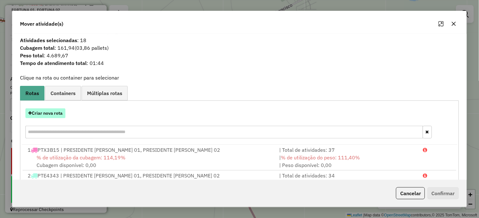
click at [52, 112] on button "Criar nova rota" at bounding box center [45, 114] width 40 height 10
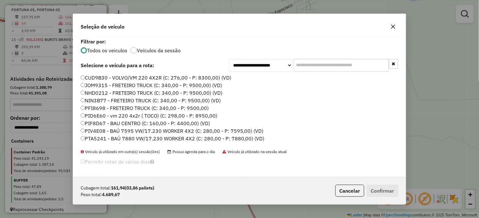
scroll to position [159, 0]
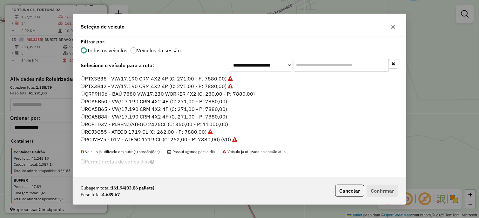
drag, startPoint x: 209, startPoint y: 107, endPoint x: 216, endPoint y: 109, distance: 7.3
click at [209, 107] on label "ROA5B65 - VW/17.190 CRM 4X2 4P (C: 271,00 - P: 7880,00)" at bounding box center [154, 109] width 146 height 8
click at [371, 194] on button "Confirmar" at bounding box center [382, 191] width 31 height 12
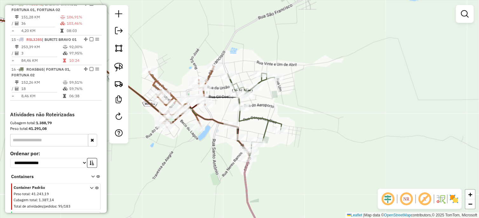
click at [251, 122] on icon at bounding box center [255, 116] width 54 height 86
select select "*********"
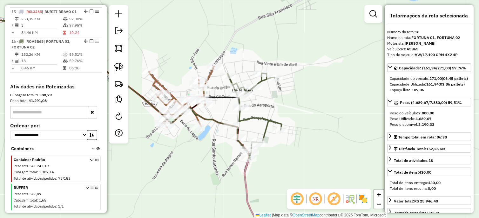
scroll to position [655, 0]
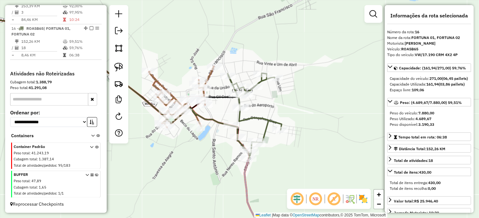
click at [210, 77] on icon at bounding box center [83, 71] width 262 height 113
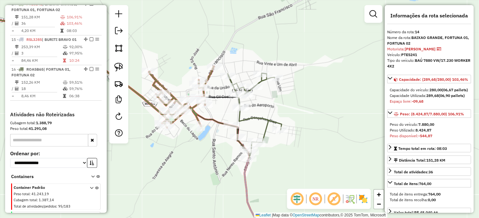
click at [262, 118] on icon at bounding box center [255, 116] width 54 height 86
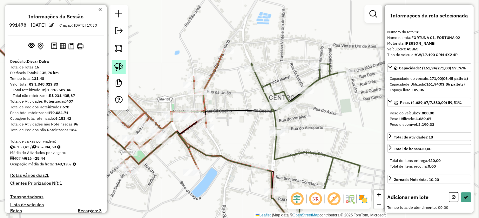
scroll to position [655, 0]
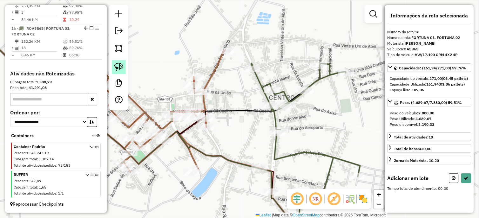
click at [124, 69] on link at bounding box center [119, 67] width 14 height 14
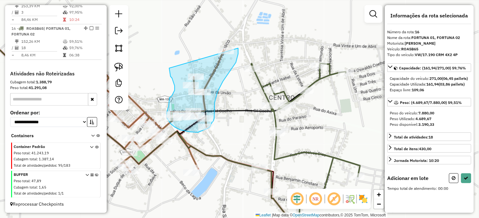
drag, startPoint x: 169, startPoint y: 70, endPoint x: 232, endPoint y: 42, distance: 69.1
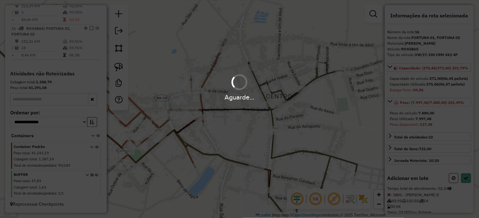
click at [229, 42] on hb-app "Aguarde... Pop-up bloqueado! Seu navegador bloqueou automáticamente a abertura …" at bounding box center [239, 109] width 479 height 218
click at [229, 42] on div "Aguarde..." at bounding box center [239, 109] width 479 height 218
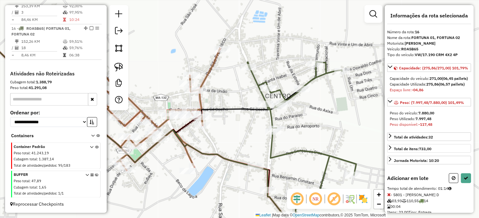
drag, startPoint x: 450, startPoint y: 192, endPoint x: 436, endPoint y: 185, distance: 15.5
click at [450, 183] on button at bounding box center [454, 179] width 10 height 10
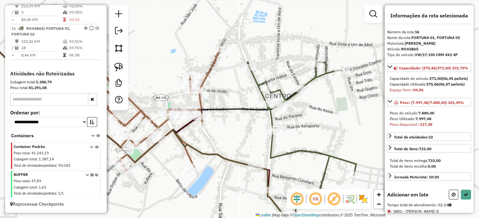
select select "*********"
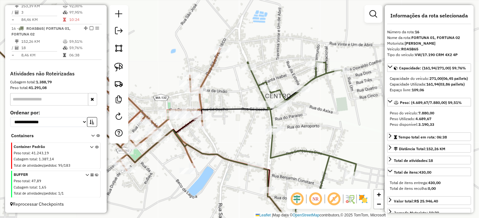
click at [270, 119] on icon at bounding box center [301, 148] width 109 height 172
drag, startPoint x: 233, startPoint y: 139, endPoint x: 282, endPoint y: 100, distance: 62.3
click at [283, 98] on div "Janela de atendimento Grade de atendimento Capacidade Transportadoras Veículos …" at bounding box center [239, 109] width 479 height 218
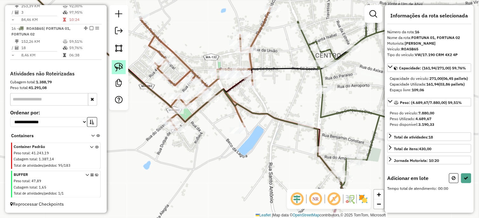
click at [117, 67] on img at bounding box center [118, 67] width 9 height 9
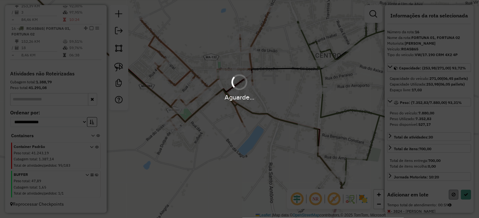
select select "*********"
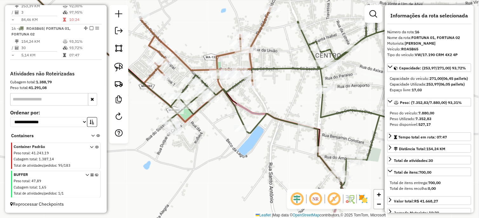
click at [258, 37] on icon at bounding box center [143, 50] width 254 height 144
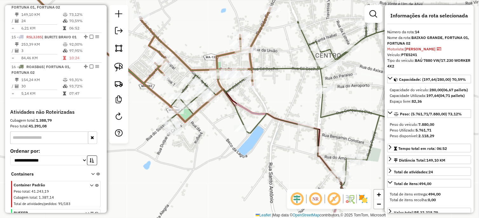
scroll to position [603, 0]
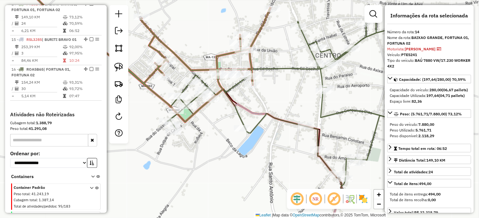
click at [273, 116] on icon at bounding box center [286, 107] width 239 height 172
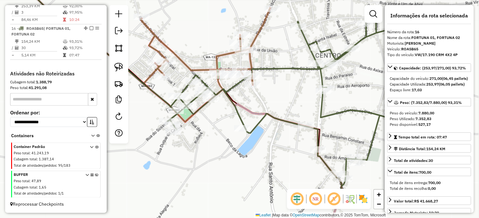
click at [258, 35] on icon at bounding box center [143, 50] width 254 height 144
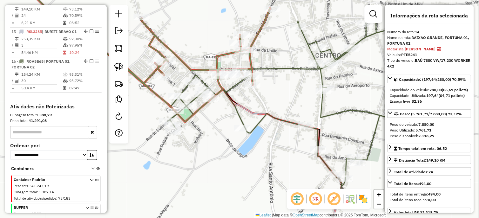
click at [284, 52] on div "Janela de atendimento Grade de atendimento Capacidade Transportadoras Veículos …" at bounding box center [239, 109] width 479 height 218
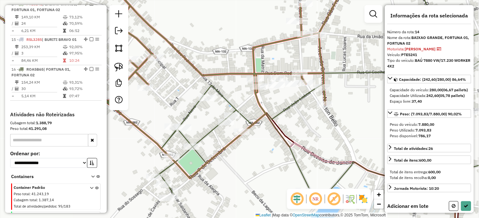
select select "*********"
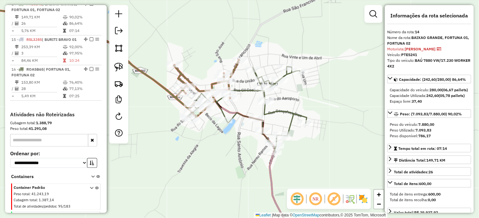
click at [267, 114] on icon at bounding box center [246, 110] width 119 height 86
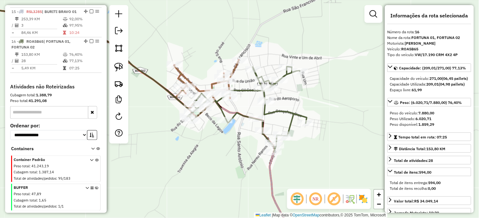
scroll to position [655, 0]
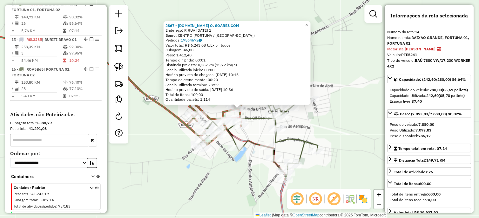
click at [294, 142] on icon at bounding box center [257, 138] width 119 height 86
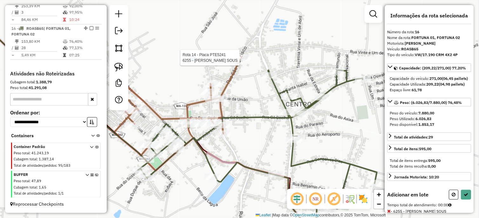
select select "*********"
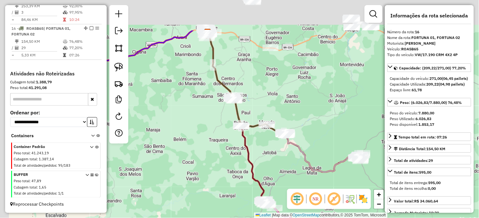
drag, startPoint x: 267, startPoint y: 73, endPoint x: 279, endPoint y: 106, distance: 34.3
click at [279, 106] on div "Janela de atendimento Grade de atendimento Capacidade Transportadoras Veículos …" at bounding box center [239, 109] width 479 height 218
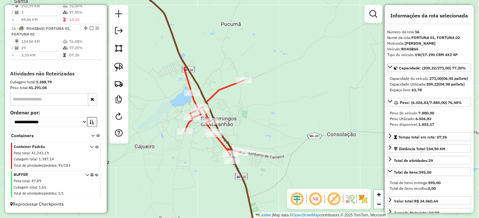
click at [224, 90] on icon at bounding box center [214, 118] width 58 height 75
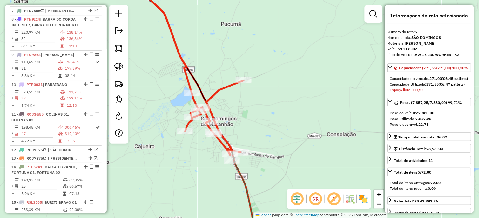
scroll to position [402, 0]
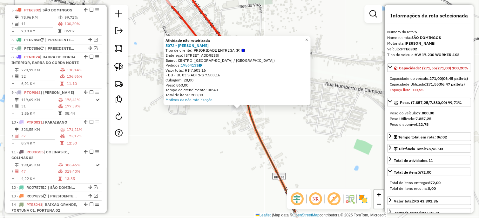
click at [232, 139] on div "Atividade não roteirizada 5072 - TIAGO AMORIM BRAGA Tipo de cliente: PRIORIDADE…" at bounding box center [239, 109] width 479 height 218
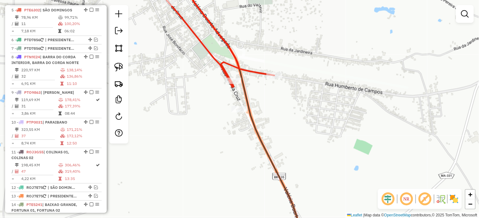
click at [253, 69] on icon at bounding box center [163, 32] width 222 height 109
select select "*********"
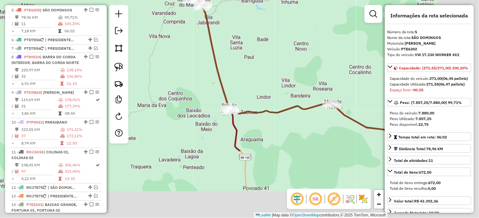
drag, startPoint x: 288, startPoint y: 142, endPoint x: 239, endPoint y: 52, distance: 102.1
click at [239, 52] on div "Janela de atendimento Grade de atendimento Capacidade Transportadoras Veículos …" at bounding box center [239, 109] width 479 height 218
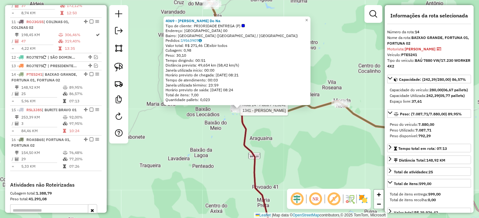
scroll to position [603, 0]
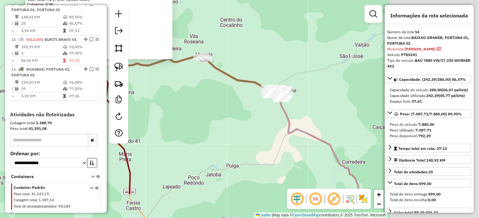
drag, startPoint x: 179, startPoint y: 77, endPoint x: 167, endPoint y: 72, distance: 13.3
click at [167, 72] on div "Rota 14 - Placa PTE5241 4069 - [PERSON_NAME] Do Na 4069 - [PERSON_NAME] Do Na T…" at bounding box center [239, 109] width 479 height 218
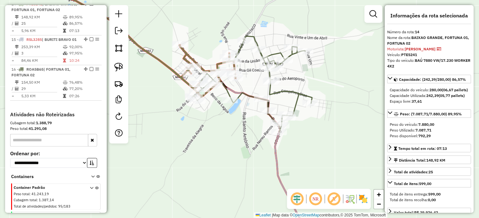
click at [271, 91] on icon at bounding box center [252, 84] width 119 height 96
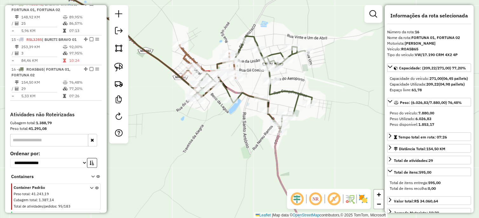
scroll to position [655, 0]
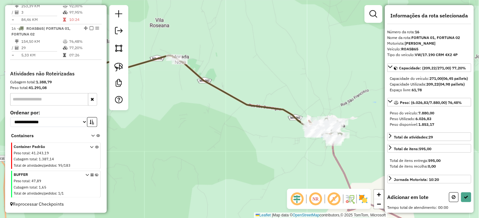
drag, startPoint x: 259, startPoint y: 79, endPoint x: 319, endPoint y: 121, distance: 73.2
click at [322, 116] on div "Janela de atendimento Grade de atendimento Capacidade Transportadoras Veículos …" at bounding box center [239, 109] width 479 height 218
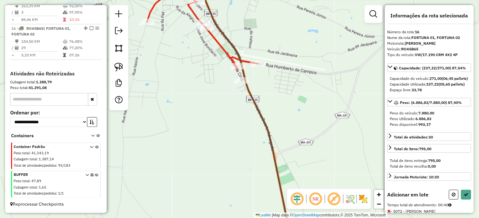
select select "*********"
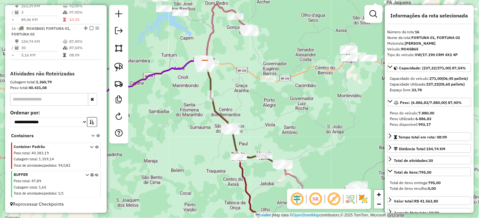
drag, startPoint x: 226, startPoint y: 55, endPoint x: 262, endPoint y: 135, distance: 88.2
click at [262, 135] on div "Janela de atendimento Grade de atendimento Capacidade Transportadoras Veículos …" at bounding box center [239, 109] width 479 height 218
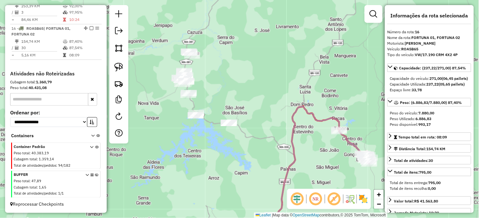
click at [110, 65] on div at bounding box center [118, 74] width 19 height 139
click at [124, 69] on link at bounding box center [119, 67] width 14 height 14
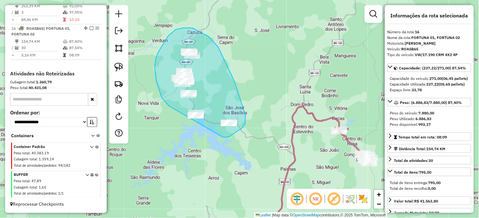
drag, startPoint x: 166, startPoint y: 103, endPoint x: 190, endPoint y: 130, distance: 36.2
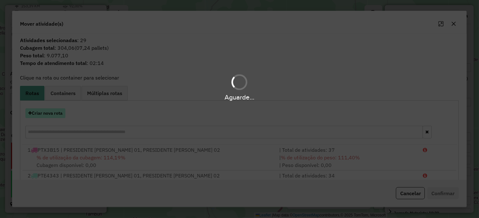
click at [52, 110] on button "Criar nova rota" at bounding box center [45, 114] width 40 height 10
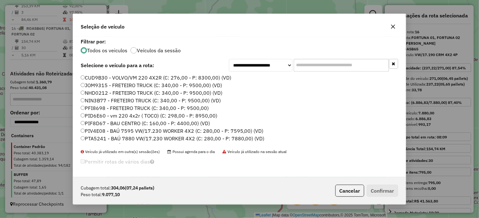
scroll to position [167, 0]
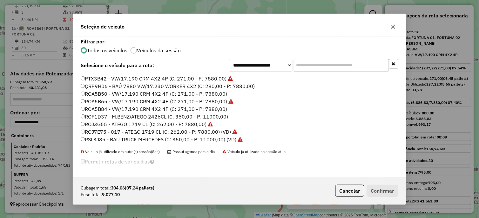
click at [199, 109] on label "ROA5B84 - VW/17.190 CRM 4X2 4P (C: 271,00 - P: 7880,00)" at bounding box center [154, 109] width 146 height 8
click at [391, 191] on button "Confirmar" at bounding box center [382, 191] width 31 height 12
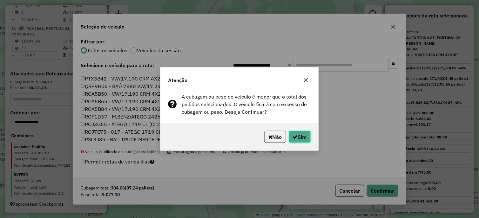
click at [297, 140] on button "Sim" at bounding box center [299, 137] width 22 height 12
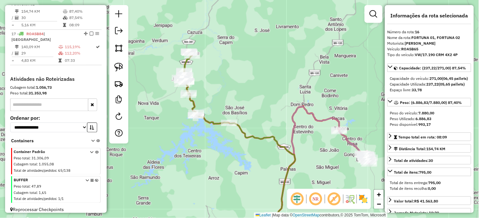
click at [250, 135] on icon at bounding box center [239, 151] width 111 height 149
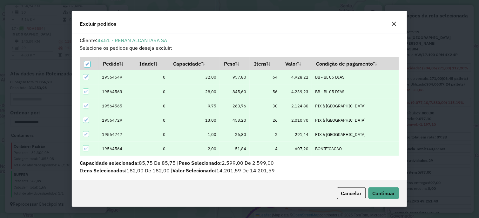
scroll to position [3, 2]
click at [374, 189] on button "Continuar" at bounding box center [383, 194] width 31 height 12
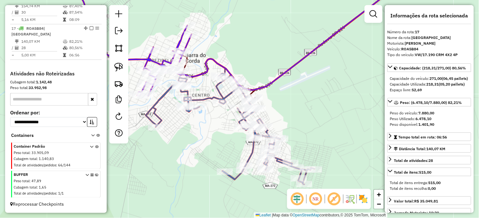
click at [250, 150] on icon at bounding box center [230, 122] width 169 height 126
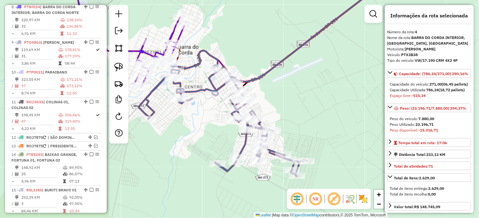
scroll to position [354, 0]
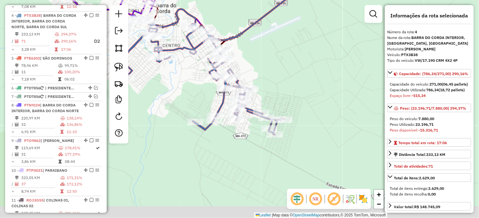
drag, startPoint x: 242, startPoint y: 149, endPoint x: 212, endPoint y: 95, distance: 62.0
click at [212, 95] on div "Janela de atendimento Grade de atendimento Capacidade Transportadoras Veículos …" at bounding box center [239, 109] width 479 height 218
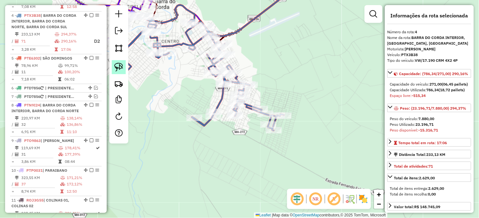
click at [118, 64] on img at bounding box center [118, 67] width 9 height 9
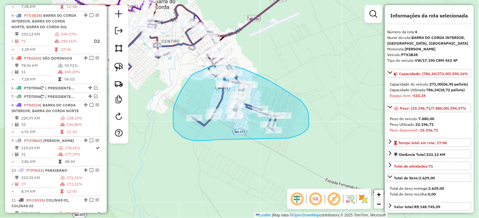
drag, startPoint x: 194, startPoint y: 141, endPoint x: 289, endPoint y: 138, distance: 94.6
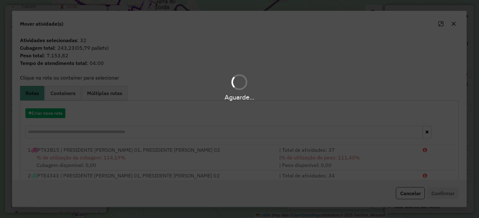
click at [51, 114] on hb-app "Aguarde... Pop-up bloqueado! Seu navegador bloqueou automáticamente a abertura …" at bounding box center [239, 109] width 479 height 218
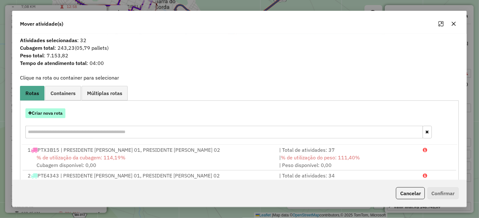
click at [49, 114] on button "Criar nova rota" at bounding box center [45, 114] width 40 height 10
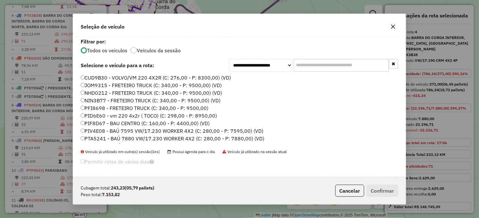
scroll to position [151, 0]
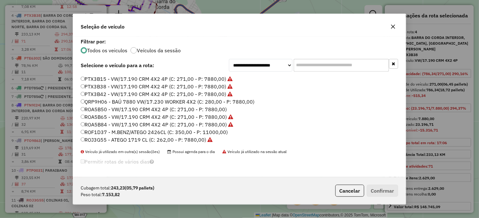
click at [215, 108] on label "ROA5B50 - VW/17.190 CRM 4X2 4P (C: 271,00 - P: 7880,00)" at bounding box center [154, 110] width 146 height 8
click at [370, 187] on button "Confirmar" at bounding box center [382, 191] width 31 height 12
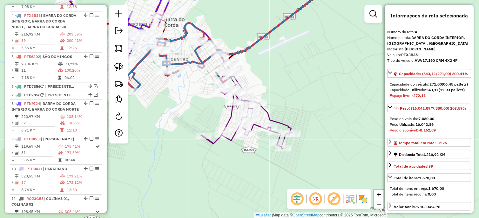
drag, startPoint x: 252, startPoint y: 60, endPoint x: 262, endPoint y: 80, distance: 22.9
click at [262, 80] on div "Janela de atendimento Grade de atendimento Capacidade Transportadoras Veículos …" at bounding box center [239, 109] width 479 height 218
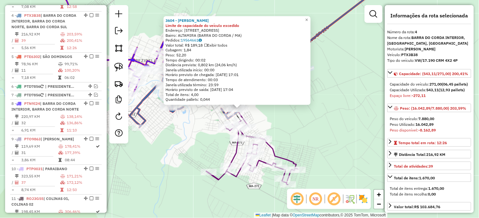
click at [201, 129] on div "3604 - JOSE CARLOS DA SILVA Limite de capacidade do veículo excedido Endereço: …" at bounding box center [239, 109] width 479 height 218
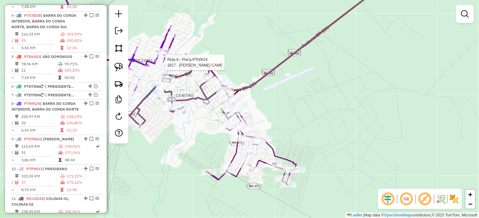
select select "*********"
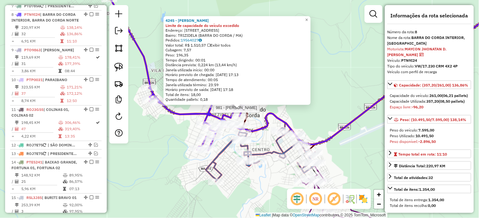
scroll to position [448, 0]
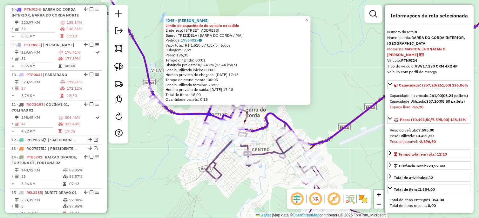
click at [224, 149] on icon at bounding box center [262, 148] width 112 height 68
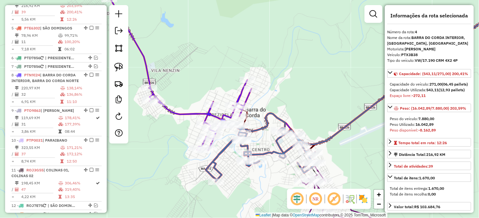
scroll to position [354, 0]
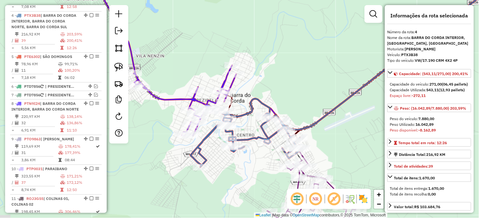
drag, startPoint x: 277, startPoint y: 100, endPoint x: 255, endPoint y: 75, distance: 33.5
click at [255, 75] on div "Janela de atendimento Grade de atendimento Capacidade Transportadoras Veículos …" at bounding box center [239, 109] width 479 height 218
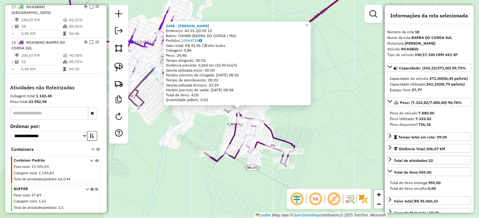
scroll to position [719, 0]
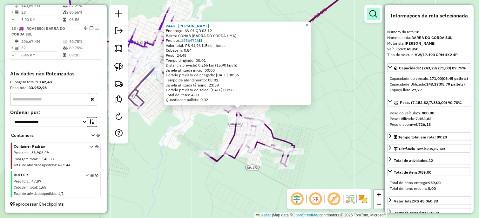
click at [370, 12] on em at bounding box center [373, 14] width 8 height 8
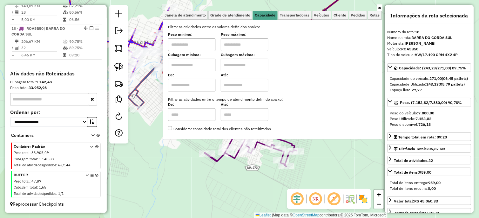
drag, startPoint x: 210, startPoint y: 37, endPoint x: 209, endPoint y: 40, distance: 3.2
click at [209, 40] on div "Peso mínimo:" at bounding box center [192, 42] width 48 height 18
click at [209, 42] on input "text" at bounding box center [192, 44] width 48 height 13
type input "*******"
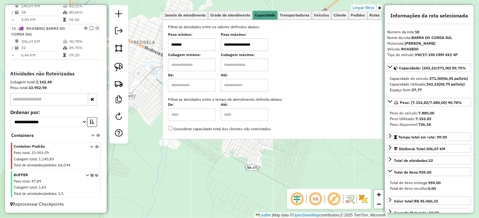
type input "**********"
click at [211, 163] on div "2448 - MARIANA DE SOUSA ALB Endereço: AV 01 QD 03 12 Bairro: COHAB (BARRA DO CO…" at bounding box center [239, 109] width 479 height 218
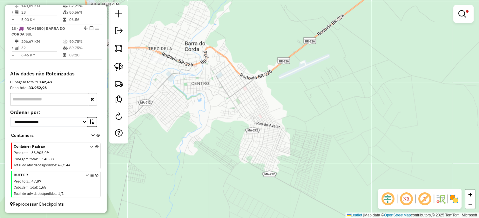
drag, startPoint x: 199, startPoint y: 103, endPoint x: 293, endPoint y: 153, distance: 106.5
click at [293, 153] on div "**********" at bounding box center [239, 109] width 479 height 218
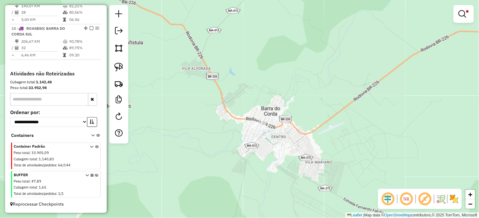
drag, startPoint x: 302, startPoint y: 142, endPoint x: 264, endPoint y: 121, distance: 43.0
click at [264, 121] on div "**********" at bounding box center [239, 109] width 479 height 218
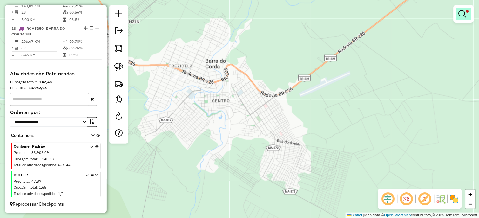
click at [464, 15] on em at bounding box center [462, 14] width 8 height 8
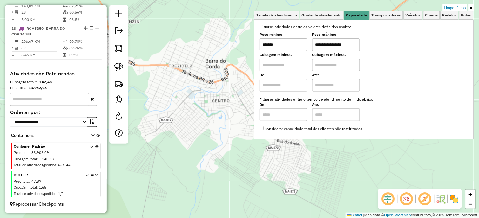
click at [295, 44] on input "*******" at bounding box center [283, 44] width 48 height 13
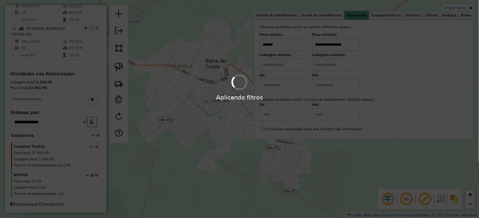
type input "*******"
click at [210, 111] on hb-app "Aplicando filtros Pop-up bloqueado! Seu navegador bloqueou automáticamente a ab…" at bounding box center [239, 109] width 479 height 218
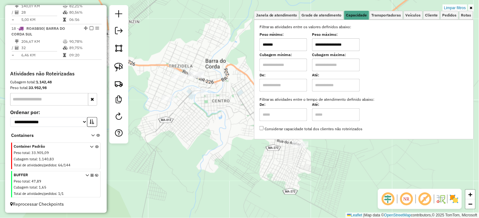
click at [214, 116] on div "**********" at bounding box center [239, 109] width 479 height 218
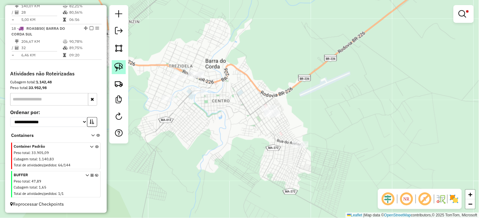
click at [116, 65] on img at bounding box center [118, 67] width 9 height 9
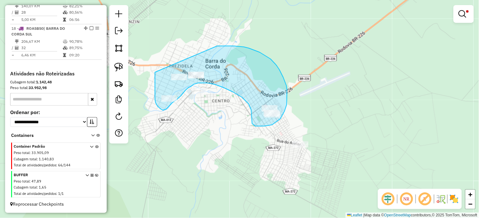
drag, startPoint x: 155, startPoint y: 78, endPoint x: 217, endPoint y: 46, distance: 70.0
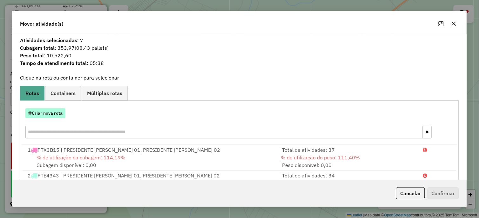
click at [61, 116] on button "Criar nova rota" at bounding box center [45, 114] width 40 height 10
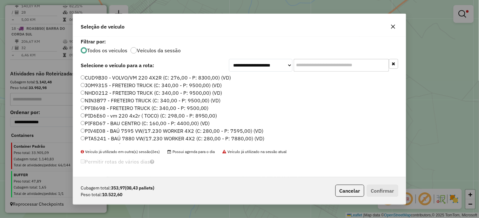
scroll to position [174, 0]
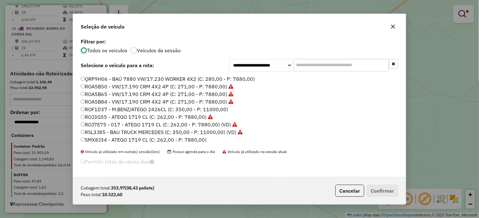
click at [213, 104] on label "ROA5B84 - VW/17.190 CRM 4X2 4P (C: 271,00 - P: 7880,00)" at bounding box center [157, 102] width 153 height 8
click at [214, 107] on label "ROF1D37 - M.BENZ/ATEGO 2426CL (C: 350,00 - P: 11000,00)" at bounding box center [154, 110] width 147 height 8
click at [372, 187] on button "Confirmar" at bounding box center [382, 191] width 31 height 12
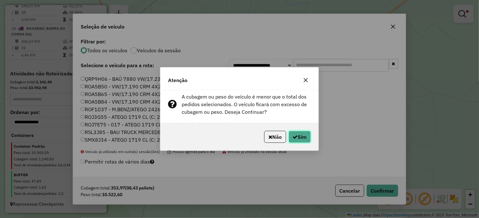
click at [302, 137] on button "Sim" at bounding box center [299, 137] width 22 height 12
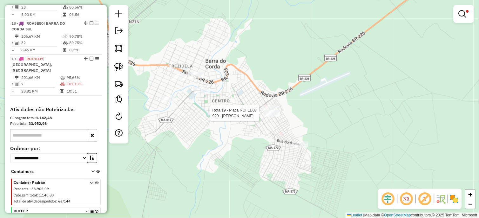
select select "*********"
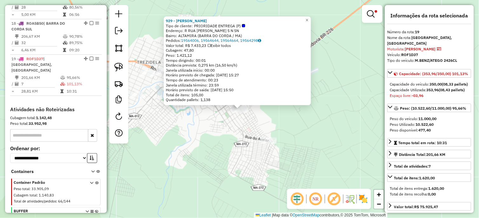
scroll to position [760, 0]
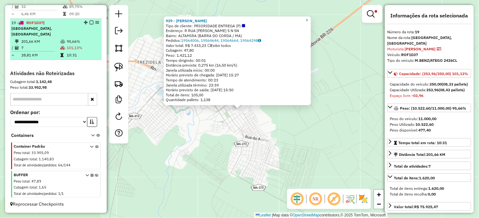
click at [89, 22] on em at bounding box center [91, 23] width 4 height 4
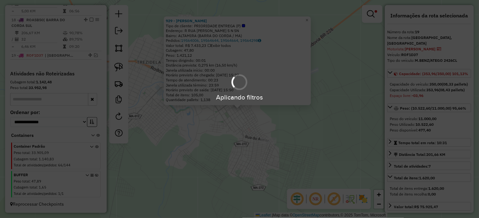
scroll to position [727, 0]
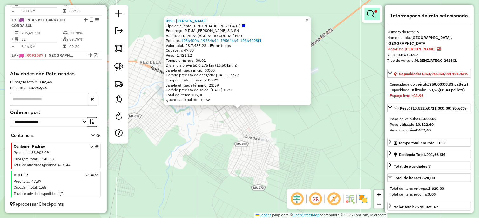
click at [376, 10] on span at bounding box center [375, 11] width 3 height 3
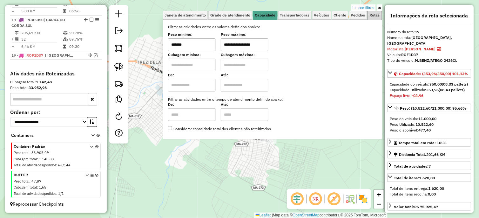
click at [371, 11] on link "Rotas" at bounding box center [375, 15] width 14 height 9
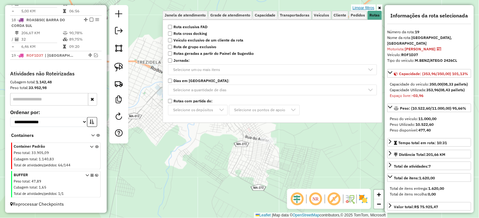
click at [366, 9] on link "Limpar filtros" at bounding box center [363, 7] width 24 height 7
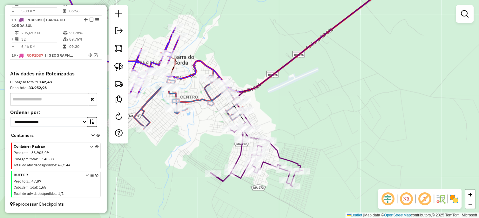
click at [278, 150] on icon at bounding box center [256, 155] width 92 height 64
select select "*********"
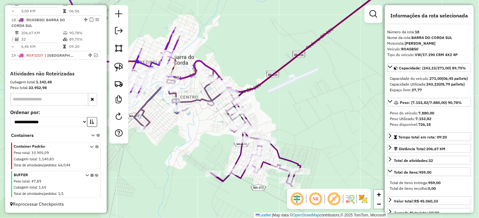
drag, startPoint x: 291, startPoint y: 110, endPoint x: 329, endPoint y: 127, distance: 41.3
click at [329, 127] on div "Janela de atendimento Grade de atendimento Capacidade Transportadoras Veículos …" at bounding box center [239, 109] width 479 height 218
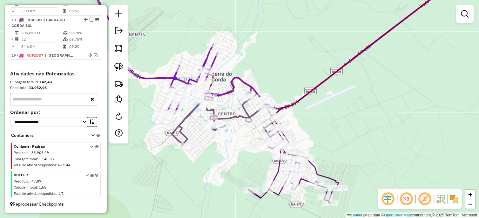
click at [217, 61] on icon at bounding box center [151, 46] width 132 height 137
select select "*********"
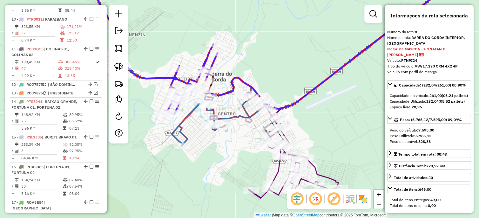
scroll to position [448, 0]
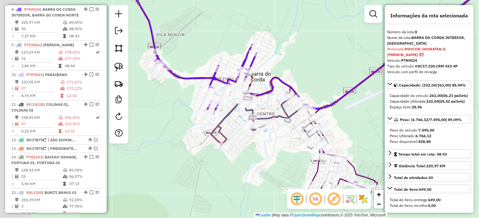
click at [285, 72] on div "Janela de atendimento Grade de atendimento Capacidade Transportadoras Veículos …" at bounding box center [239, 109] width 479 height 218
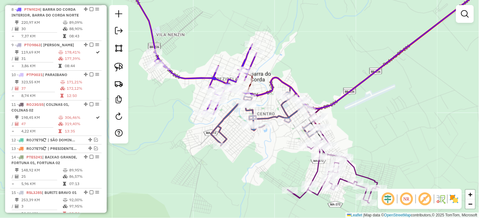
click at [281, 112] on icon at bounding box center [267, 112] width 112 height 68
select select "*********"
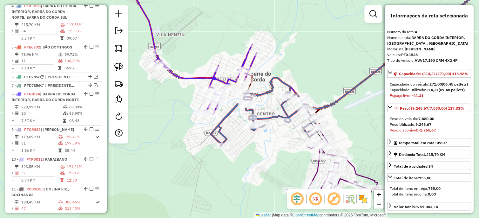
scroll to position [354, 0]
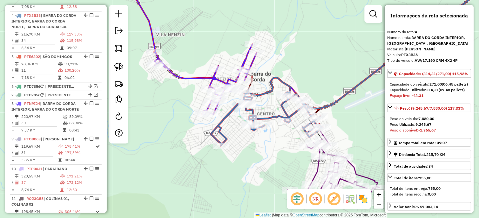
click at [245, 58] on icon at bounding box center [190, 46] width 132 height 137
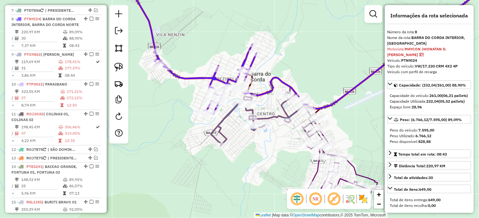
scroll to position [448, 0]
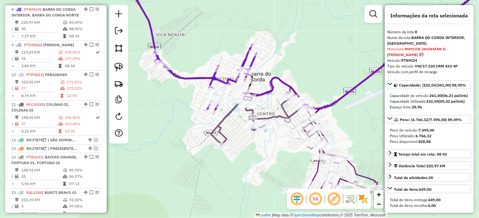
drag, startPoint x: 227, startPoint y: 50, endPoint x: 274, endPoint y: 103, distance: 71.5
click at [274, 103] on div "Janela de atendimento Grade de atendimento Capacidade Transportadoras Veículos …" at bounding box center [239, 109] width 479 height 218
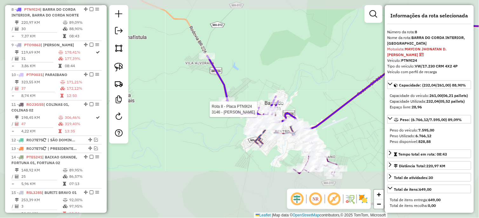
click at [221, 76] on icon at bounding box center [242, 94] width 71 height 76
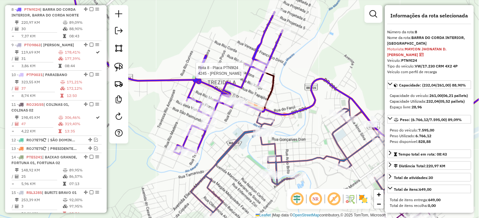
click at [263, 74] on div at bounding box center [258, 71] width 16 height 6
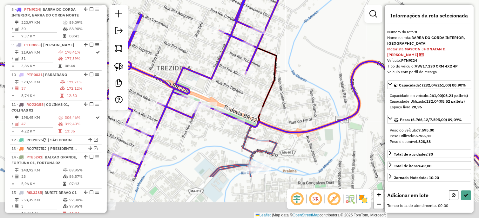
drag, startPoint x: 231, startPoint y: 153, endPoint x: 260, endPoint y: 93, distance: 66.4
click at [260, 93] on div "Janela de atendimento Grade de atendimento Capacidade Transportadoras Veículos …" at bounding box center [239, 109] width 479 height 218
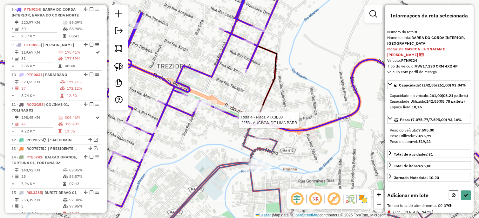
click at [236, 123] on div at bounding box center [237, 120] width 16 height 6
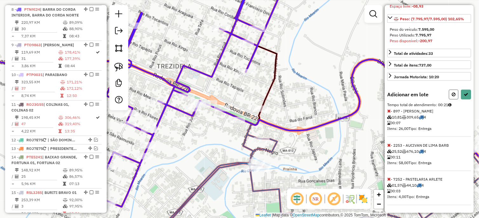
click at [453, 96] on icon at bounding box center [454, 94] width 4 height 4
select select "*********"
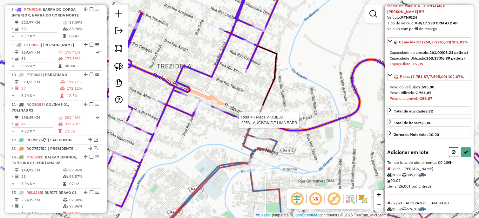
scroll to position [83, 0]
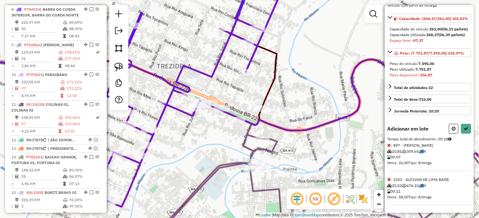
click at [391, 146] on icon at bounding box center [388, 145] width 3 height 4
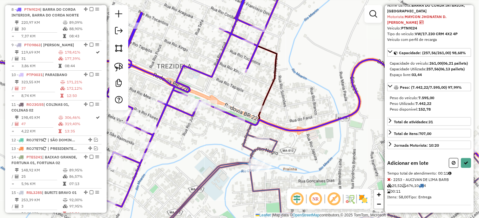
scroll to position [43, 0]
drag, startPoint x: 353, startPoint y: 98, endPoint x: 316, endPoint y: 77, distance: 42.8
click at [318, 79] on div "Janela de atendimento Grade de atendimento Capacidade Transportadoras Veículos …" at bounding box center [239, 109] width 479 height 218
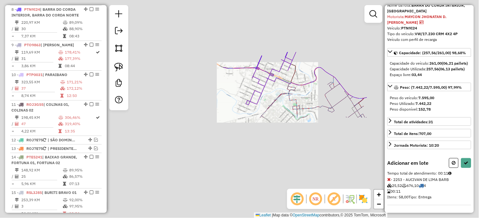
select select "*********"
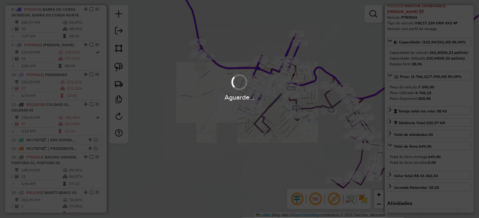
scroll to position [112, 0]
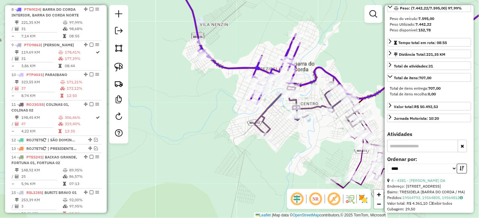
click at [328, 97] on icon at bounding box center [310, 102] width 112 height 68
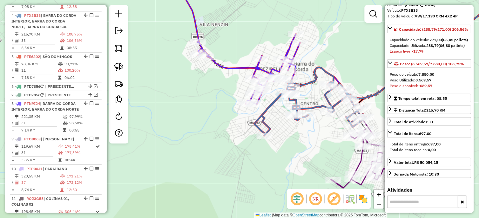
scroll to position [6, 0]
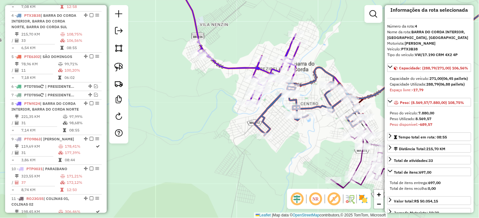
click at [358, 156] on icon at bounding box center [377, 161] width 92 height 64
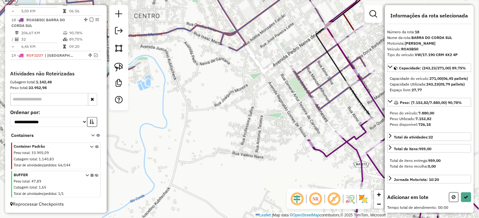
scroll to position [0, 0]
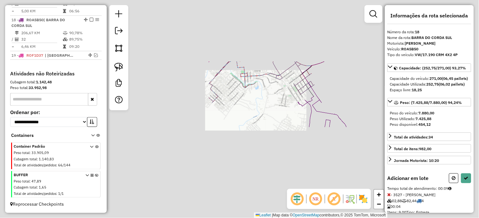
select select "*********"
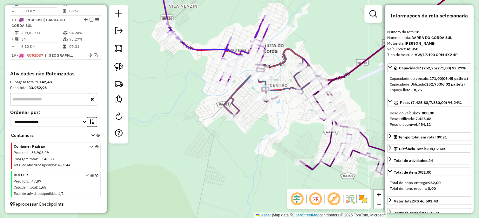
click at [281, 88] on icon at bounding box center [279, 83] width 112 height 68
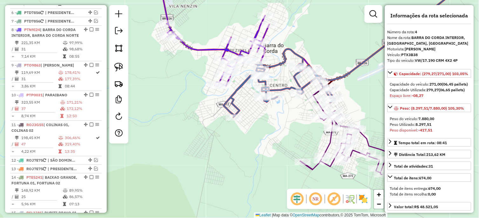
scroll to position [354, 0]
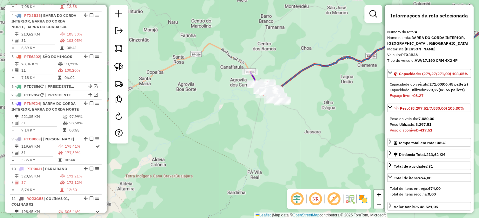
drag, startPoint x: 325, startPoint y: 64, endPoint x: 241, endPoint y: 86, distance: 86.7
click at [271, 83] on icon at bounding box center [393, 53] width 244 height 74
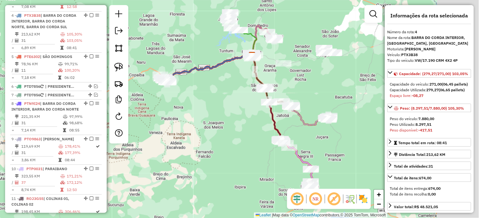
drag, startPoint x: 249, startPoint y: 118, endPoint x: 242, endPoint y: 117, distance: 6.9
click at [242, 117] on div "Janela de atendimento Grade de atendimento Capacidade Transportadoras Veículos …" at bounding box center [239, 109] width 479 height 218
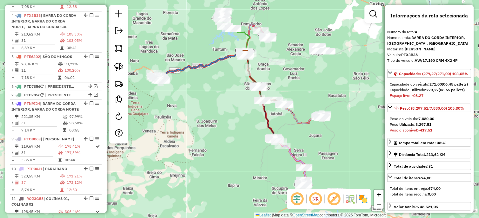
drag, startPoint x: 281, startPoint y: 112, endPoint x: 273, endPoint y: 105, distance: 11.0
click at [273, 105] on div "Janela de atendimento Grade de atendimento Capacidade Transportadoras Veículos …" at bounding box center [239, 109] width 479 height 218
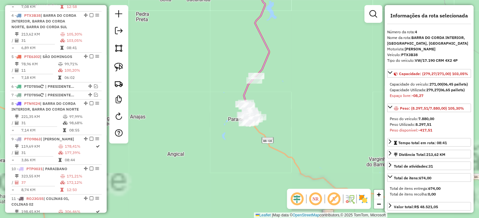
click at [249, 86] on icon at bounding box center [256, 51] width 26 height 146
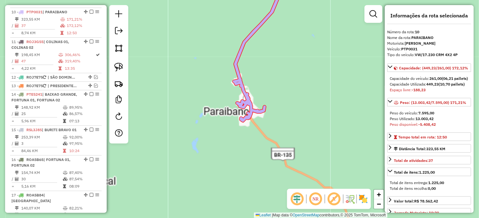
scroll to position [519, 0]
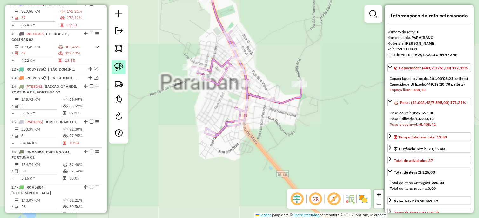
click at [119, 68] on img at bounding box center [118, 67] width 9 height 9
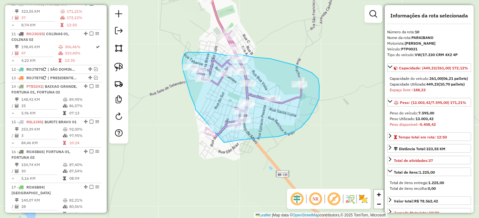
drag, startPoint x: 193, startPoint y: 101, endPoint x: 197, endPoint y: 139, distance: 38.6
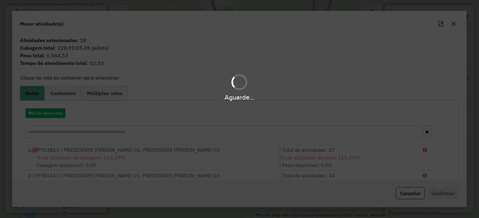
click at [49, 111] on div "Aguarde..." at bounding box center [239, 109] width 479 height 218
click at [45, 115] on button "Criar nova rota" at bounding box center [45, 114] width 40 height 10
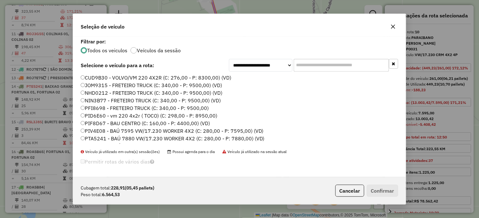
scroll to position [144, 0]
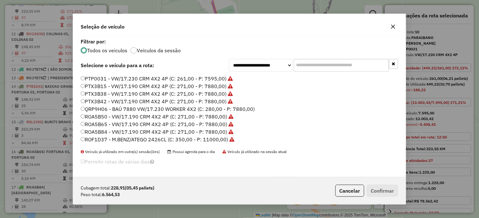
drag, startPoint x: 210, startPoint y: 108, endPoint x: 256, endPoint y: 124, distance: 48.5
click at [210, 108] on label "QRP9H06 - BAÚ 7880 VW/17.230 WORKER 4X2 (C: 280,00 - P: 7880,00)" at bounding box center [168, 109] width 174 height 8
click at [378, 188] on button "Confirmar" at bounding box center [382, 191] width 31 height 12
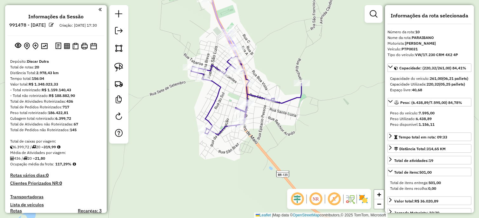
select select "*********"
click at [282, 102] on icon at bounding box center [246, 95] width 110 height 79
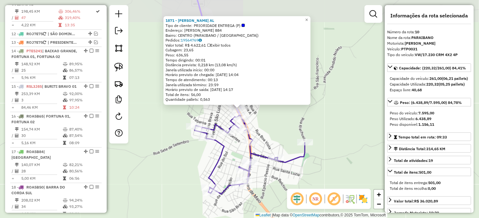
scroll to position [519, 0]
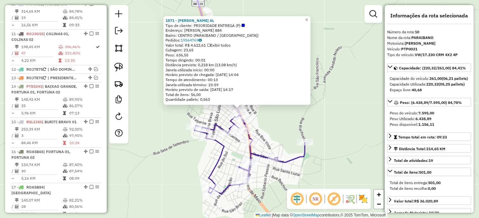
click at [217, 129] on icon at bounding box center [250, 154] width 110 height 79
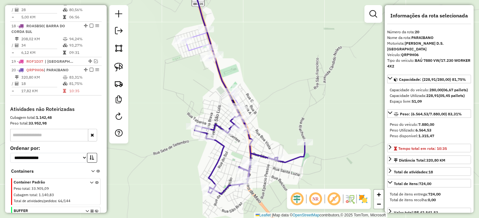
scroll to position [757, 0]
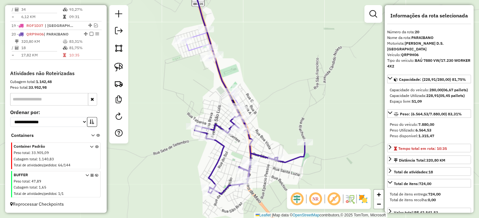
drag, startPoint x: 202, startPoint y: 109, endPoint x: 242, endPoint y: 143, distance: 52.7
click at [242, 143] on div "Janela de atendimento Grade de atendimento Capacidade Transportadoras Veículos …" at bounding box center [239, 109] width 479 height 218
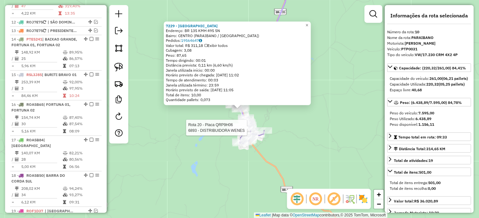
scroll to position [519, 0]
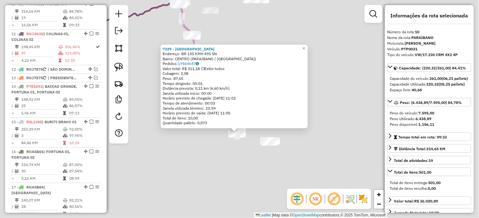
click at [229, 154] on div "Rota 20 - Placa QRP9H06 5921 - [GEOGRAPHIC_DATA] 7229 - ARENA BALSEIRO Endereço…" at bounding box center [239, 109] width 479 height 218
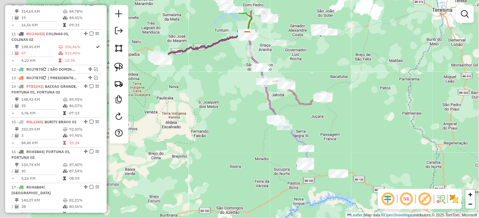
drag, startPoint x: 255, startPoint y: 140, endPoint x: 283, endPoint y: 154, distance: 31.0
click at [283, 154] on div "Janela de atendimento Grade de atendimento Capacidade Transportadoras Veículos …" at bounding box center [239, 109] width 479 height 218
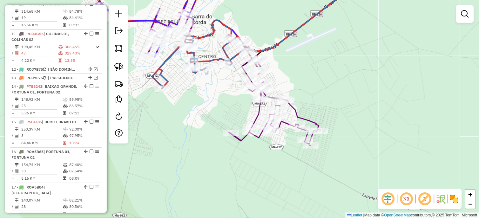
click at [215, 61] on icon at bounding box center [208, 54] width 112 height 68
select select "*********"
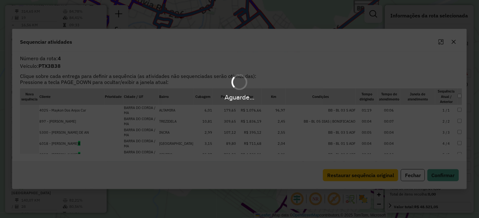
click at [214, 62] on hb-app "Aguarde... Pop-up bloqueado! Seu navegador bloqueou automáticamente a abertura …" at bounding box center [239, 109] width 479 height 218
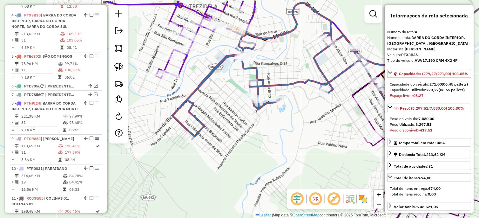
drag, startPoint x: 229, startPoint y: 59, endPoint x: 286, endPoint y: 76, distance: 60.0
click at [286, 76] on div "Janela de atendimento Grade de atendimento Capacidade Transportadoras Veículos …" at bounding box center [239, 109] width 479 height 218
click at [117, 68] on img at bounding box center [118, 67] width 9 height 9
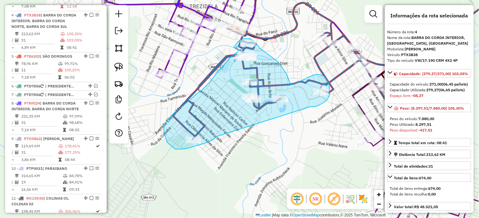
drag, startPoint x: 213, startPoint y: 140, endPoint x: 310, endPoint y: 107, distance: 102.6
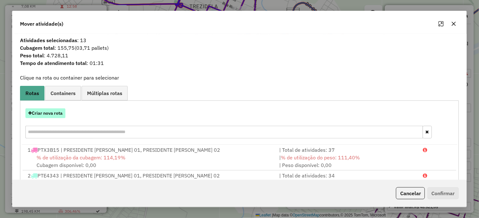
click at [58, 115] on button "Criar nova rota" at bounding box center [45, 114] width 40 height 10
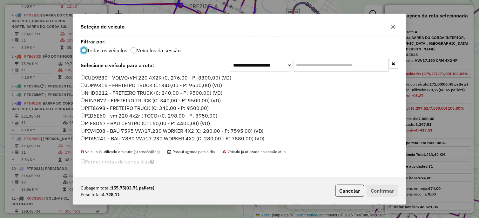
scroll to position [3, 2]
click at [198, 123] on label "PIF8D67 - BAU CENTRO (C: 160,00 - P: 4400,00) (VD)" at bounding box center [145, 124] width 129 height 8
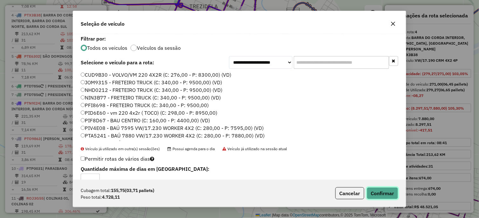
click at [384, 195] on button "Confirmar" at bounding box center [382, 194] width 31 height 12
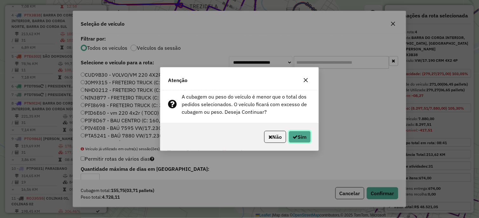
click at [300, 137] on button "Sim" at bounding box center [299, 137] width 22 height 12
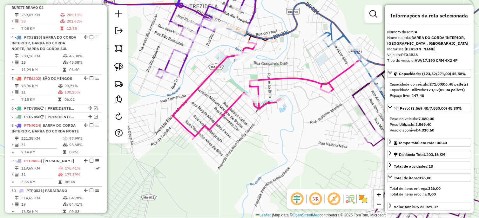
scroll to position [354, 0]
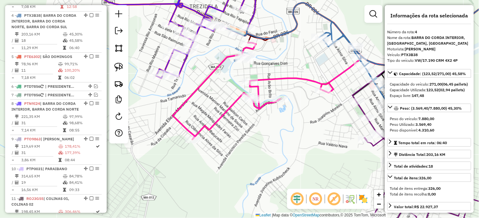
click at [328, 32] on icon at bounding box center [313, 56] width 170 height 107
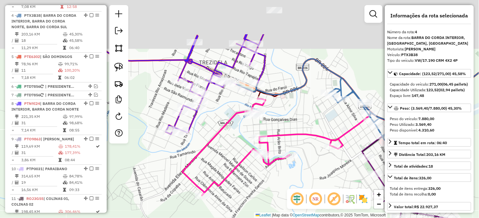
drag, startPoint x: 329, startPoint y: 72, endPoint x: 332, endPoint y: 87, distance: 15.5
click at [332, 87] on div "Janela de atendimento Grade de atendimento Capacidade Transportadoras Veículos …" at bounding box center [239, 109] width 479 height 218
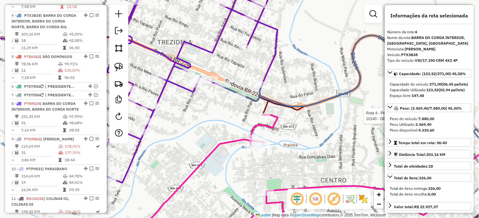
click at [238, 92] on icon at bounding box center [374, 125] width 305 height 178
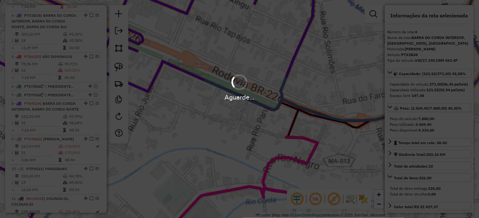
click at [237, 95] on div "Aguarde..." at bounding box center [239, 98] width 479 height 10
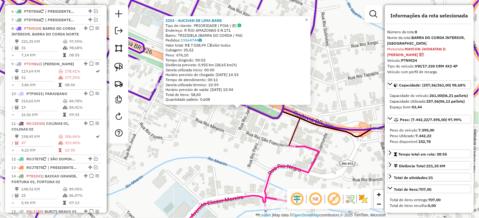
scroll to position [448, 0]
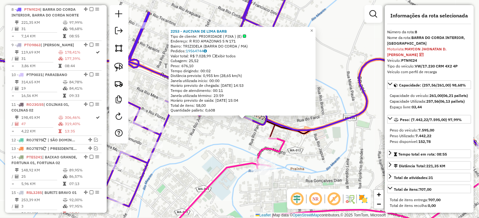
click at [247, 133] on div "2253 - AUCIVAN DE LIMA BARB Tipo de cliente: PRIORIDADE ( FIXA ) (E) Endereço: …" at bounding box center [239, 109] width 479 height 218
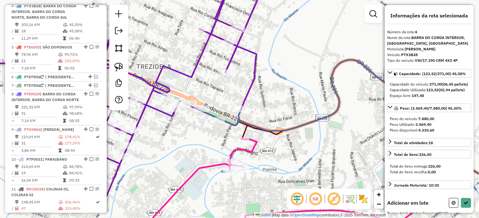
scroll to position [354, 0]
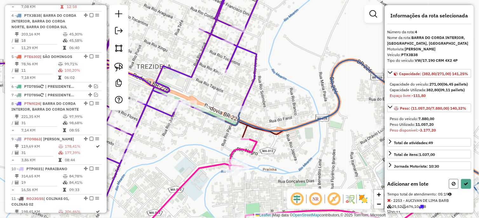
click at [449, 189] on button at bounding box center [454, 184] width 10 height 10
select select "*********"
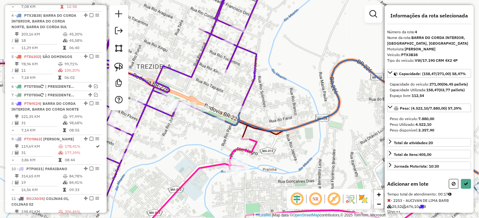
click at [192, 101] on div "Janela de atendimento Grade de atendimento Capacidade Transportadoras Veículos …" at bounding box center [239, 109] width 479 height 218
click at [138, 63] on div "Rota 8 - Placa PTN9I24 3924 - [PERSON_NAME] D Rota 8 - Placa PTN9I24 2483 - ESP…" at bounding box center [239, 109] width 479 height 218
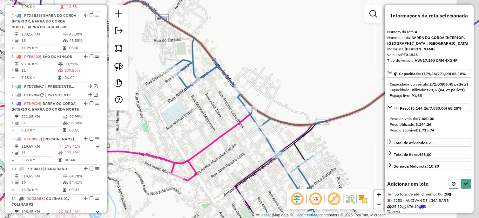
drag, startPoint x: 274, startPoint y: 93, endPoint x: 236, endPoint y: 17, distance: 85.3
click at [236, 17] on div "Janela de atendimento Grade de atendimento Capacidade Transportadoras Veículos …" at bounding box center [239, 109] width 479 height 218
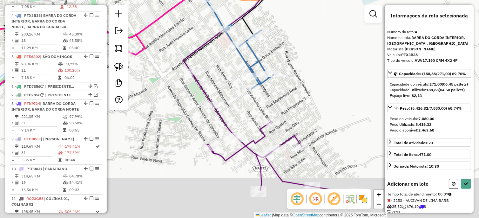
drag, startPoint x: 237, startPoint y: 125, endPoint x: 233, endPoint y: 104, distance: 21.7
click at [233, 104] on div "Janela de atendimento Grade de atendimento Capacidade Transportadoras Veículos …" at bounding box center [239, 109] width 479 height 218
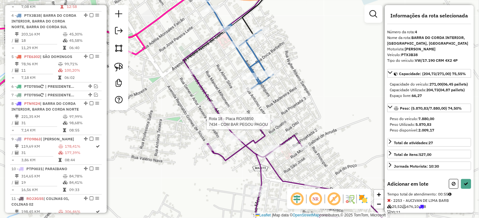
click at [286, 125] on div "Rota 18 - Placa ROA5B50 7434 - COM BAR PEGOU PAGOU Janela de atendimento Grade …" at bounding box center [239, 109] width 479 height 218
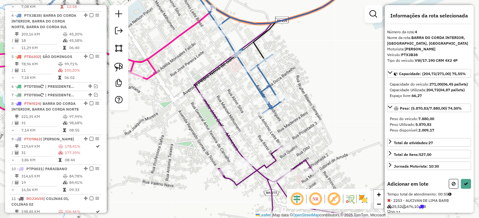
select select "*********"
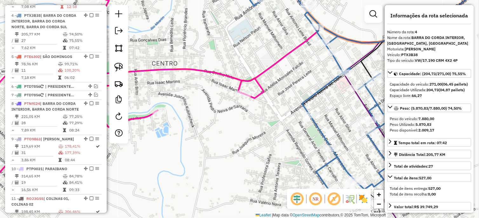
click at [228, 78] on icon at bounding box center [108, 95] width 312 height 194
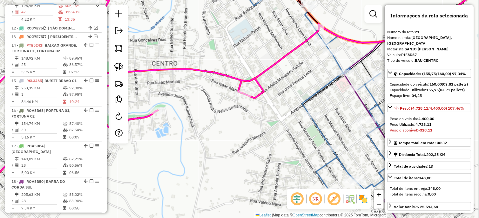
scroll to position [798, 0]
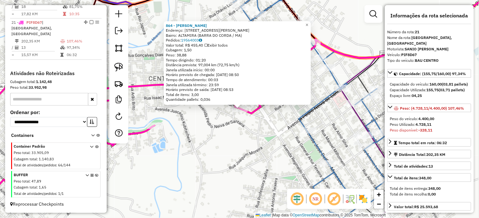
click at [250, 129] on div "864 - [PERSON_NAME]: [STREET_ADDRESS][PERSON_NAME] Bairro: [GEOGRAPHIC_DATA] ([…" at bounding box center [239, 109] width 479 height 218
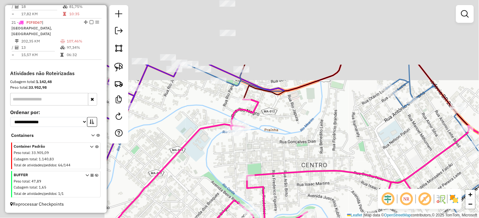
drag, startPoint x: 303, startPoint y: 148, endPoint x: 327, endPoint y: 161, distance: 27.1
click at [330, 162] on div "Janela de atendimento Grade de atendimento Capacidade Transportadoras Veículos …" at bounding box center [239, 109] width 479 height 218
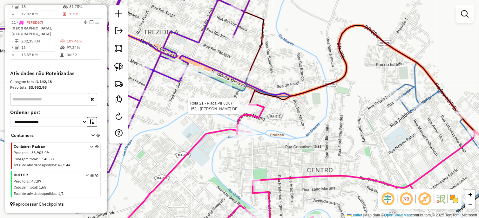
select select "*********"
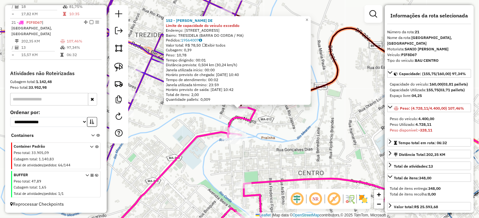
click at [271, 121] on div "152 - [PERSON_NAME] DE Limite de capacidade do veículo excedido Endereço: R [ST…" at bounding box center [239, 109] width 479 height 218
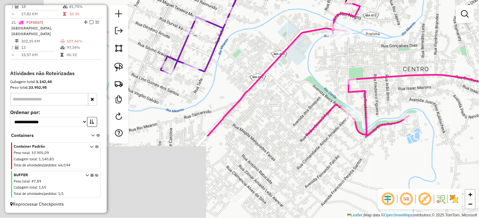
drag, startPoint x: 339, startPoint y: 71, endPoint x: 341, endPoint y: 67, distance: 4.0
click at [341, 67] on div "Janela de atendimento Grade de atendimento Capacidade Transportadoras Veículos …" at bounding box center [239, 109] width 479 height 218
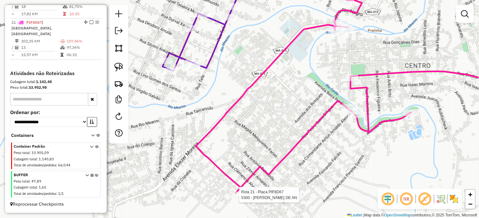
select select "*********"
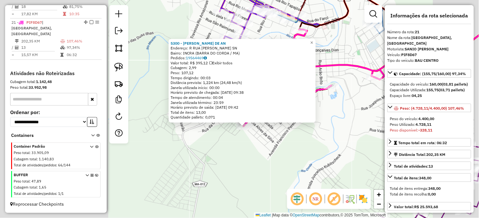
click at [270, 148] on div "5300 - [PERSON_NAME] DE AN Endereço: R RUA JOaO REZENDE SN Bairro: INCRA ([GEOG…" at bounding box center [239, 109] width 479 height 218
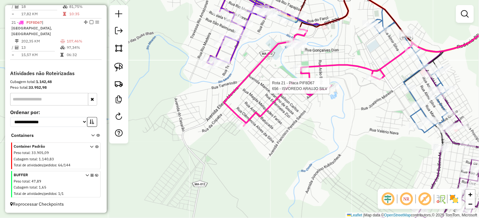
select select "*********"
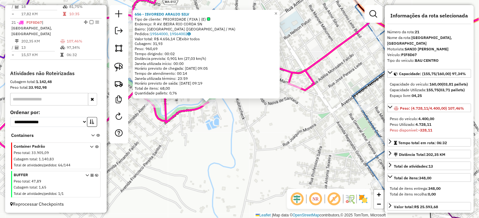
click at [366, 115] on icon at bounding box center [300, 87] width 283 height 219
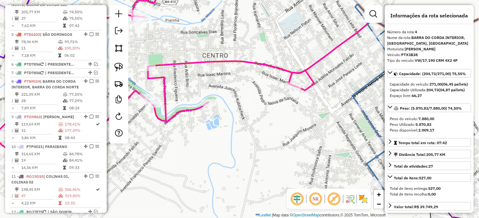
scroll to position [354, 0]
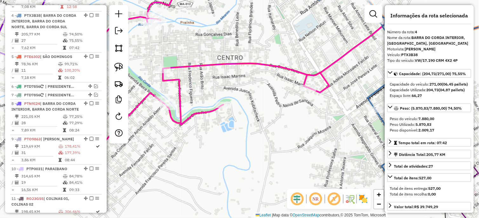
click at [255, 137] on div "Janela de atendimento Grade de atendimento Capacidade Transportadoras Veículos …" at bounding box center [239, 109] width 479 height 218
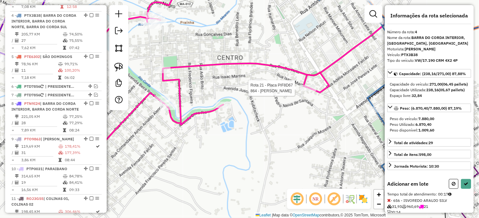
select select "*********"
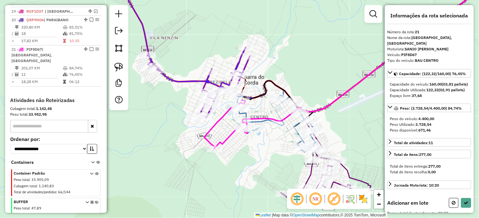
scroll to position [798, 0]
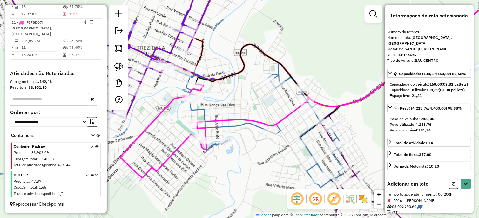
select select "*********"
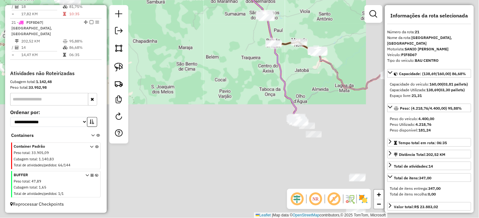
drag, startPoint x: 249, startPoint y: 149, endPoint x: 136, endPoint y: 40, distance: 156.4
click at [138, 42] on div "Janela de atendimento Grade de atendimento Capacidade Transportadoras Veículos …" at bounding box center [239, 109] width 479 height 218
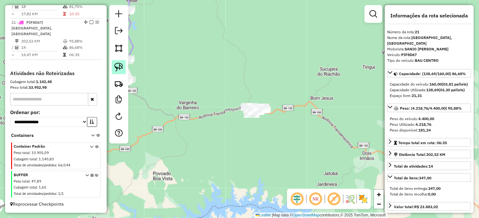
drag, startPoint x: 118, startPoint y: 62, endPoint x: 125, endPoint y: 66, distance: 8.1
click at [118, 62] on link at bounding box center [119, 67] width 14 height 14
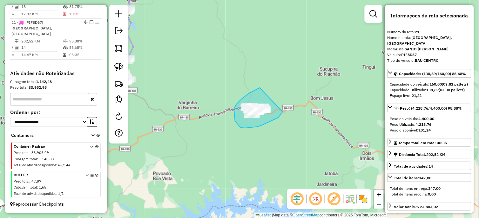
drag, startPoint x: 249, startPoint y: 93, endPoint x: 283, endPoint y: 110, distance: 37.8
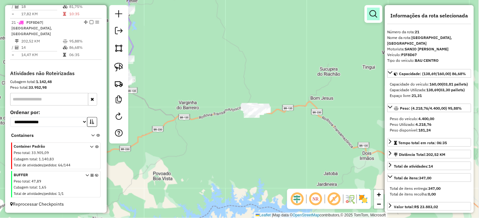
click at [375, 13] on em at bounding box center [373, 14] width 8 height 8
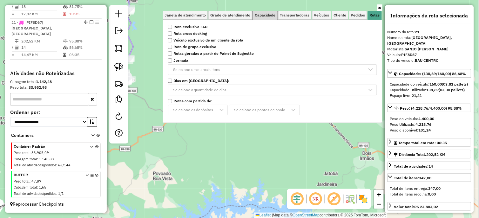
click at [261, 16] on span "Capacidade" at bounding box center [265, 15] width 21 height 4
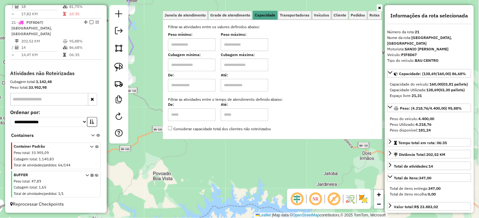
click at [202, 45] on input "text" at bounding box center [192, 44] width 48 height 13
type input "*******"
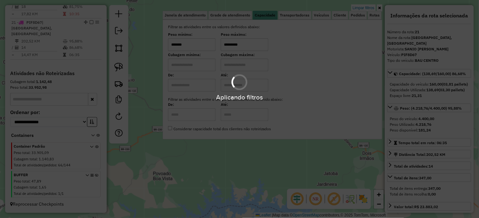
type input "*********"
click at [257, 164] on div "Limpar filtros Janela de atendimento Grade de atendimento Capacidade Transporta…" at bounding box center [239, 109] width 479 height 218
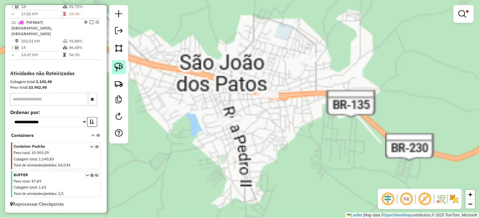
click at [118, 64] on img at bounding box center [118, 67] width 9 height 9
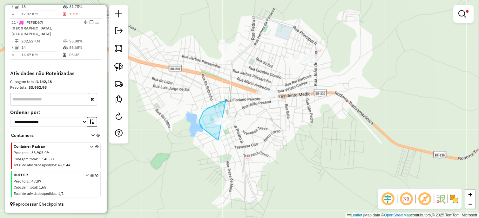
drag, startPoint x: 222, startPoint y: 102, endPoint x: 258, endPoint y: 121, distance: 40.6
click at [119, 67] on img at bounding box center [118, 67] width 9 height 9
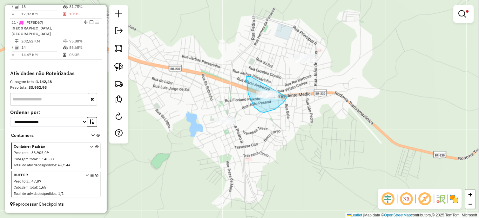
drag, startPoint x: 248, startPoint y: 77, endPoint x: 288, endPoint y: 86, distance: 41.3
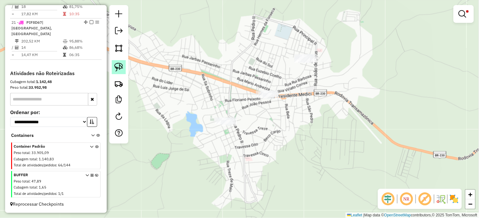
click at [115, 63] on img at bounding box center [118, 67] width 9 height 9
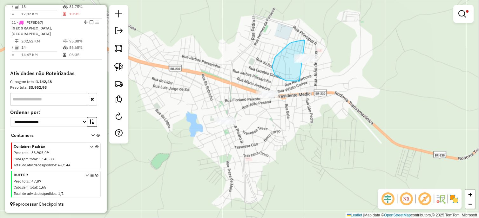
drag, startPoint x: 286, startPoint y: 81, endPoint x: 324, endPoint y: 65, distance: 40.8
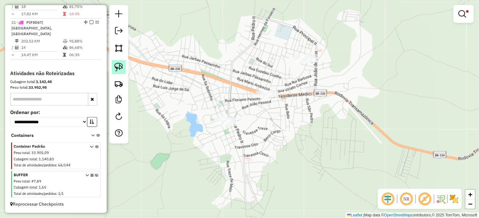
click at [119, 65] on img at bounding box center [118, 67] width 9 height 9
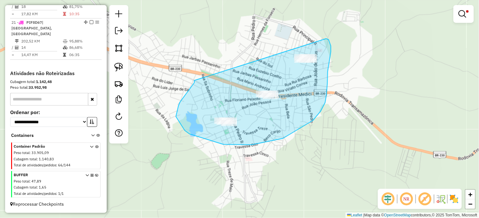
drag, startPoint x: 180, startPoint y: 102, endPoint x: 323, endPoint y: 39, distance: 156.6
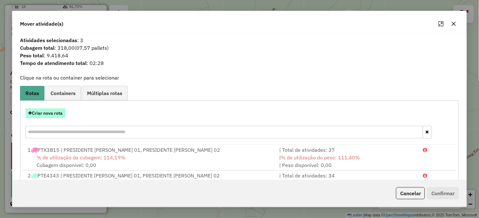
click at [47, 115] on button "Criar nova rota" at bounding box center [45, 114] width 40 height 10
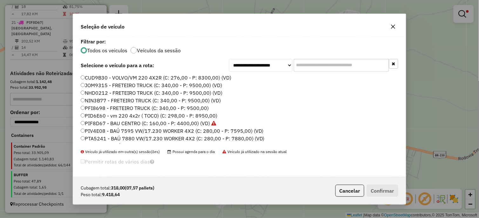
scroll to position [242, 0]
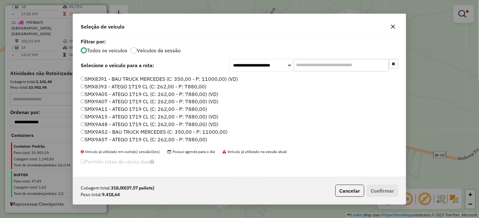
drag, startPoint x: 219, startPoint y: 134, endPoint x: 227, endPoint y: 135, distance: 7.7
click at [219, 134] on label "SMX9A52 - BAU TRUCK MERCEDES (C: 350,00 - P: 11000,00)" at bounding box center [154, 133] width 147 height 8
click at [380, 189] on button "Confirmar" at bounding box center [382, 191] width 31 height 12
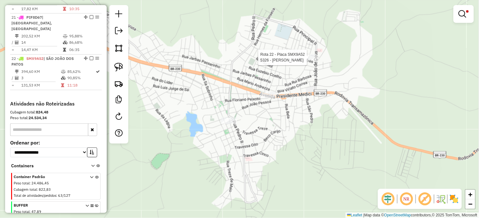
select select "*********"
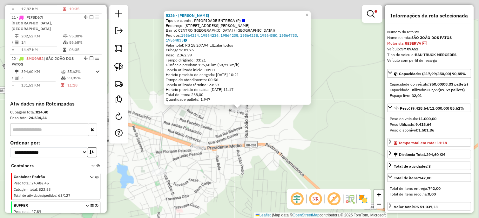
scroll to position [833, 0]
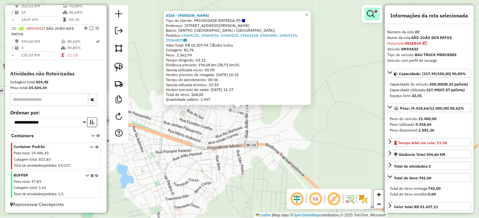
click at [370, 15] on em at bounding box center [371, 14] width 8 height 8
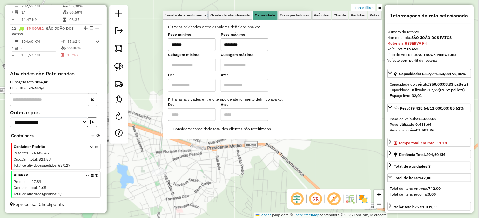
click at [196, 45] on input "*******" at bounding box center [192, 44] width 48 height 13
type input "******"
click at [208, 164] on div "5326 - [PERSON_NAME] Tipo de cliente: PRIORIDADE ENTREGA (P) Endereço: [STREET_…" at bounding box center [239, 109] width 479 height 218
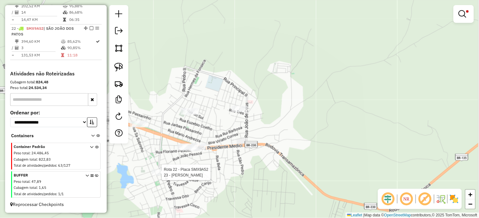
click at [160, 176] on div at bounding box center [160, 172] width 16 height 6
select select "*********"
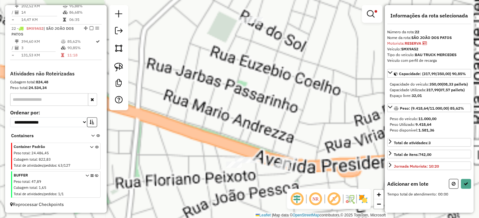
drag, startPoint x: 283, startPoint y: 72, endPoint x: 283, endPoint y: 94, distance: 22.2
click at [283, 95] on div "Limpar filtros Janela de atendimento Grade de atendimento Capacidade Transporta…" at bounding box center [239, 109] width 479 height 218
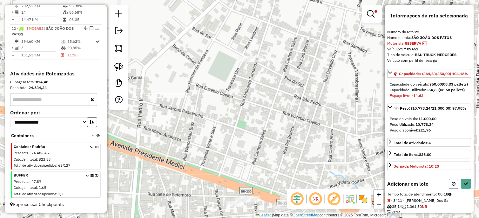
click at [449, 189] on button at bounding box center [454, 184] width 10 height 10
select select "*********"
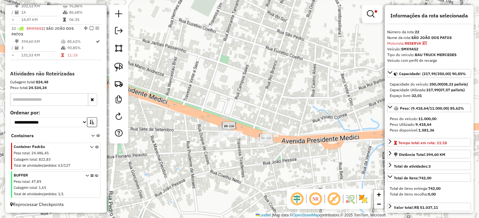
drag, startPoint x: 287, startPoint y: 129, endPoint x: 272, endPoint y: 67, distance: 63.7
click at [272, 67] on div "Limpar filtros Janela de atendimento Grade de atendimento Capacidade Transporta…" at bounding box center [239, 109] width 479 height 218
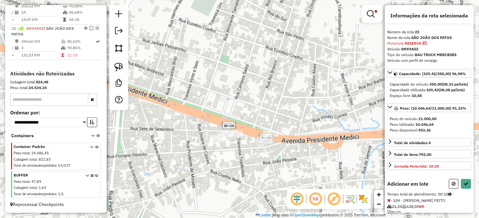
select select "*********"
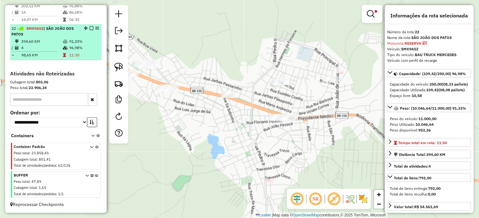
click at [90, 26] on em at bounding box center [91, 28] width 4 height 4
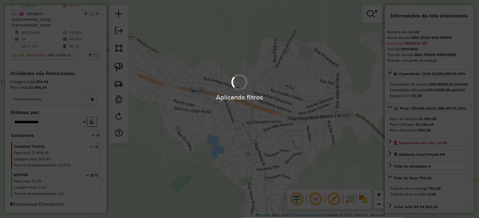
scroll to position [807, 0]
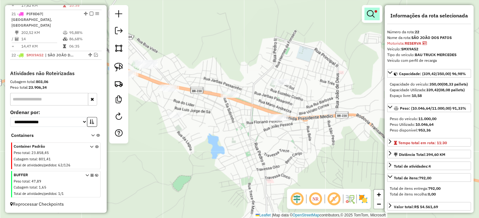
click at [373, 18] on link at bounding box center [371, 14] width 15 height 13
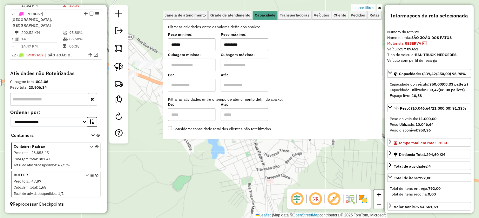
click at [367, 11] on ul "[PERSON_NAME] de atendimento Grade de atendimento Capacidade Transportadoras Ve…" at bounding box center [272, 15] width 220 height 9
click at [366, 9] on link "Limpar filtros" at bounding box center [363, 7] width 24 height 7
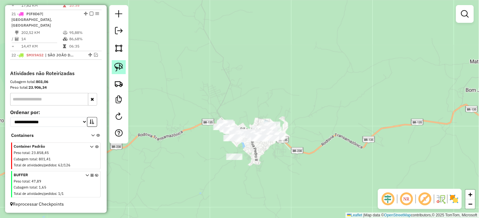
click at [120, 67] on img at bounding box center [118, 67] width 9 height 9
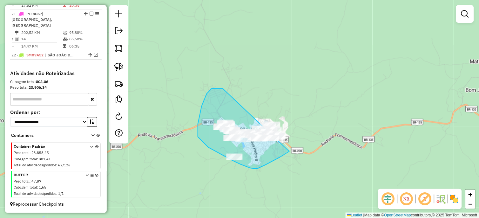
drag, startPoint x: 202, startPoint y: 106, endPoint x: 296, endPoint y: 111, distance: 94.4
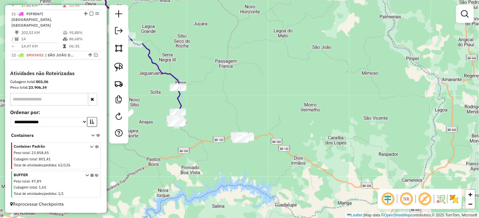
drag, startPoint x: 169, startPoint y: 94, endPoint x: 268, endPoint y: 172, distance: 126.3
click at [271, 175] on div "Janela de atendimento Grade de atendimento Capacidade Transportadoras Veículos …" at bounding box center [239, 109] width 479 height 218
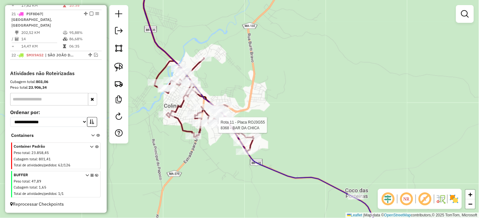
select select "*********"
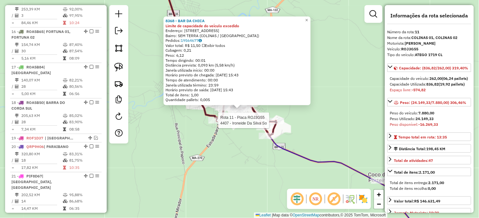
scroll to position [549, 0]
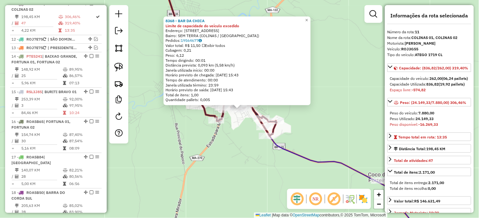
click at [253, 126] on div "8368 - BAR DA CHICA Limite de capacidade do veículo excedido Endereço: [STREET_…" at bounding box center [239, 109] width 479 height 218
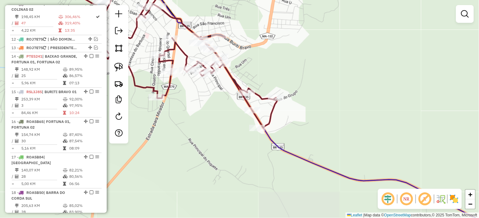
drag, startPoint x: 179, startPoint y: 109, endPoint x: 159, endPoint y: 90, distance: 27.8
click at [184, 102] on div "Janela de atendimento Grade de atendimento Capacidade Transportadoras Veículos …" at bounding box center [239, 109] width 479 height 218
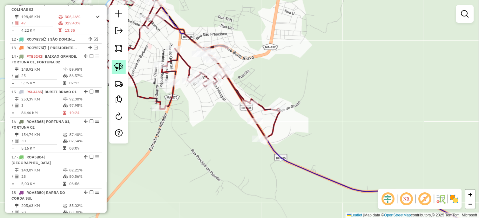
click at [116, 67] on img at bounding box center [118, 67] width 9 height 9
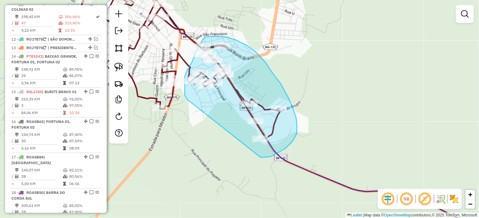
drag, startPoint x: 185, startPoint y: 76, endPoint x: 248, endPoint y: 152, distance: 98.0
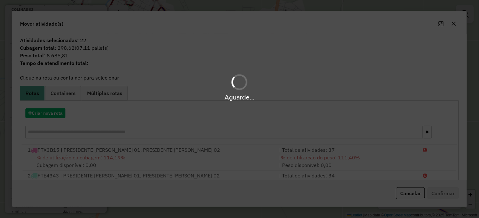
click at [55, 110] on div "Aguarde..." at bounding box center [239, 109] width 479 height 218
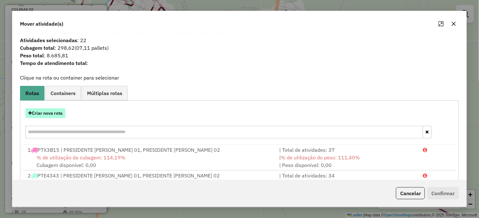
click at [47, 114] on button "Criar nova rota" at bounding box center [45, 114] width 40 height 10
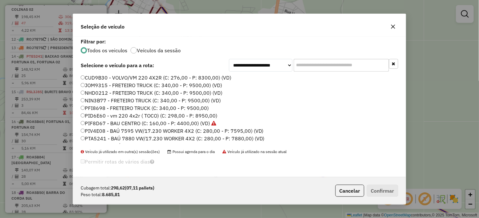
scroll to position [242, 0]
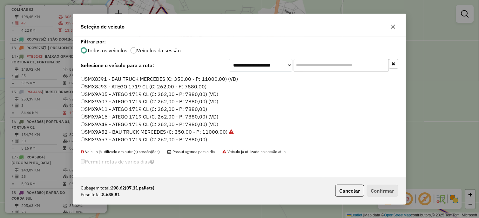
click at [213, 124] on label "SMX9A48 - ATEGO 1719 CL (C: 262,00 - P: 7880,00) (VD)" at bounding box center [149, 125] width 137 height 8
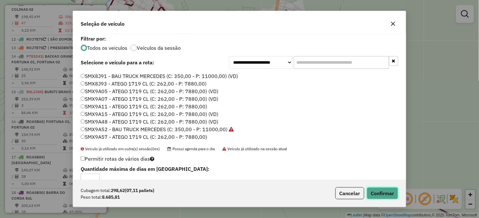
click at [396, 197] on button "Confirmar" at bounding box center [382, 194] width 31 height 12
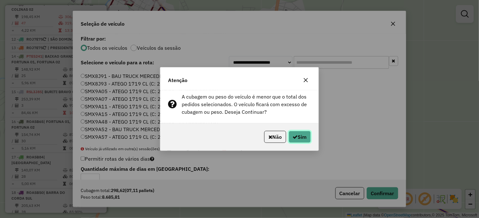
click at [300, 135] on button "Sim" at bounding box center [299, 137] width 22 height 12
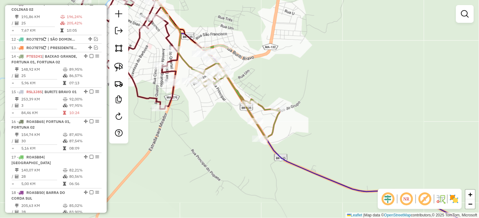
scroll to position [514, 0]
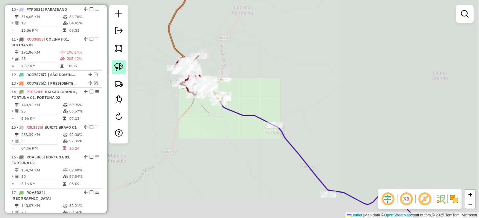
click at [117, 68] on img at bounding box center [118, 67] width 9 height 9
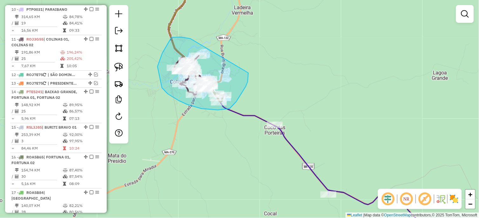
drag, startPoint x: 186, startPoint y: 38, endPoint x: 238, endPoint y: 49, distance: 53.1
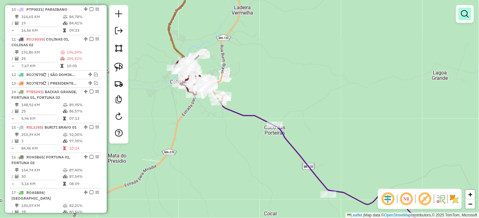
click at [468, 17] on em at bounding box center [465, 14] width 8 height 8
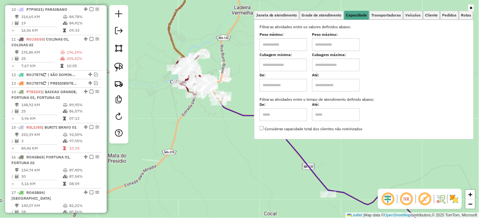
click at [292, 43] on input "text" at bounding box center [283, 44] width 48 height 13
type input "*******"
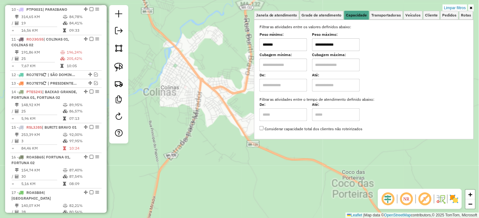
type input "**********"
click at [198, 67] on div "**********" at bounding box center [239, 109] width 479 height 218
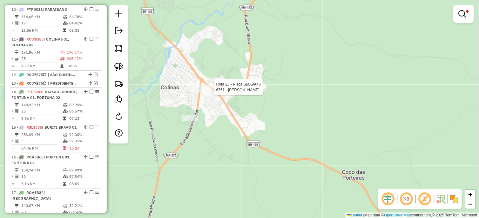
select select "*********"
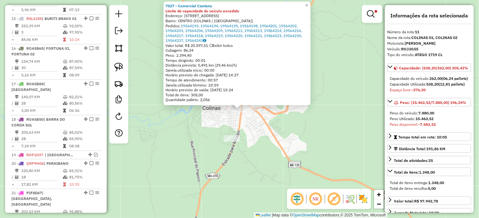
scroll to position [549, 0]
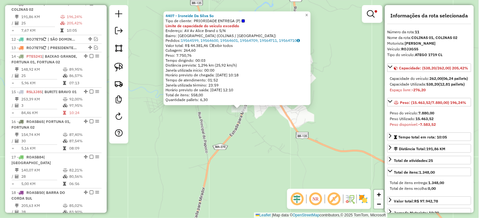
click at [198, 119] on div "4407 - Ironeide Da Silva So Tipo de cliente: PRIORIDADE ENTREGA (P) Limite de c…" at bounding box center [239, 109] width 479 height 218
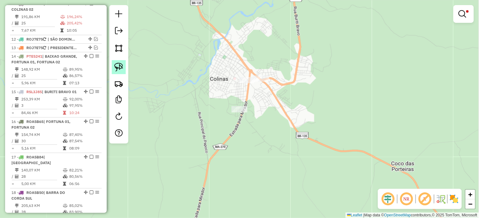
click at [116, 67] on img at bounding box center [118, 67] width 9 height 9
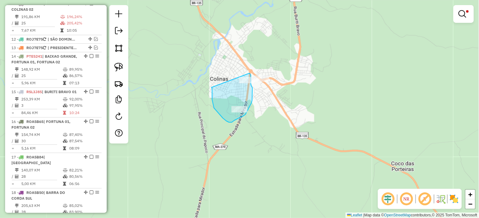
drag, startPoint x: 212, startPoint y: 88, endPoint x: 242, endPoint y: 67, distance: 37.1
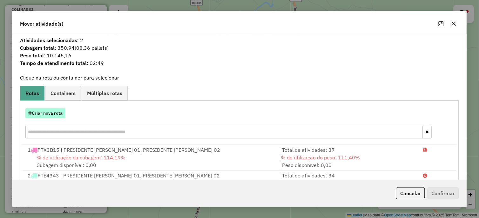
click at [49, 112] on button "Criar nova rota" at bounding box center [45, 114] width 40 height 10
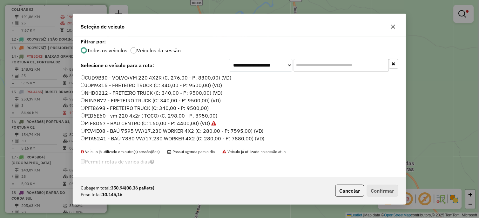
scroll to position [227, 0]
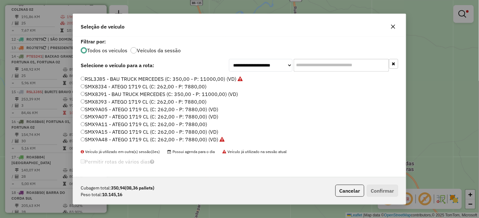
click at [209, 109] on label "SMX9A05 - ATEGO 1719 CL (C: 262,00 - P: 7880,00) (VD)" at bounding box center [149, 110] width 137 height 8
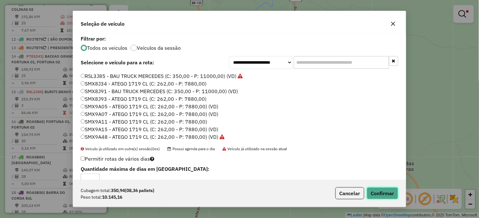
click at [376, 192] on button "Confirmar" at bounding box center [382, 194] width 31 height 12
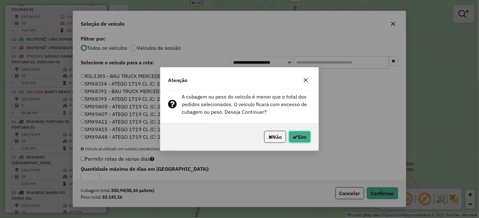
click at [297, 137] on button "Sim" at bounding box center [299, 137] width 22 height 12
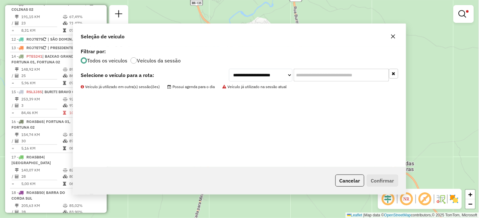
scroll to position [514, 0]
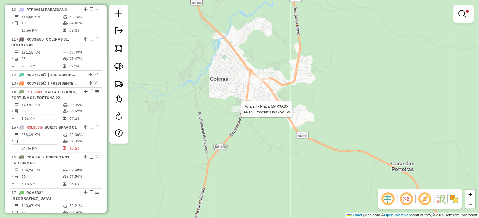
select select "*********"
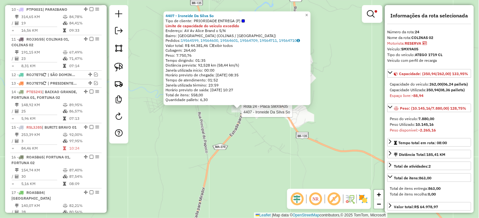
scroll to position [872, 0]
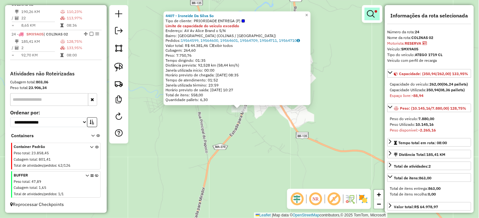
drag, startPoint x: 376, startPoint y: 14, endPoint x: 373, endPoint y: 12, distance: 3.3
click at [376, 14] on link at bounding box center [371, 14] width 15 height 13
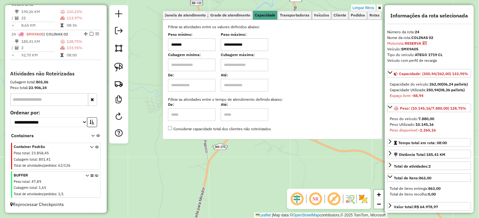
click at [279, 174] on div "4407 - Ironeide Da Silva So Tipo de cliente: PRIORIDADE ENTREGA (P) Limite de c…" at bounding box center [239, 109] width 479 height 218
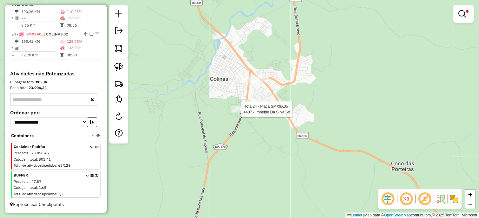
select select "*********"
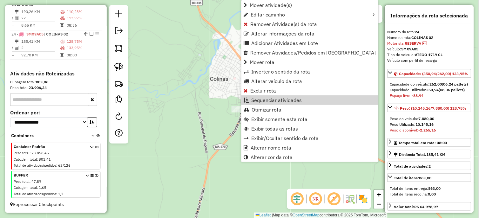
click at [232, 109] on div "**********" at bounding box center [239, 109] width 479 height 218
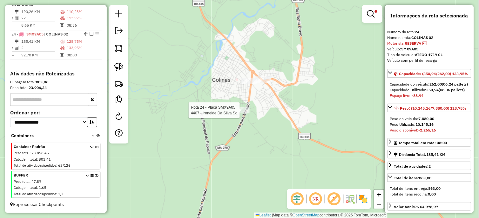
click at [232, 109] on div "**********" at bounding box center [239, 109] width 479 height 218
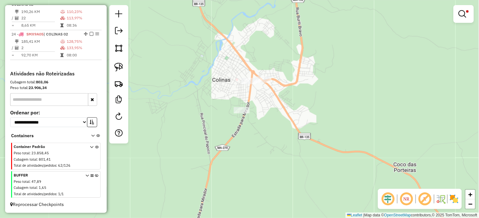
click at [240, 116] on div "**********" at bounding box center [239, 109] width 479 height 218
select select "*********"
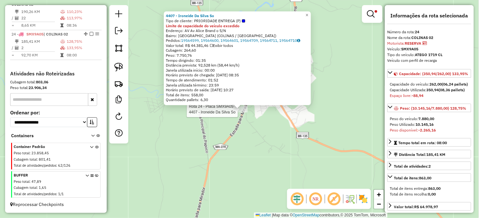
click at [261, 131] on div "Rota 24 - Placa SMX9A05 4407 - Ironeide Da Silva So 4407 - Ironeide Da Silva So…" at bounding box center [239, 109] width 479 height 218
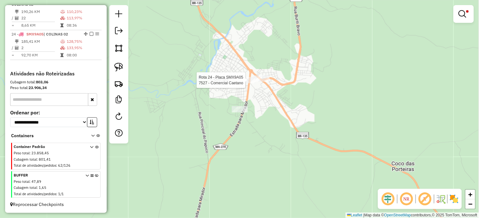
select select "*********"
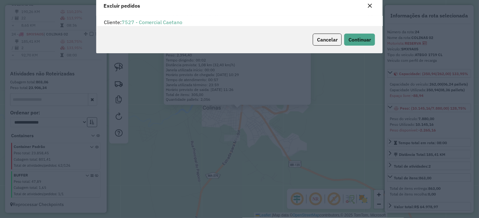
scroll to position [22, 0]
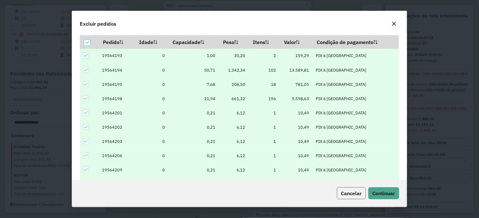
click at [354, 195] on span "Cancelar" at bounding box center [351, 193] width 21 height 6
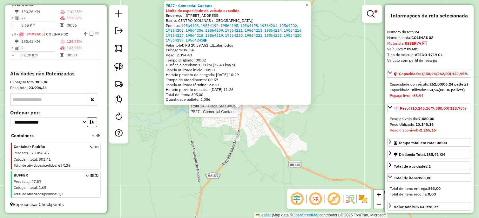
click at [271, 154] on div "Rota 24 - Placa SMX9A05 7527 - Comercial Caetano 7527 - Comercial Caetano Limit…" at bounding box center [239, 109] width 479 height 218
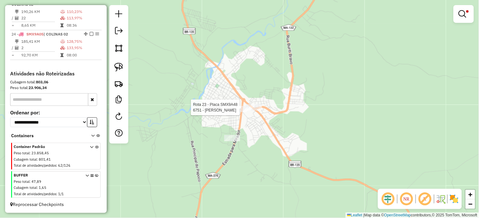
select select "*********"
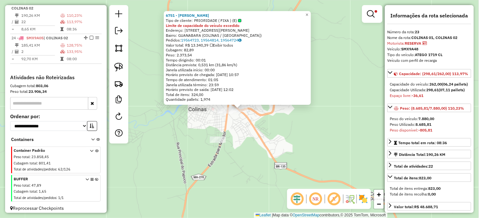
scroll to position [862, 0]
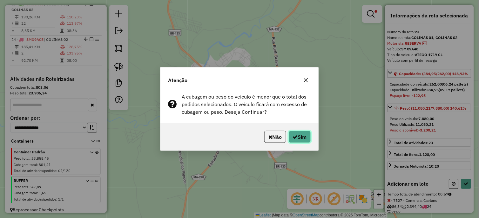
click at [300, 141] on button "Sim" at bounding box center [299, 137] width 22 height 12
select select "*********"
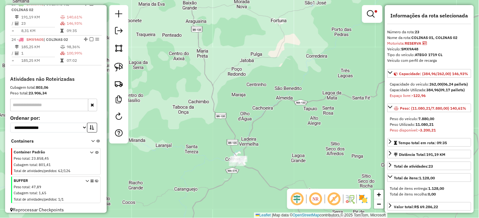
drag, startPoint x: 239, startPoint y: 78, endPoint x: 280, endPoint y: 169, distance: 99.3
click at [279, 168] on div "**********" at bounding box center [239, 109] width 479 height 218
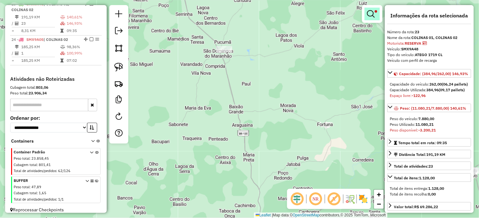
click at [369, 18] on link at bounding box center [371, 14] width 15 height 13
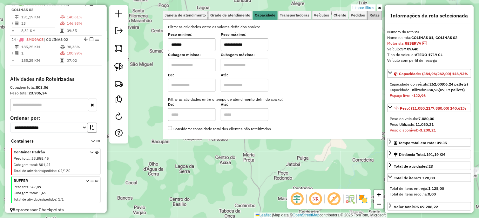
click at [369, 11] on link "Rotas" at bounding box center [375, 15] width 14 height 9
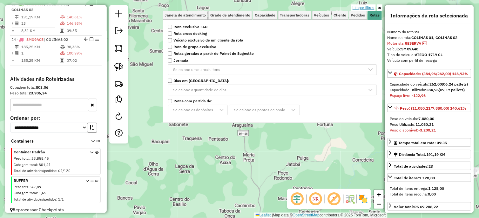
click at [368, 10] on link "Limpar filtros" at bounding box center [363, 7] width 24 height 7
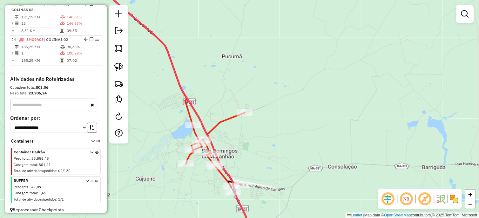
click at [225, 115] on div "Janela de atendimento Grade de atendimento Capacidade Transportadoras Veículos …" at bounding box center [239, 109] width 479 height 218
click at [224, 121] on icon at bounding box center [215, 150] width 58 height 75
select select "*********"
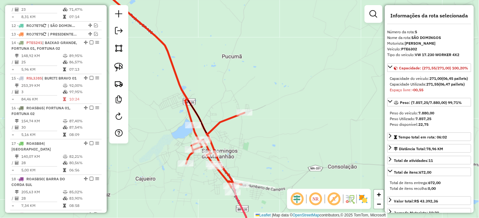
scroll to position [401, 0]
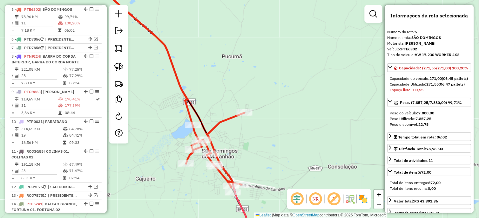
drag, startPoint x: 244, startPoint y: 152, endPoint x: 216, endPoint y: 74, distance: 83.3
click at [229, 112] on div "Janela de atendimento Grade de atendimento Capacidade Transportadoras Veículos …" at bounding box center [239, 109] width 479 height 218
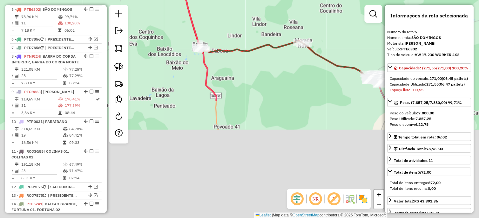
drag, startPoint x: 232, startPoint y: 76, endPoint x: 222, endPoint y: 31, distance: 45.5
click at [219, 20] on div "Janela de atendimento Grade de atendimento Capacidade Transportadoras Veículos …" at bounding box center [239, 109] width 479 height 218
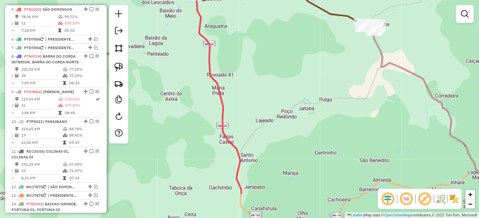
drag, startPoint x: 222, startPoint y: 44, endPoint x: 220, endPoint y: 30, distance: 15.0
click at [218, 20] on div "Janela de atendimento Grade de atendimento Capacidade Transportadoras Veículos …" at bounding box center [239, 109] width 479 height 218
click at [217, 15] on div "Janela de atendimento Grade de atendimento Capacidade Transportadoras Veículos …" at bounding box center [239, 109] width 479 height 218
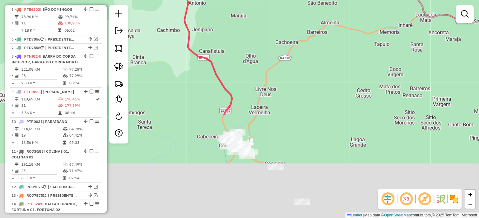
drag, startPoint x: 256, startPoint y: 154, endPoint x: 209, endPoint y: 33, distance: 130.0
click at [209, 33] on div "Janela de atendimento Grade de atendimento Capacidade Transportadoras Veículos …" at bounding box center [239, 109] width 479 height 218
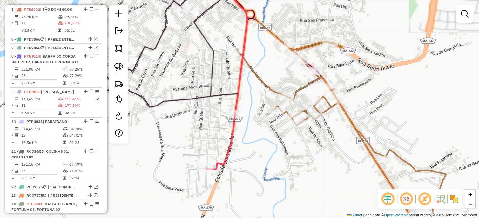
click at [222, 161] on icon at bounding box center [227, 74] width 41 height 192
select select "*********"
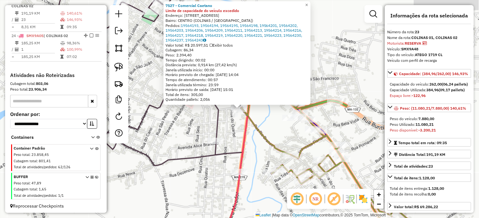
scroll to position [862, 0]
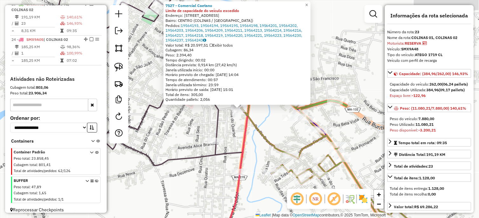
click at [185, 124] on div "7527 - Comercial Caetano Limite de capacidade do veículo excedido Endereço: [ST…" at bounding box center [239, 109] width 479 height 218
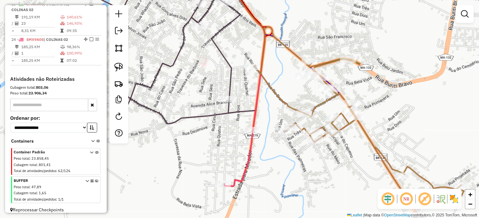
drag, startPoint x: 191, startPoint y: 96, endPoint x: 195, endPoint y: 76, distance: 19.7
click at [195, 76] on div "Janela de atendimento Grade de atendimento Capacidade Transportadoras Veículos …" at bounding box center [239, 109] width 479 height 218
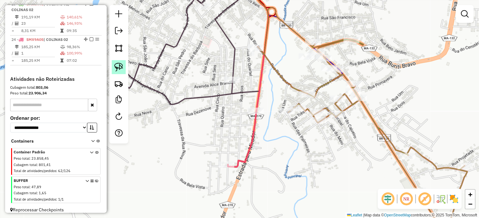
click at [116, 60] on link at bounding box center [119, 67] width 14 height 14
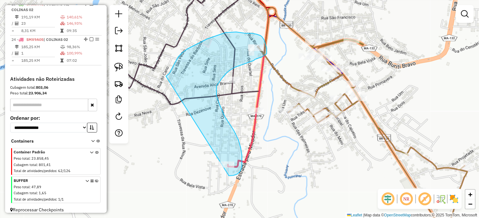
drag, startPoint x: 188, startPoint y: 49, endPoint x: 210, endPoint y: 166, distance: 119.6
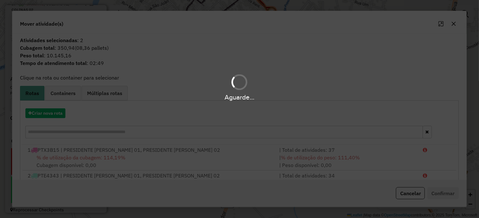
click at [52, 112] on hb-app "Aguarde... Pop-up bloqueado! Seu navegador bloqueou automáticamente a abertura …" at bounding box center [239, 109] width 479 height 218
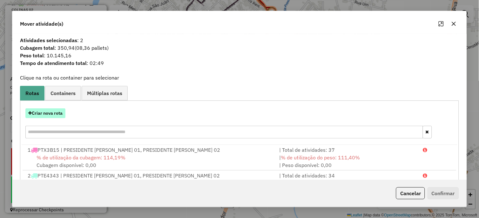
click at [47, 112] on button "Criar nova rota" at bounding box center [45, 114] width 40 height 10
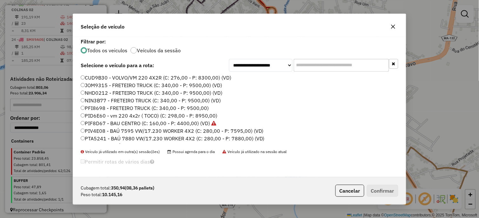
scroll to position [212, 0]
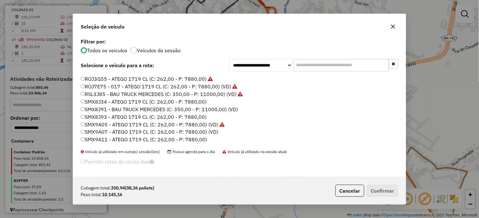
click at [214, 109] on label "SMX8J91 - BAU TRUCK MERCEDES (C: 350,00 - P: 11000,00) (VD)" at bounding box center [159, 110] width 157 height 8
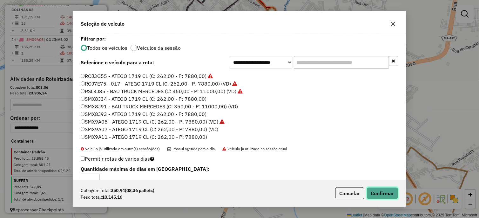
click at [384, 194] on button "Confirmar" at bounding box center [382, 194] width 31 height 12
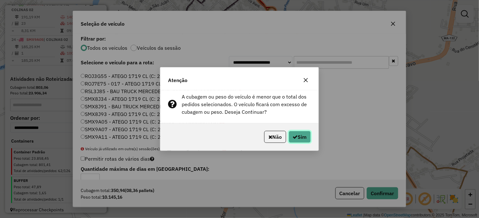
click at [293, 138] on icon "button" at bounding box center [295, 137] width 5 height 5
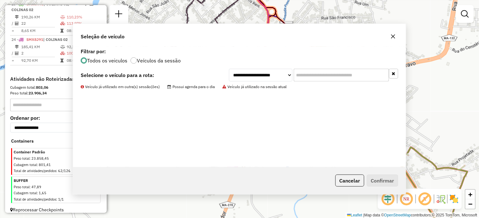
scroll to position [797, 0]
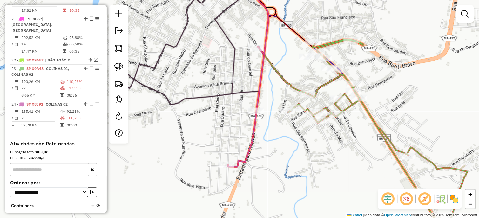
click at [253, 123] on icon at bounding box center [246, 107] width 36 height 121
select select "*********"
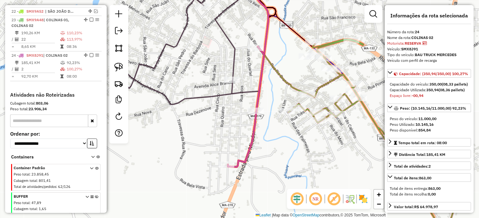
scroll to position [872, 0]
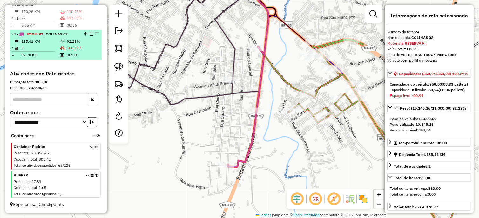
click at [89, 33] on em at bounding box center [91, 34] width 4 height 4
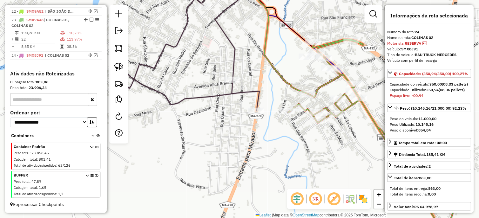
scroll to position [851, 0]
click at [286, 78] on icon at bounding box center [275, 36] width 66 height 116
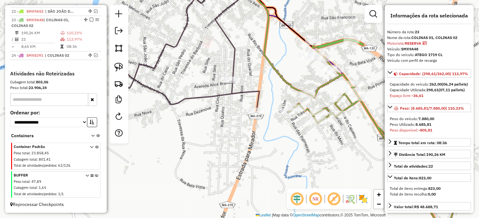
click at [253, 92] on icon at bounding box center [179, 44] width 159 height 133
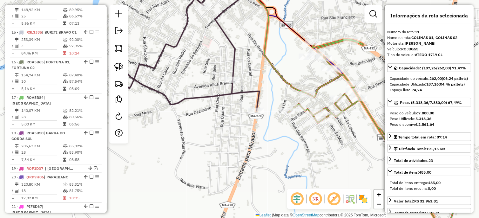
scroll to position [549, 0]
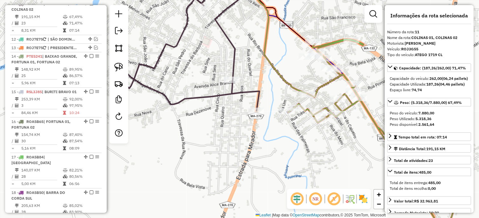
drag, startPoint x: 253, startPoint y: 67, endPoint x: 264, endPoint y: 108, distance: 42.3
click at [264, 106] on div "Janela de atendimento Grade de atendimento Capacidade Transportadoras Veículos …" at bounding box center [239, 109] width 479 height 218
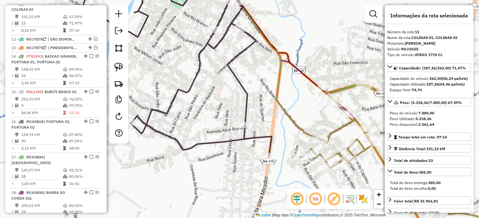
click at [288, 110] on icon at bounding box center [270, 58] width 99 height 161
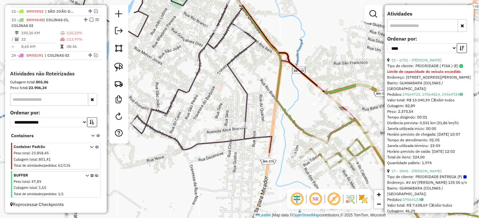
scroll to position [282, 0]
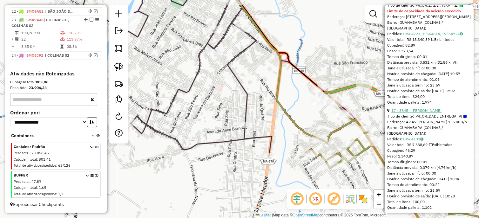
click at [414, 113] on link "17 - 3845 - [PERSON_NAME]" at bounding box center [416, 110] width 50 height 5
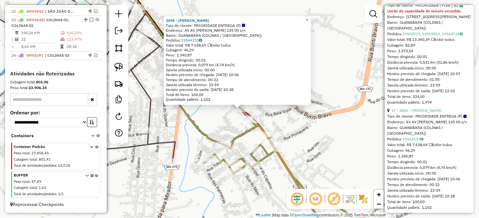
click at [146, 112] on icon at bounding box center [80, 70] width 189 height 184
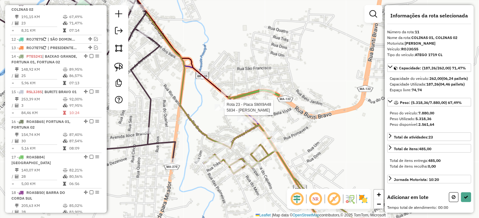
scroll to position [0, 0]
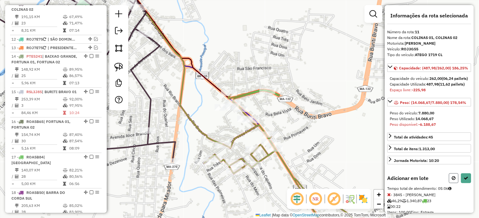
click at [453, 181] on icon at bounding box center [454, 178] width 4 height 4
select select "*********"
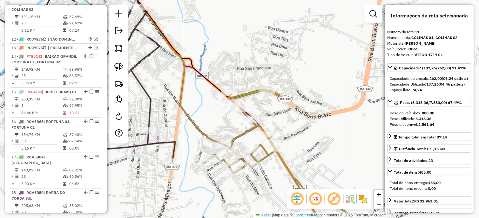
click at [249, 130] on icon at bounding box center [293, 165] width 179 height 150
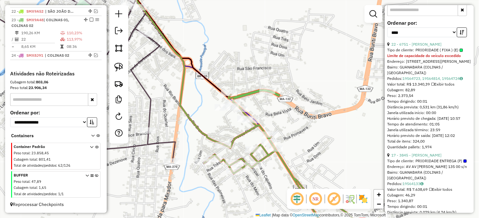
scroll to position [247, 0]
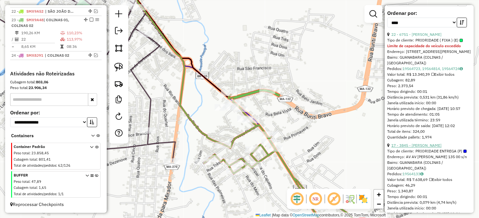
click at [423, 148] on link "17 - 3845 - [PERSON_NAME]" at bounding box center [416, 145] width 50 height 5
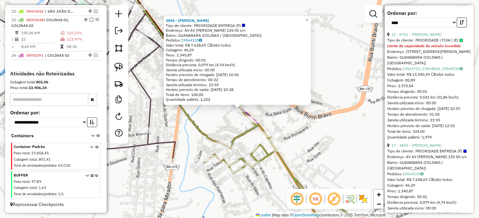
click at [149, 116] on icon at bounding box center [80, 70] width 189 height 184
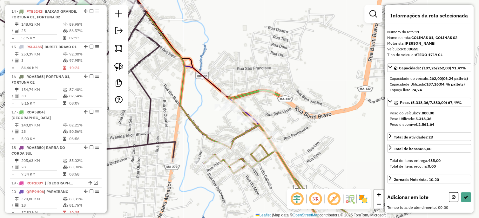
scroll to position [0, 0]
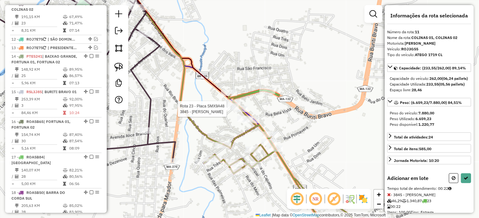
select select "*********"
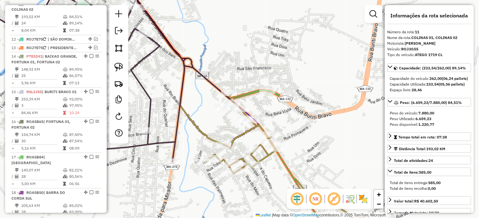
click at [253, 92] on icon at bounding box center [293, 165] width 179 height 150
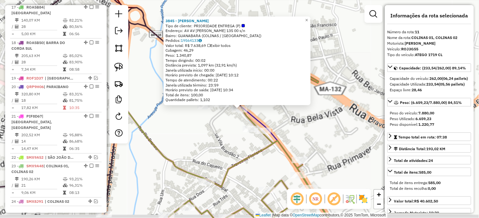
scroll to position [549, 0]
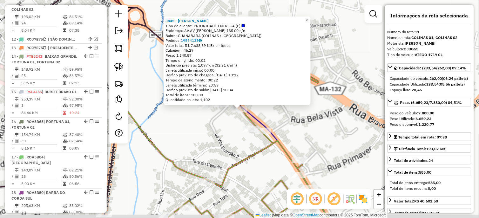
click at [261, 120] on div "3845 - [PERSON_NAME] ALVE Tipo de cliente: PRIORIDADE ENTREGA (P) Endereço: AV …" at bounding box center [239, 109] width 479 height 218
click at [276, 119] on div "3845 - [PERSON_NAME] ALVE Tipo de cliente: PRIORIDADE ENTREGA (P) Endereço: AV …" at bounding box center [239, 109] width 479 height 218
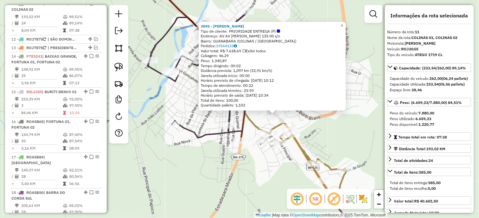
click at [253, 128] on icon at bounding box center [208, 55] width 118 height 154
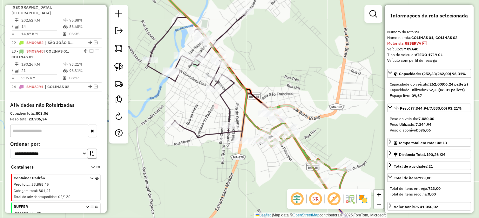
scroll to position [851, 0]
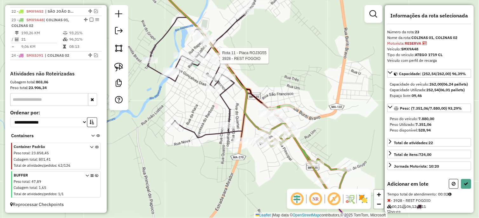
select select "*********"
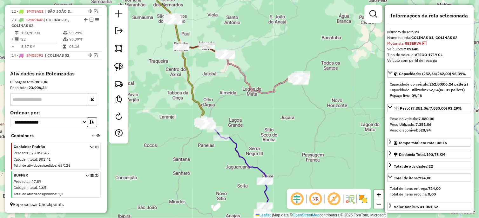
click at [280, 81] on icon at bounding box center [226, 35] width 147 height 115
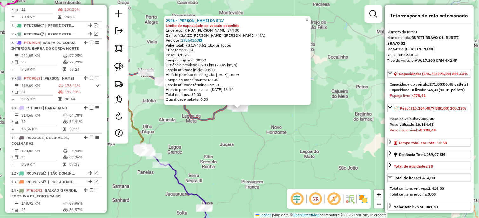
scroll to position [319, 0]
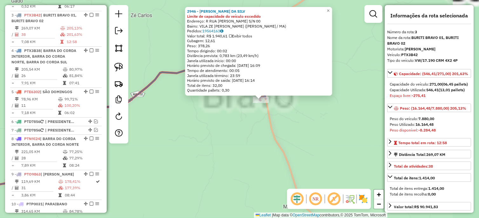
click at [251, 107] on div "2946 - [PERSON_NAME] DA SILV Limite de capacidade do veículo excedido Endereço:…" at bounding box center [239, 109] width 479 height 218
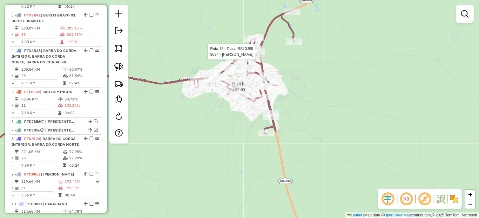
select select "*********"
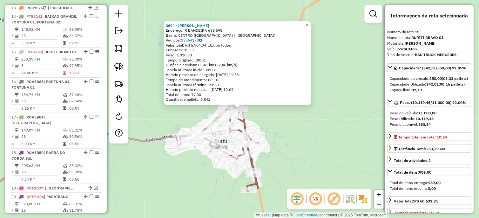
scroll to position [637, 0]
